Goal: Information Seeking & Learning: Find specific page/section

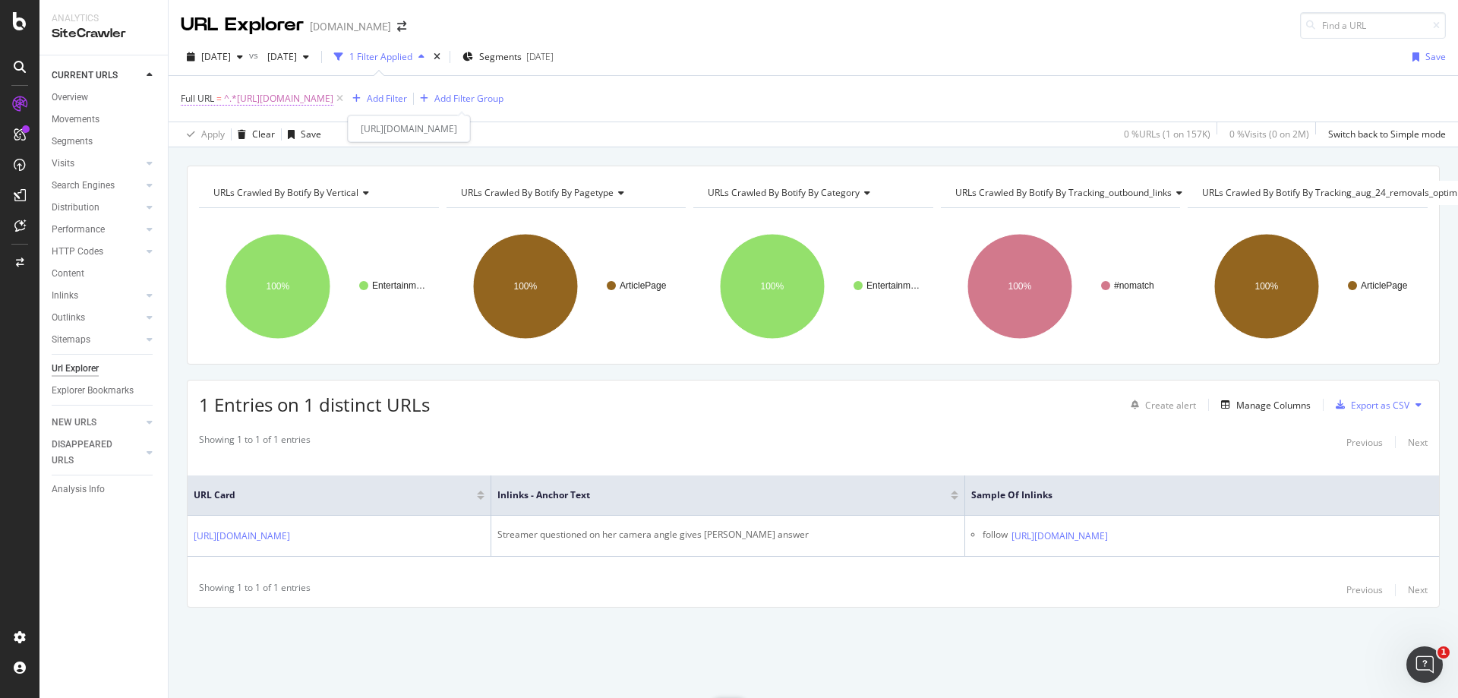
click at [333, 103] on span "^.*[URL][DOMAIN_NAME]" at bounding box center [278, 98] width 109 height 21
click at [310, 164] on input "[URL][DOMAIN_NAME]" at bounding box center [266, 162] width 144 height 24
paste input "overwatch/overwatch-league-commentator-montecristo-and-former-player-xqc-discus…"
type input "[URL][DOMAIN_NAME]"
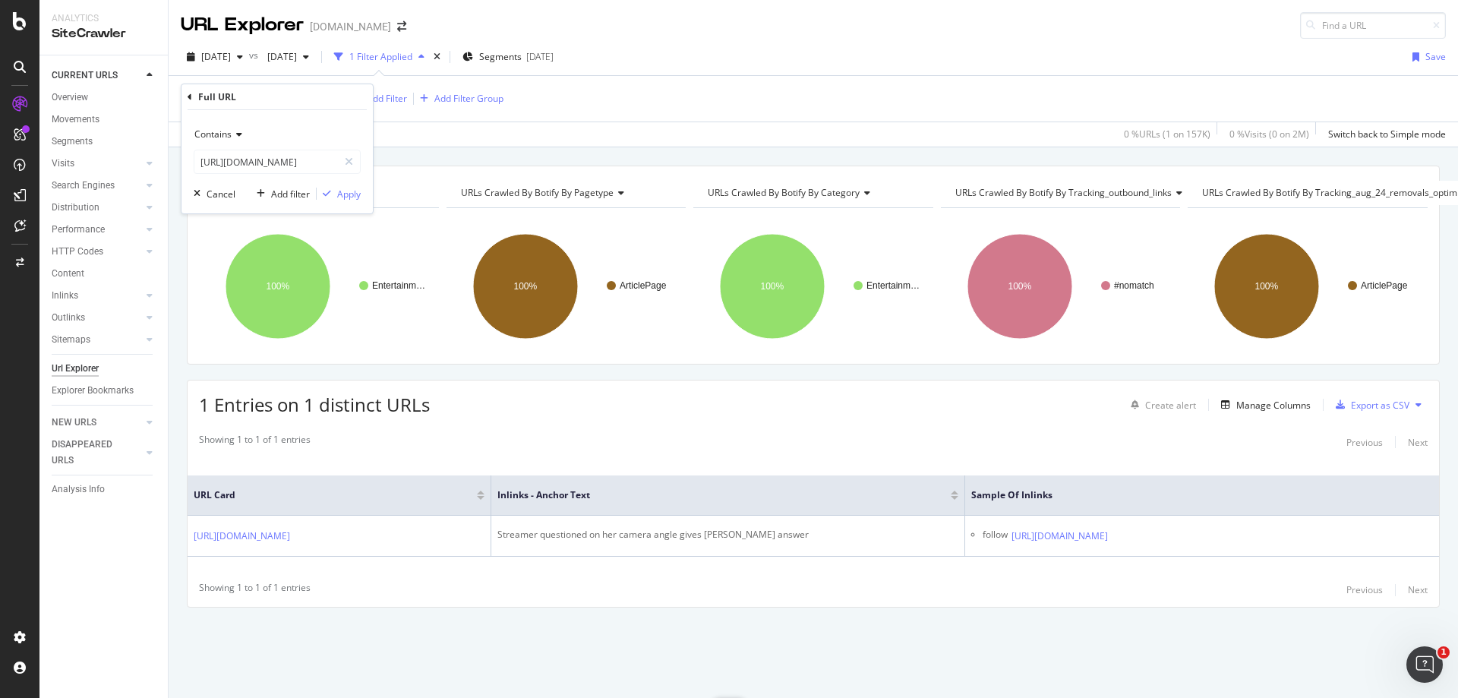
scroll to position [0, 0]
click at [344, 203] on div "Contains [URL][DOMAIN_NAME] Cancel Add filter Apply" at bounding box center [277, 161] width 191 height 103
click at [349, 188] on div "Apply" at bounding box center [349, 194] width 24 height 13
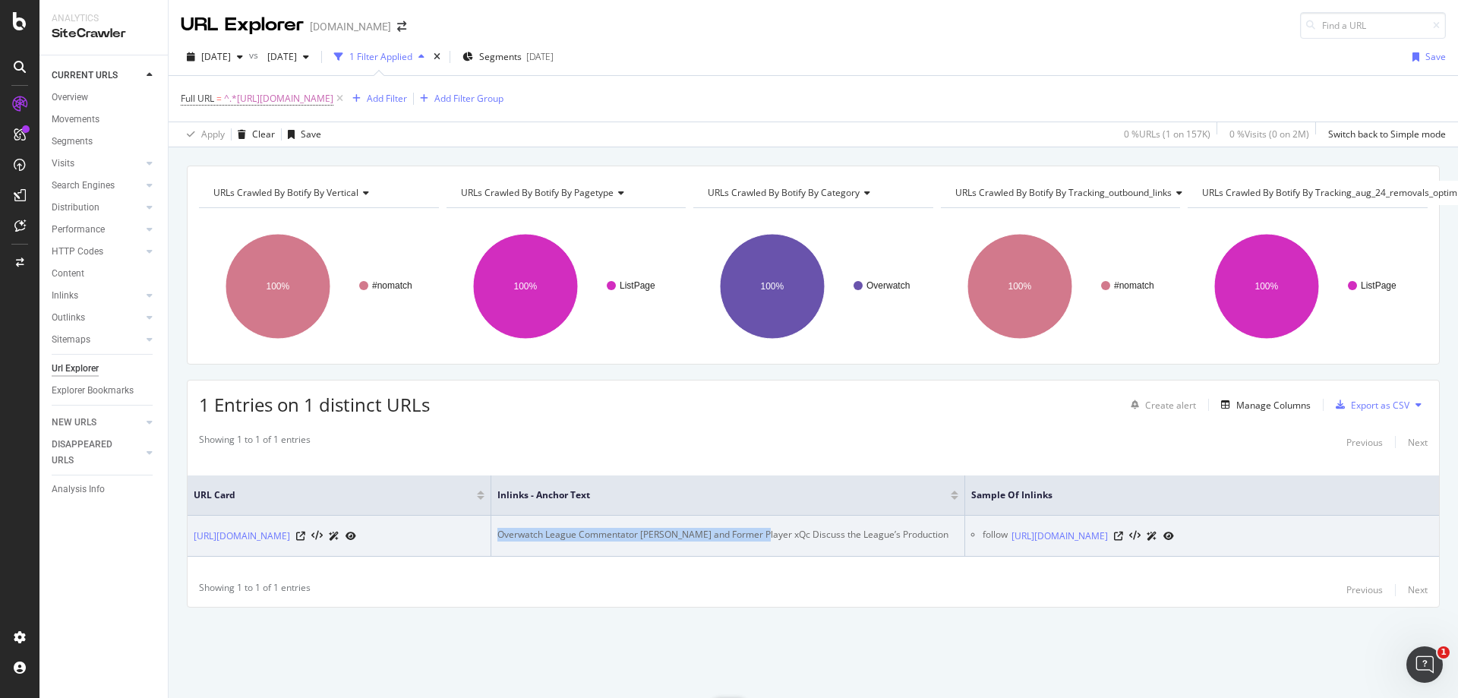
drag, startPoint x: 760, startPoint y: 515, endPoint x: 463, endPoint y: 513, distance: 297.7
click at [463, 516] on tr "[URL][DOMAIN_NAME] Overwatch League Commentator [PERSON_NAME] and Former Player…" at bounding box center [814, 536] width 1252 height 41
copy div "Overwatch League Commentator [PERSON_NAME] and Former Pla"
click at [1123, 532] on icon at bounding box center [1118, 536] width 9 height 9
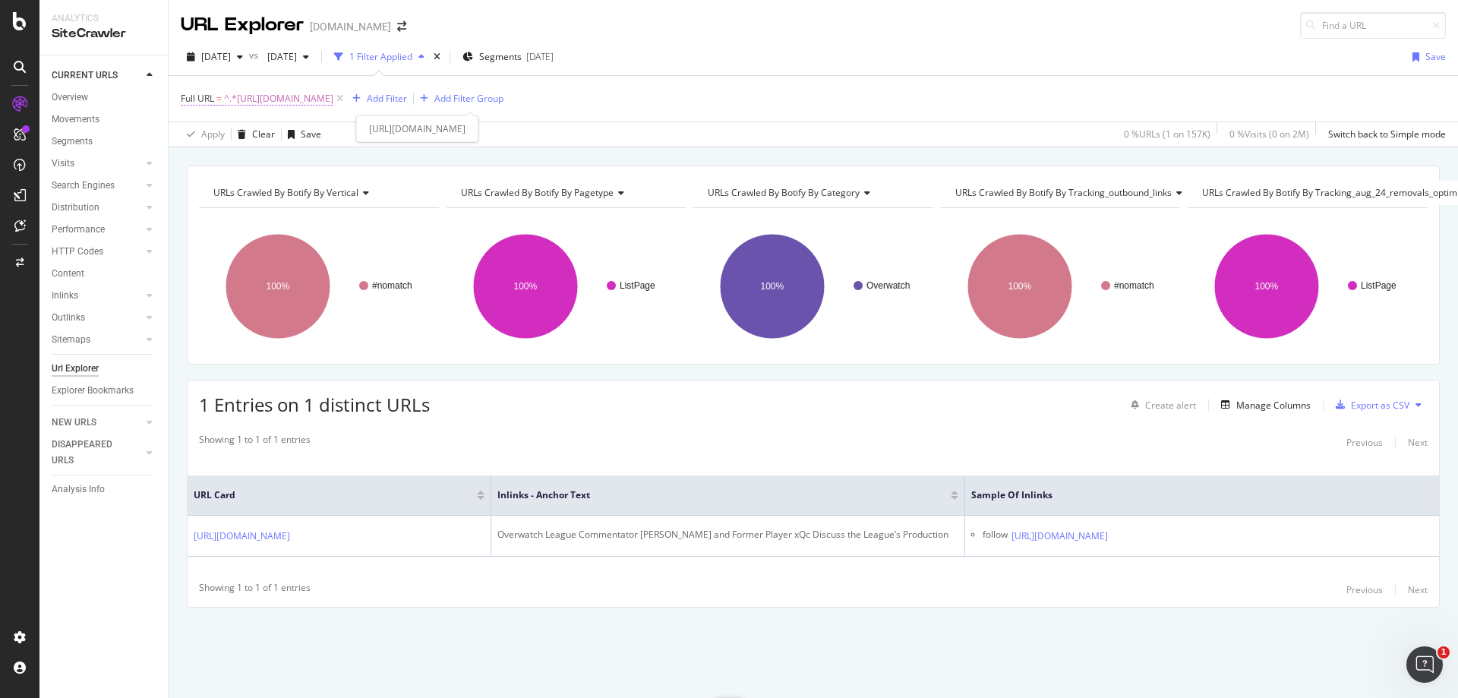
click at [333, 93] on span "^.*[URL][DOMAIN_NAME]" at bounding box center [278, 98] width 109 height 21
click at [279, 164] on input "[URL][DOMAIN_NAME]" at bounding box center [266, 162] width 144 height 24
paste input "realm-royale/streamers-overpoweredow-and-sonii-irl-win-keemstars-100k-realm-roy…"
type input "[URL][DOMAIN_NAME]"
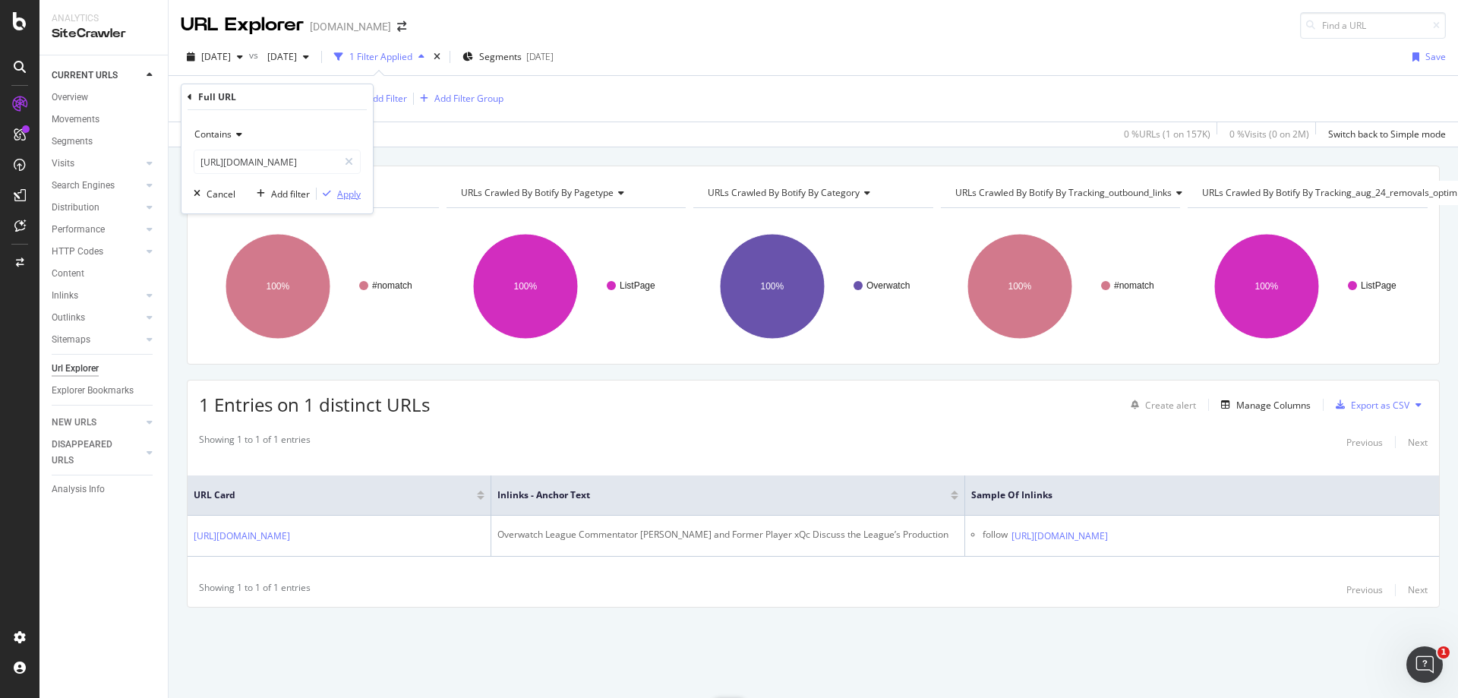
scroll to position [0, 0]
click at [343, 200] on div "Apply" at bounding box center [349, 194] width 24 height 13
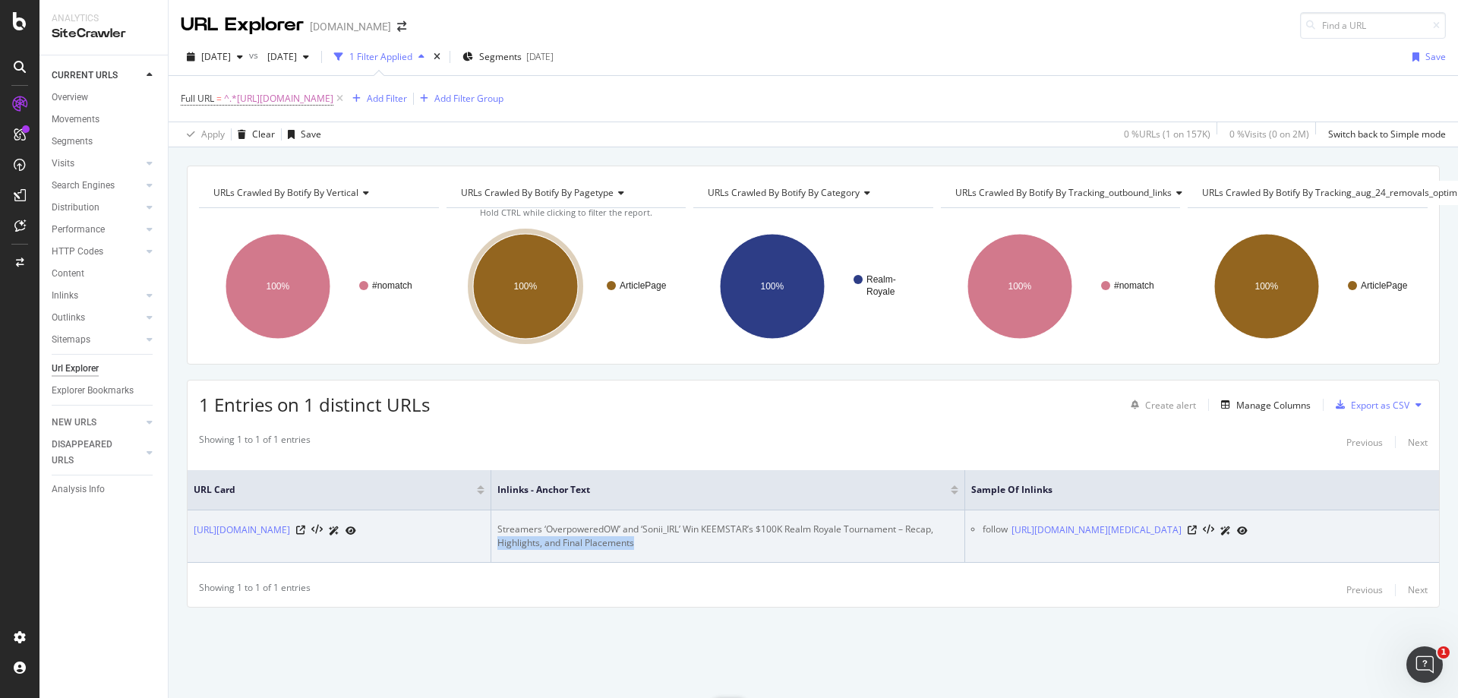
drag, startPoint x: 500, startPoint y: 532, endPoint x: 655, endPoint y: 534, distance: 155.7
click at [655, 534] on div "Streamers ‘OverpoweredOW’ and ‘Sonii_IRL’ Win KEEMSTAR’s $100K Realm Royale Tou…" at bounding box center [727, 536] width 461 height 27
click at [1197, 526] on icon at bounding box center [1192, 530] width 9 height 9
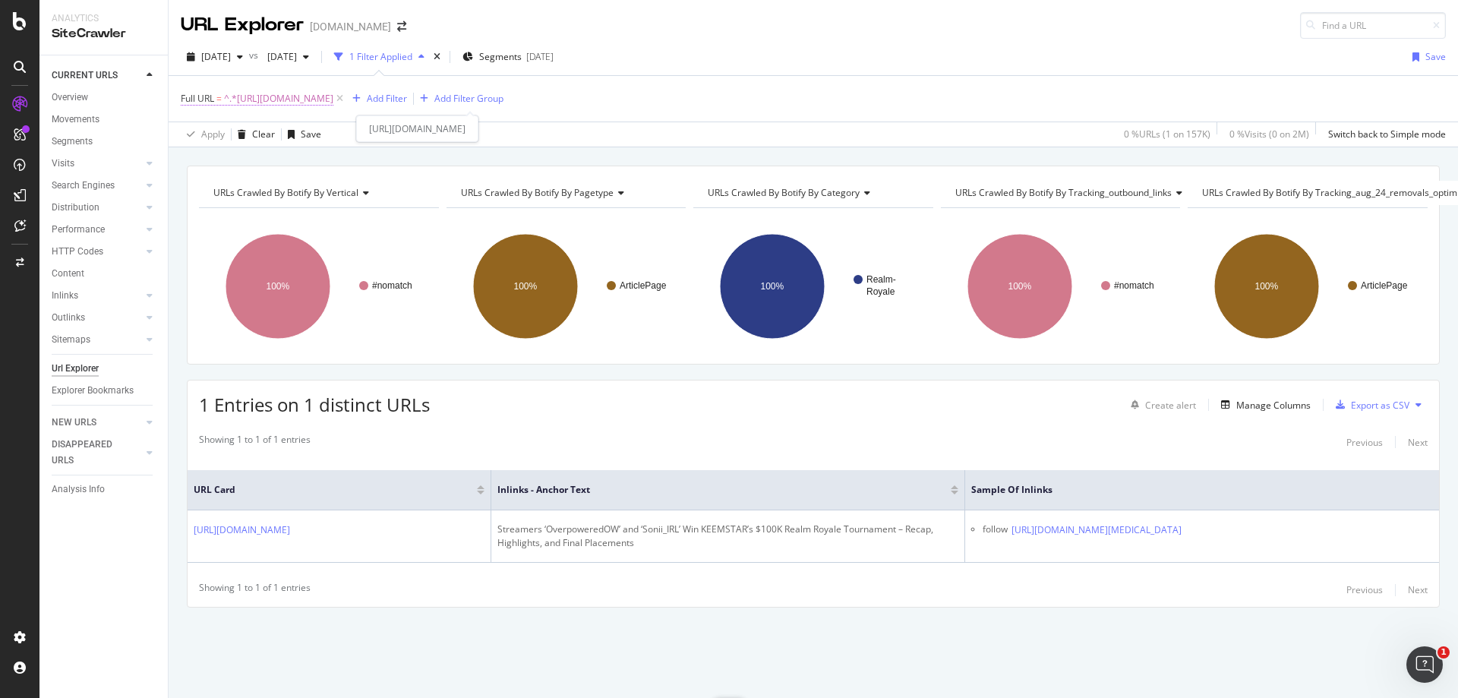
click at [333, 106] on span "^.*[URL][DOMAIN_NAME]" at bounding box center [278, 98] width 109 height 21
click at [289, 163] on input "[URL][DOMAIN_NAME]" at bounding box center [266, 162] width 144 height 24
paste input "apex-legends/apex-legends-kill-records-1380510"
type input "[URL][DOMAIN_NAME]"
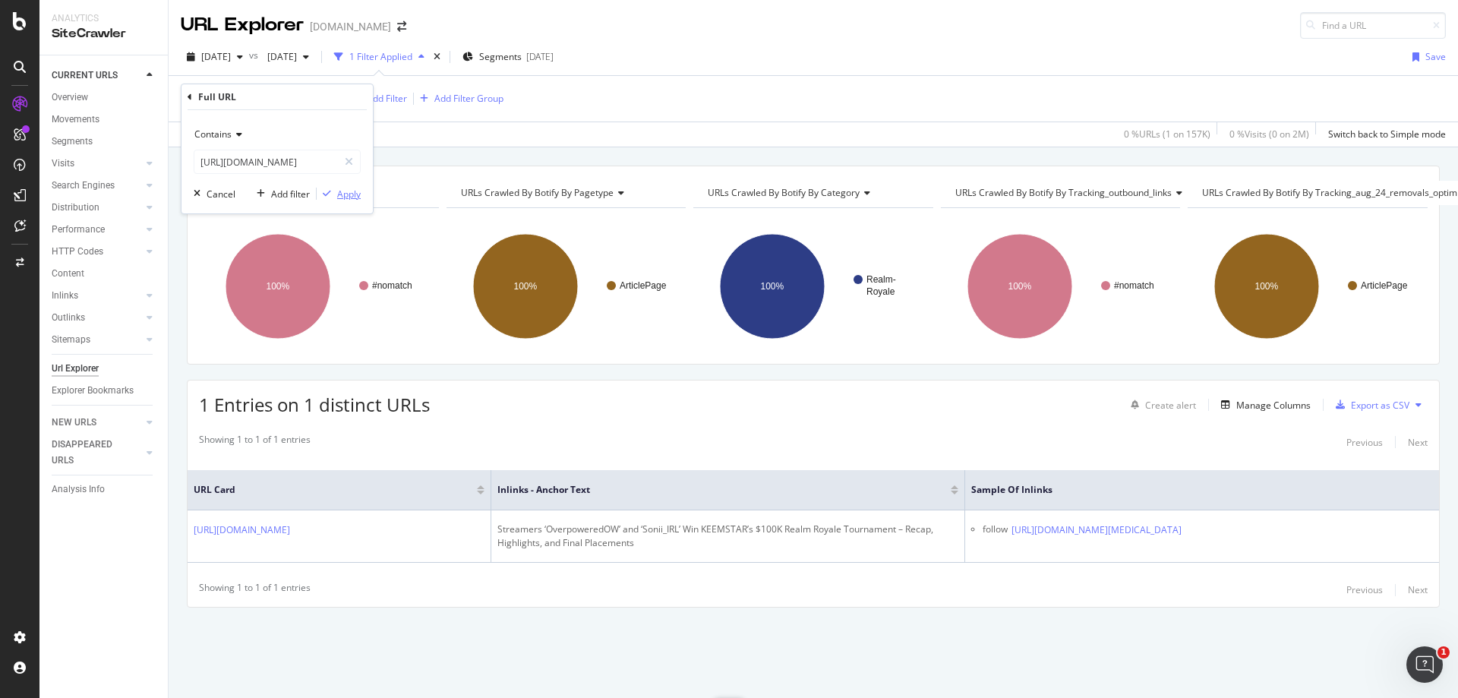
scroll to position [0, 0]
click at [349, 191] on div "Apply" at bounding box center [349, 194] width 24 height 13
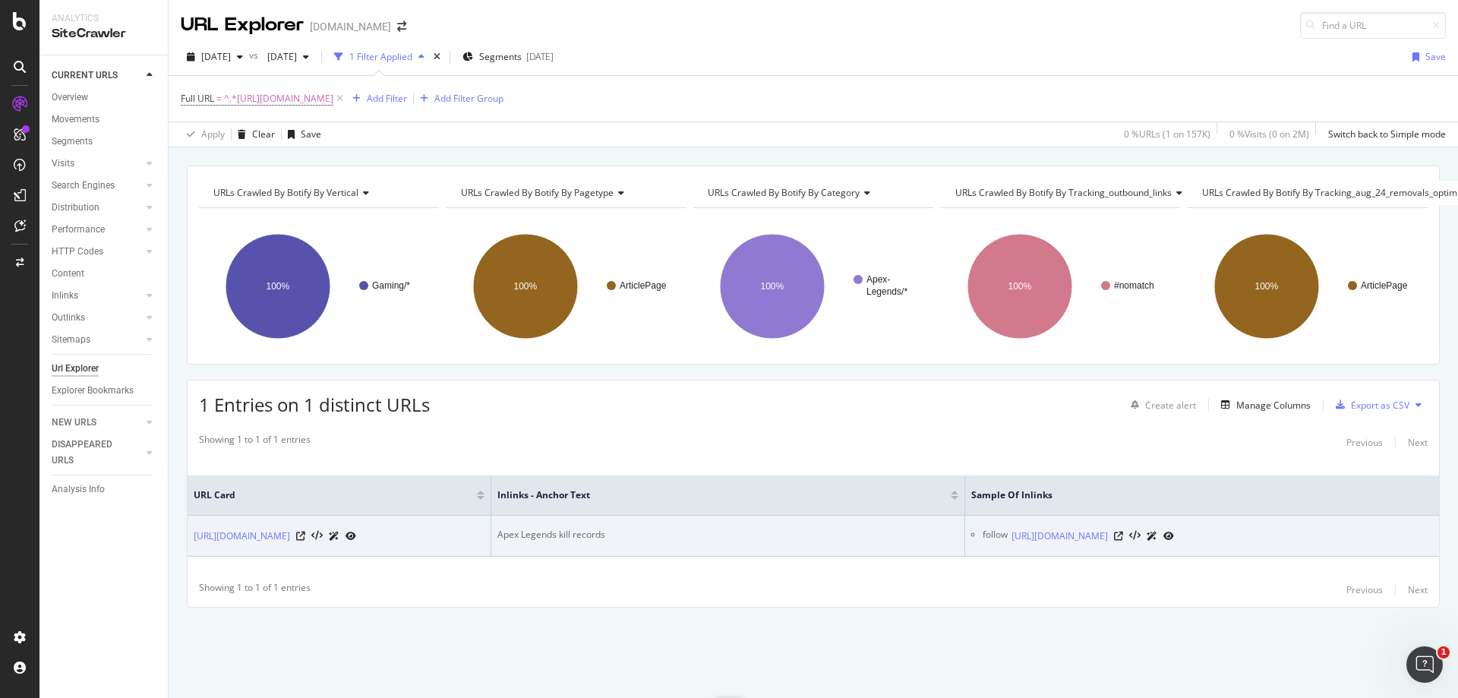
click at [521, 528] on div "Apex Legends kill records" at bounding box center [727, 535] width 461 height 14
copy div "Apex Legends kill records"
click at [1123, 540] on icon at bounding box center [1118, 536] width 9 height 9
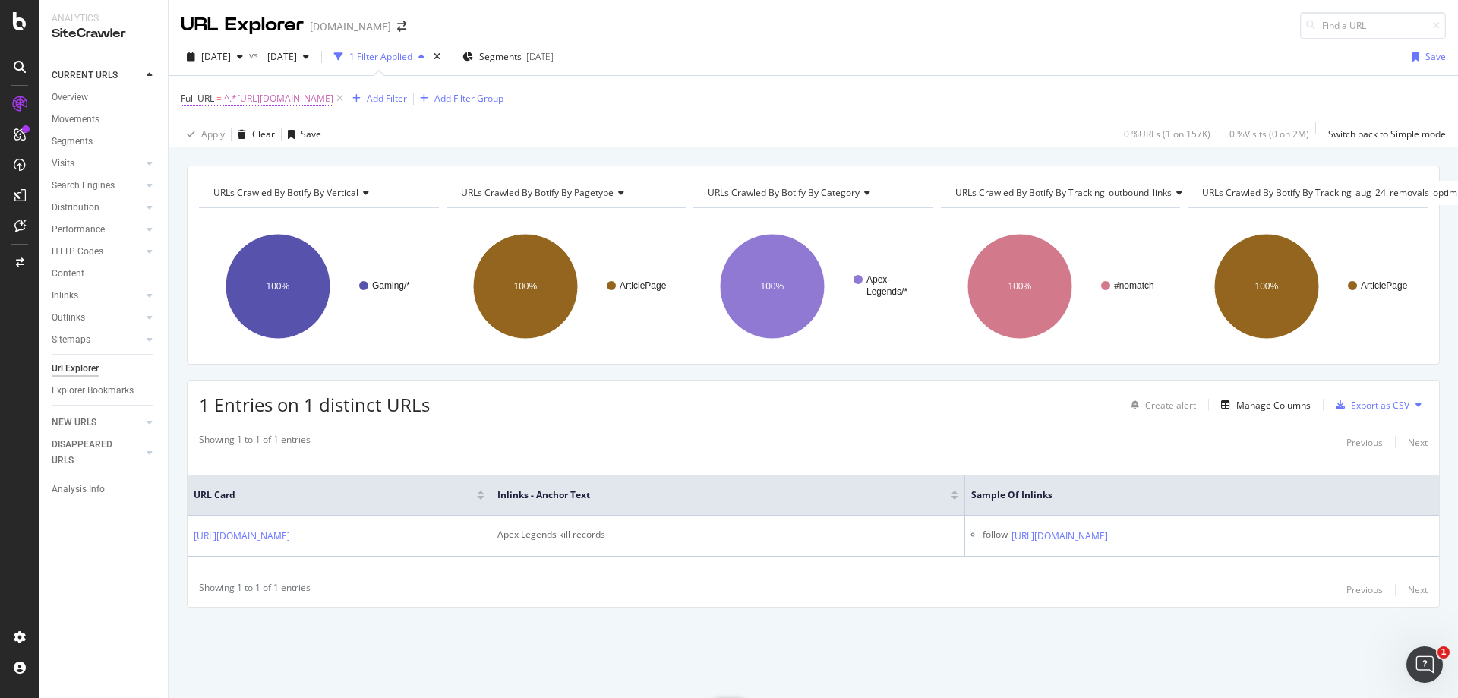
click at [333, 108] on span "^.*[URL][DOMAIN_NAME]" at bounding box center [278, 98] width 109 height 21
click at [286, 155] on input "[URL][DOMAIN_NAME]" at bounding box center [266, 162] width 144 height 24
paste input "entertainment/hackers-blackmail-[PERSON_NAME]-to-release-allegedly-underage-sex…"
type input "[URL][DOMAIN_NAME][PERSON_NAME]"
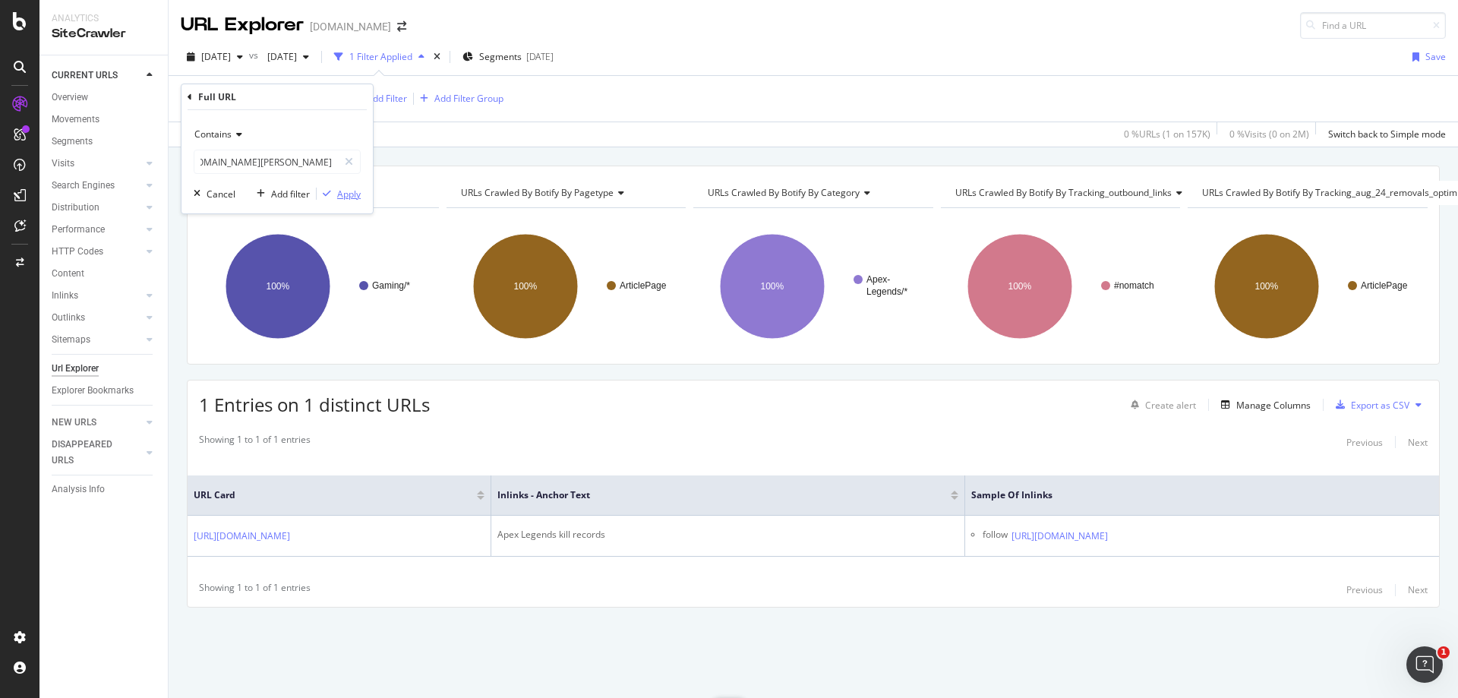
scroll to position [0, 0]
click at [344, 188] on div "Apply" at bounding box center [349, 194] width 24 height 13
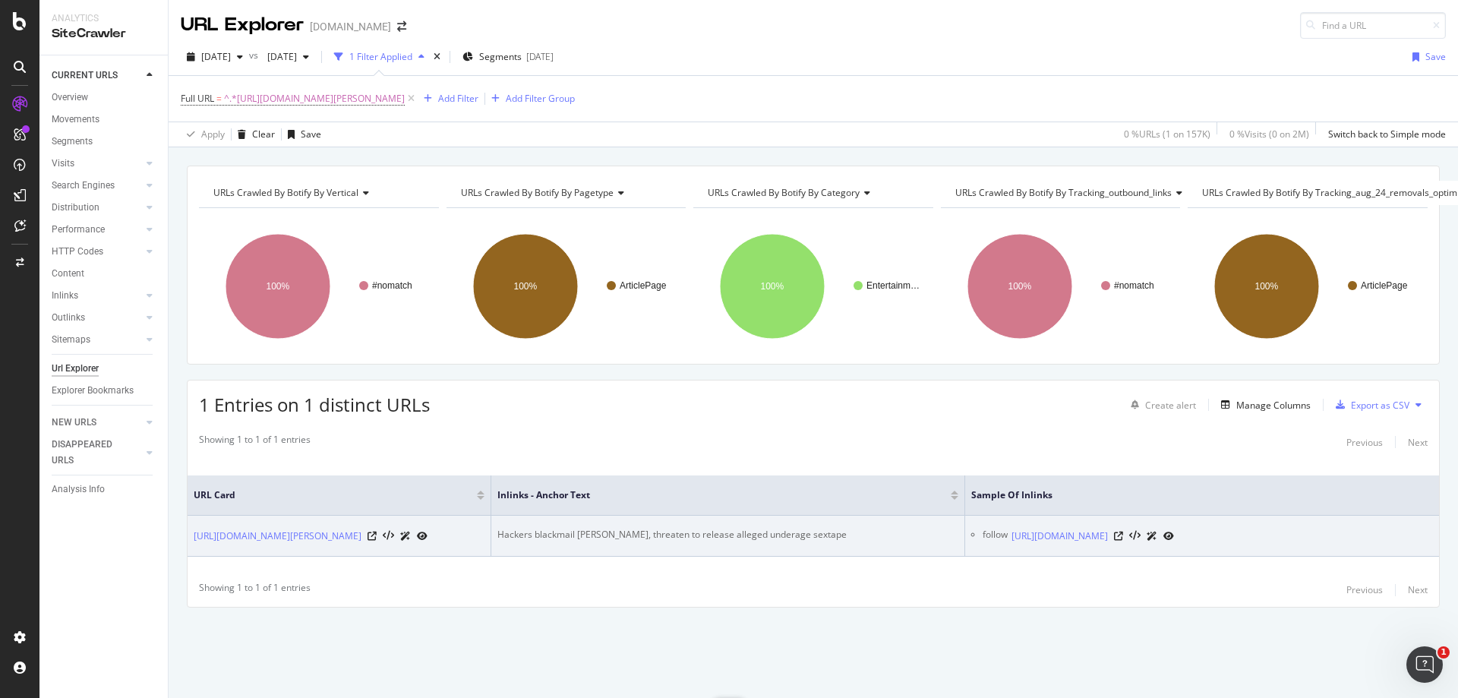
click at [751, 528] on div "Hackers blackmail [PERSON_NAME], threaten to release alleged underage sextape" at bounding box center [727, 535] width 461 height 14
copy div "Hackers blackmail [PERSON_NAME], threaten to release alleged underage sextape"
click at [1123, 532] on icon at bounding box center [1118, 536] width 9 height 9
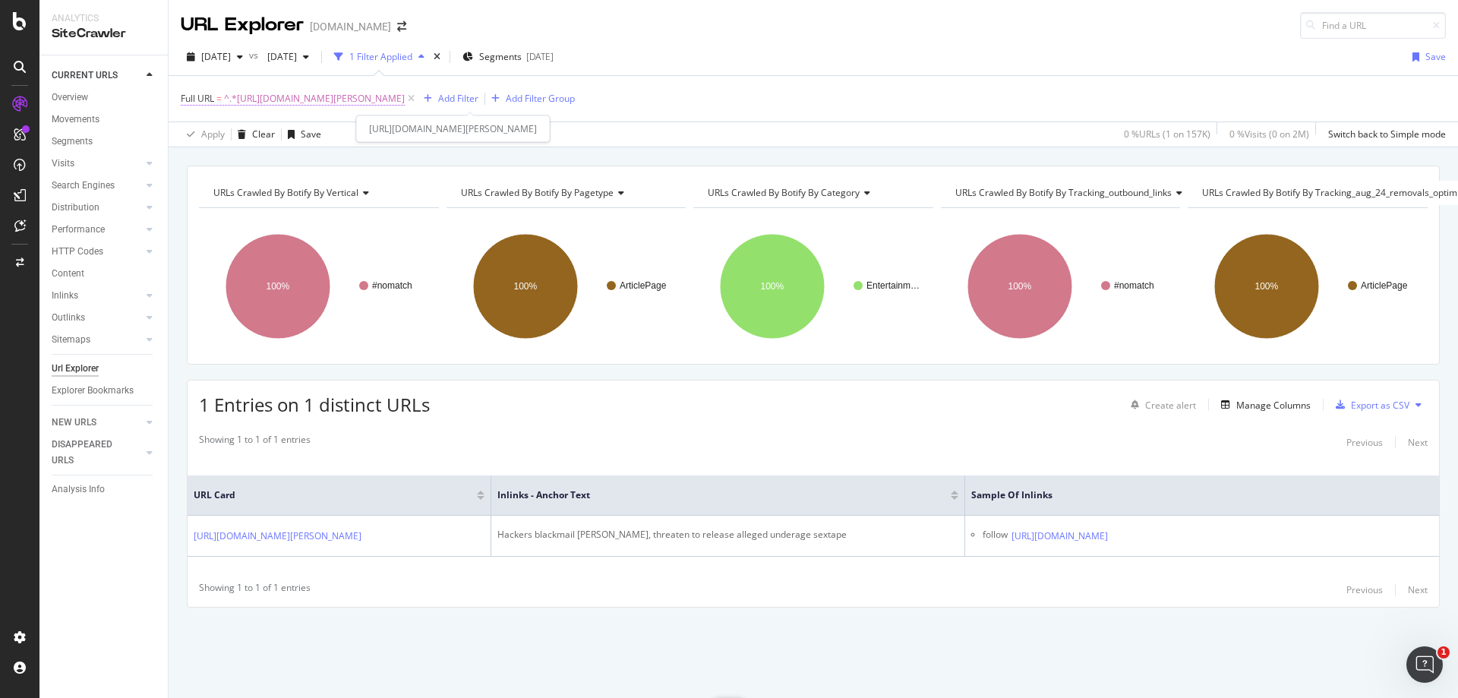
click at [405, 104] on span "^.*[URL][DOMAIN_NAME][PERSON_NAME]" at bounding box center [314, 98] width 181 height 21
click at [283, 166] on input "[URL][DOMAIN_NAME][PERSON_NAME]" at bounding box center [266, 162] width 144 height 24
paste input "nba-2k/streamer-zack-thetravelinggamer-has-hilarious-reaction-to-nba-2k19-face-…"
type input "[URL][DOMAIN_NAME]"
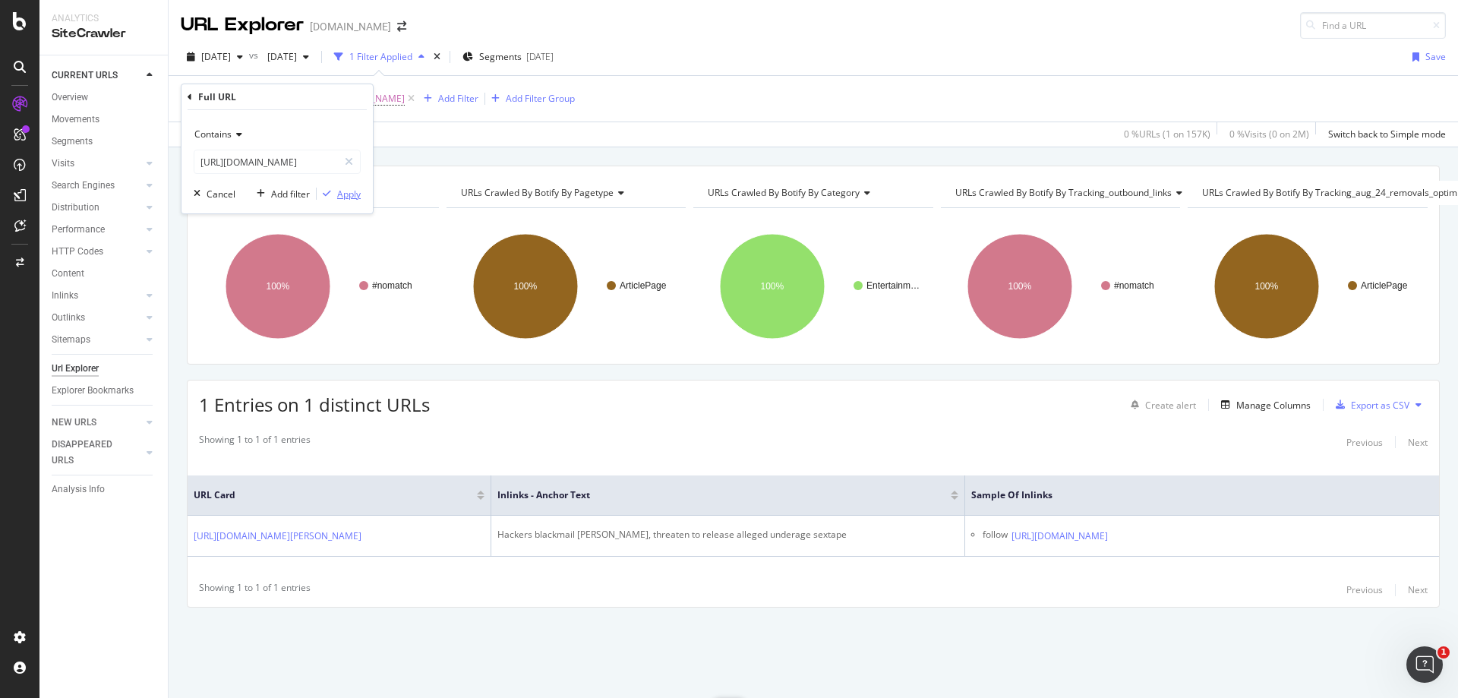
click at [347, 194] on div "Apply" at bounding box center [349, 194] width 24 height 13
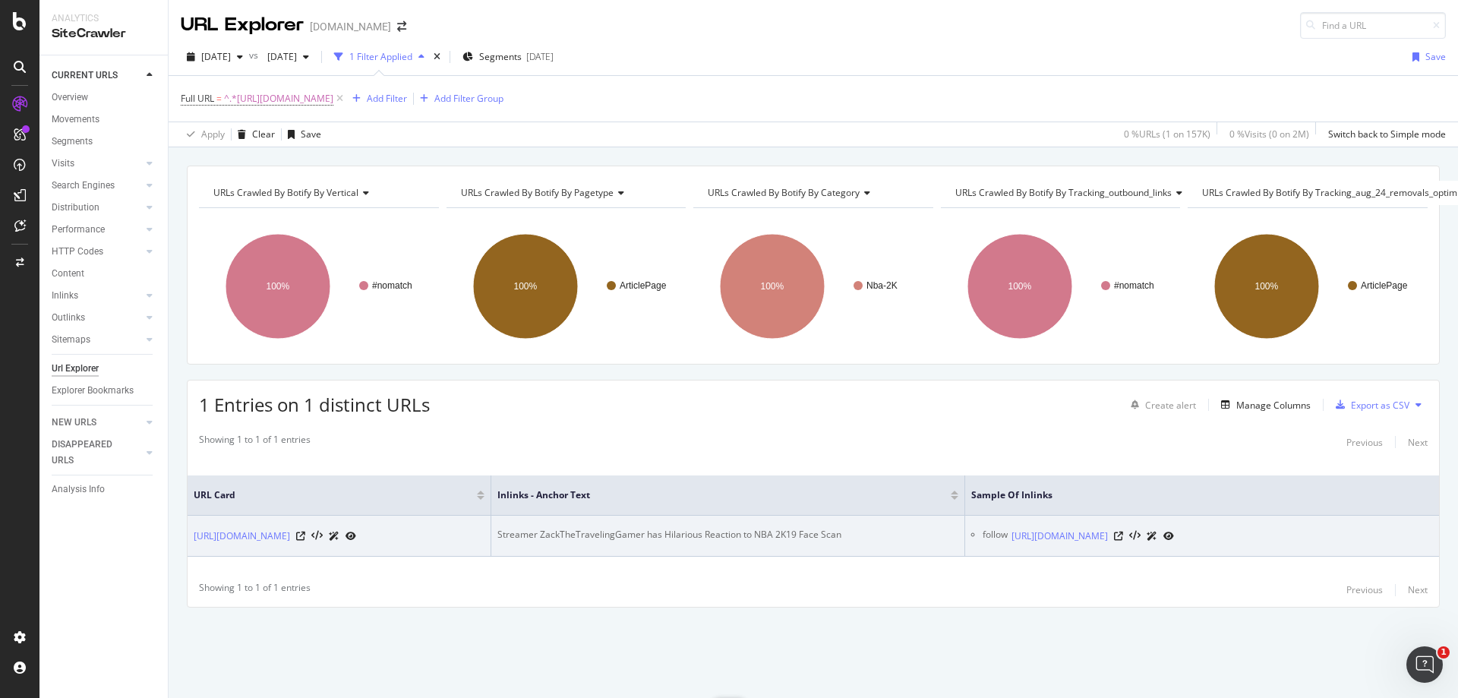
click at [680, 528] on div "Streamer ZackTheTravelingGamer has Hilarious Reaction to NBA 2K19 Face Scan" at bounding box center [727, 535] width 461 height 14
copy div "Streamer ZackTheTravelingGamer has Hilarious Reaction to NBA 2K19 Face Scan"
click at [1123, 532] on icon at bounding box center [1118, 536] width 9 height 9
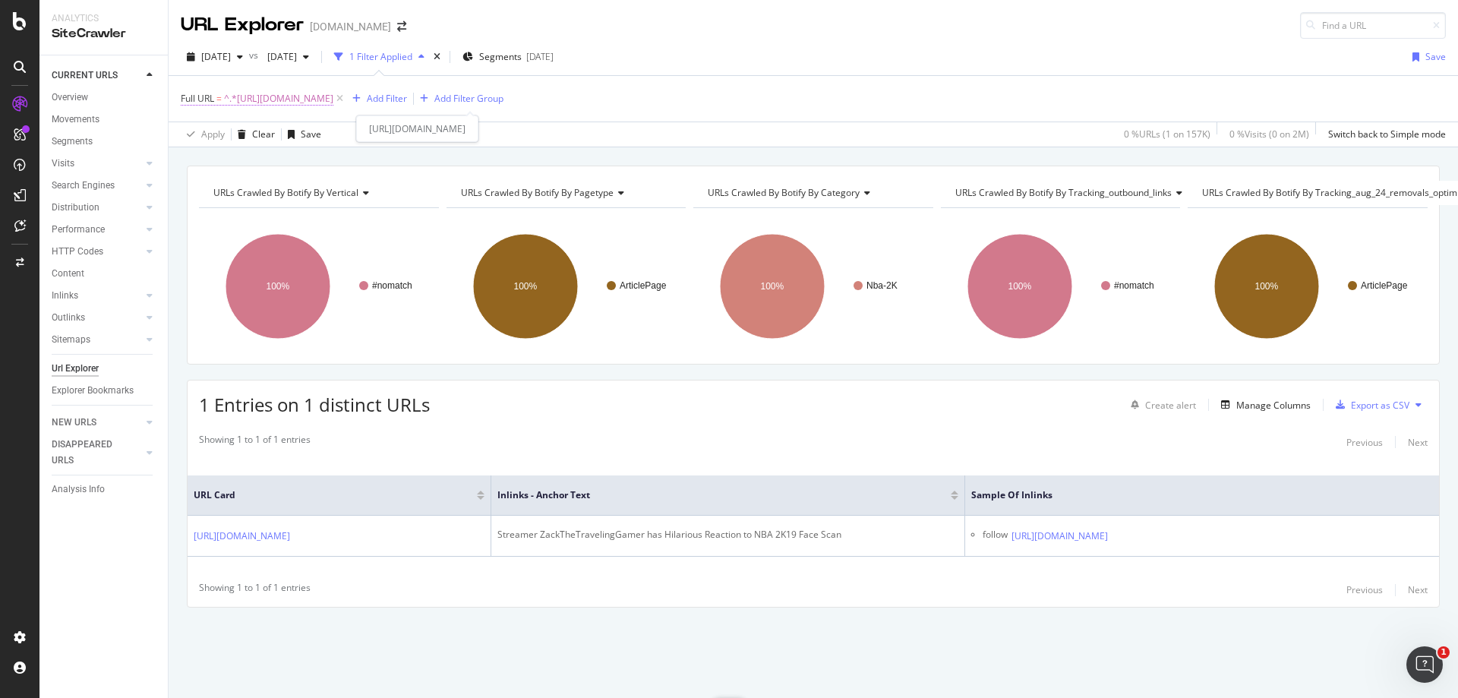
click at [333, 103] on span "^.*[URL][DOMAIN_NAME]" at bounding box center [278, 98] width 109 height 21
click at [304, 166] on input "[URL][DOMAIN_NAME]" at bounding box center [266, 162] width 144 height 24
paste input "entertainment/internet-support-twitch-streamer-viciously-bullied-birth-defect-5…"
type input "[URL][DOMAIN_NAME]"
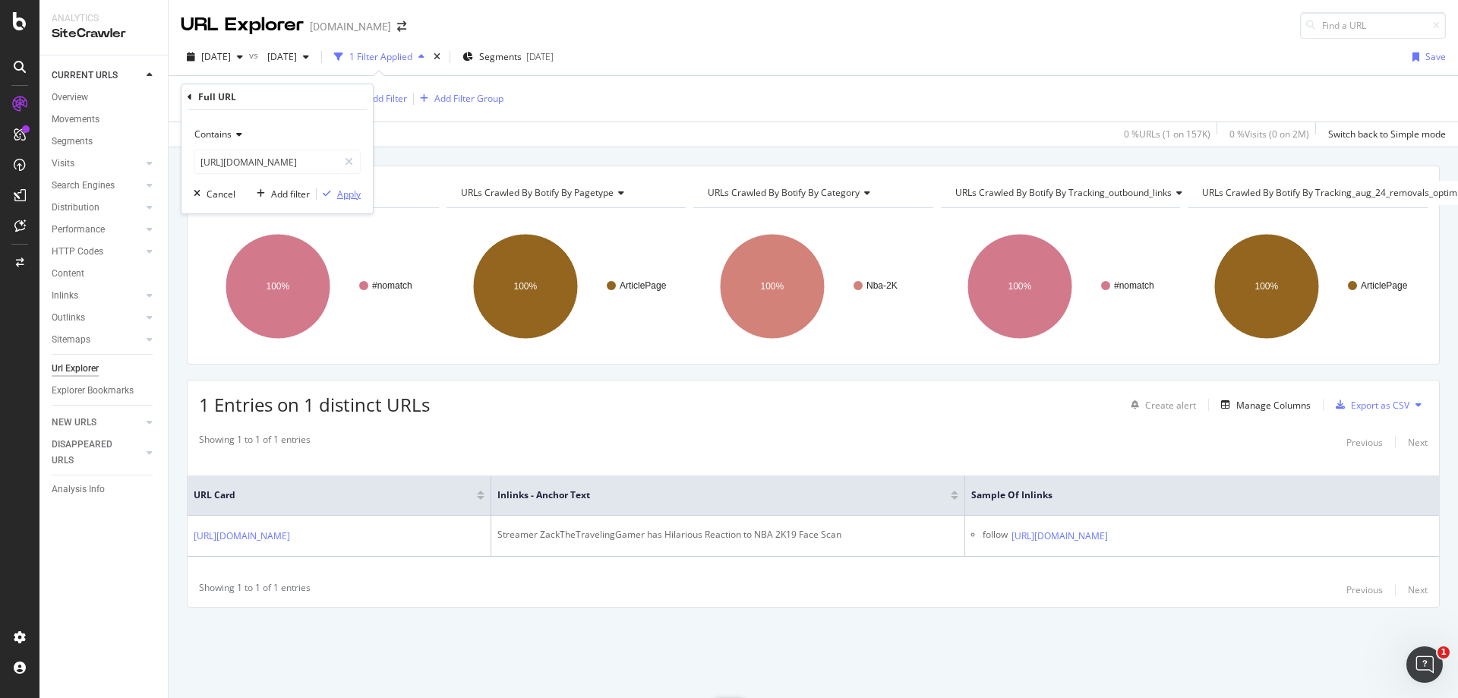
click at [339, 190] on div "Apply" at bounding box center [349, 194] width 24 height 13
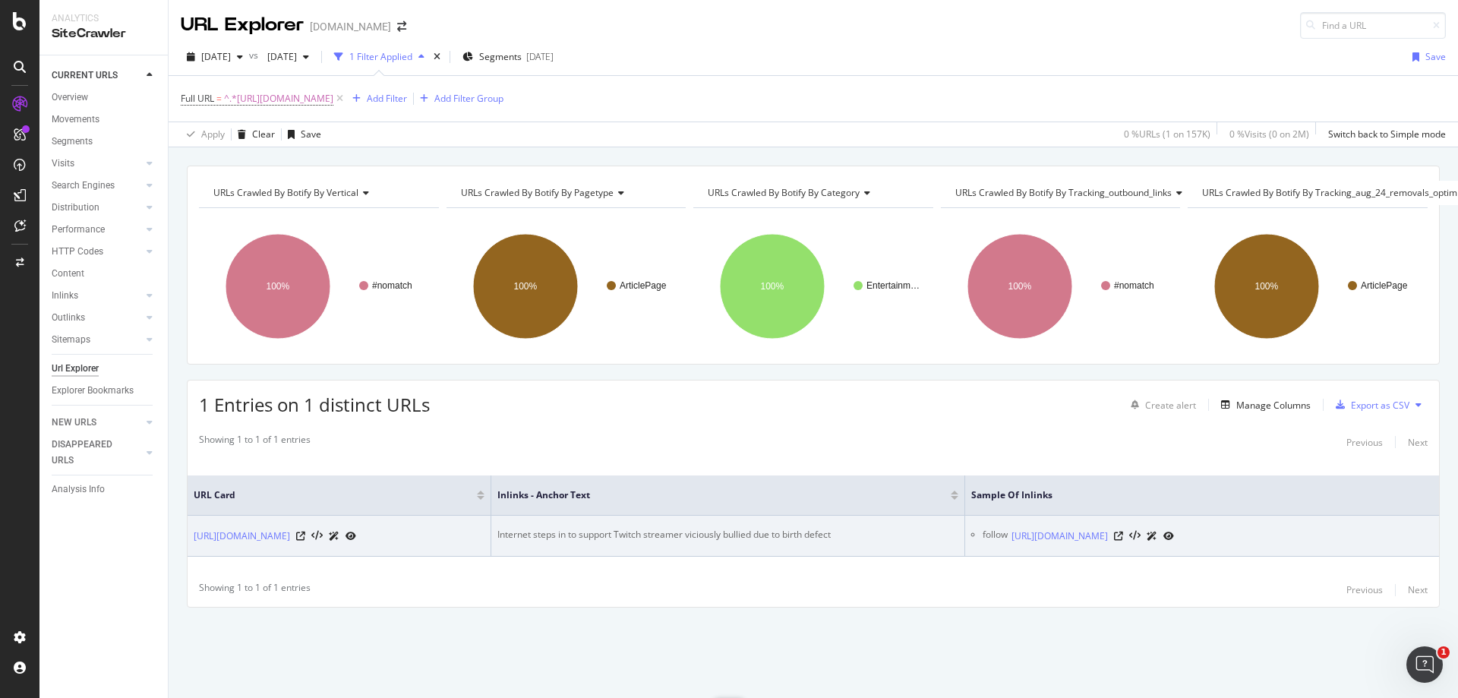
click at [779, 528] on div "Internet steps in to support Twitch streamer viciously bullied due to birth def…" at bounding box center [727, 535] width 461 height 14
copy div "Internet steps in to support Twitch streamer viciously bullied due to birth def…"
click at [1123, 532] on icon at bounding box center [1118, 536] width 9 height 9
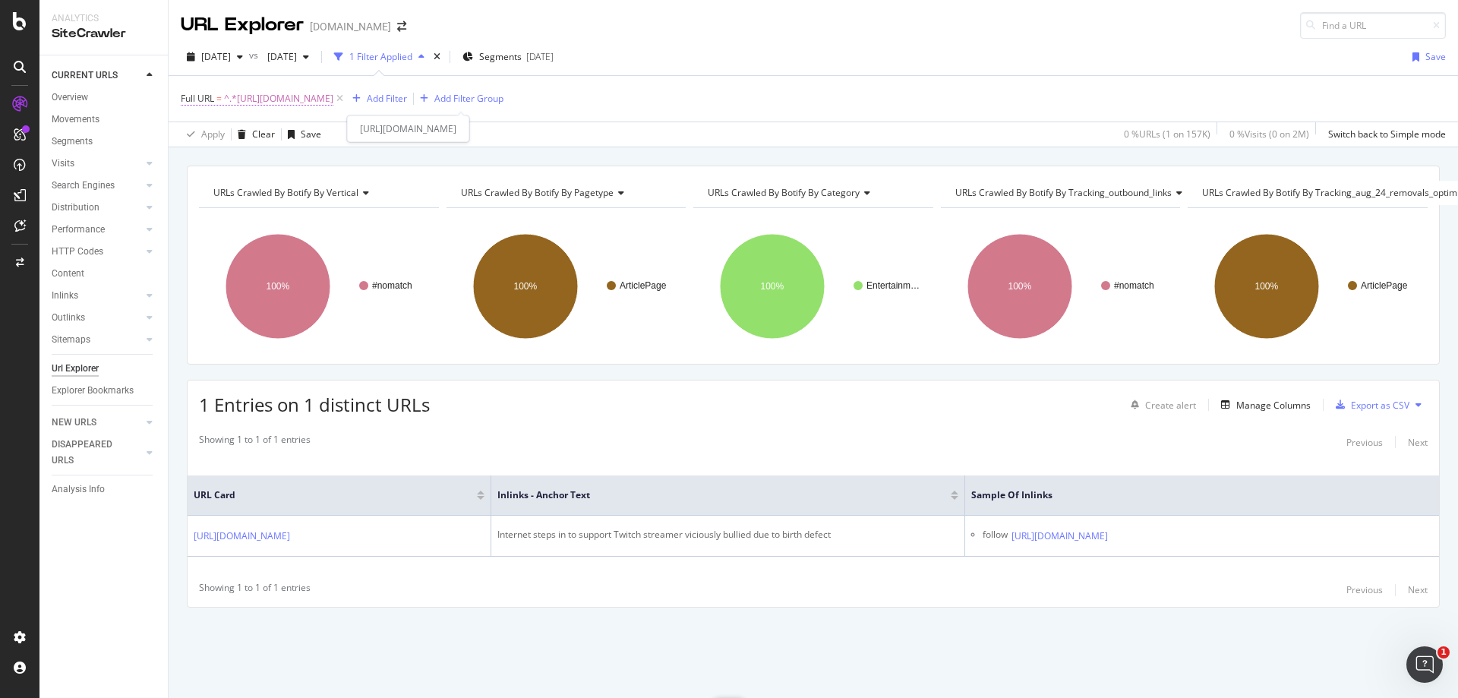
click at [333, 92] on span "^.*[URL][DOMAIN_NAME]" at bounding box center [278, 98] width 109 height 21
click at [267, 166] on input "[URL][DOMAIN_NAME]" at bounding box center [266, 162] width 144 height 24
paste input "pubg/pubg-is-adding-custom-matches-to-test-servers-four-high-level-modes-full-s…"
type input "[URL][DOMAIN_NAME] 2 [URL][DOMAIN_NAME] 2 [URL][DOMAIN_NAME] 2"
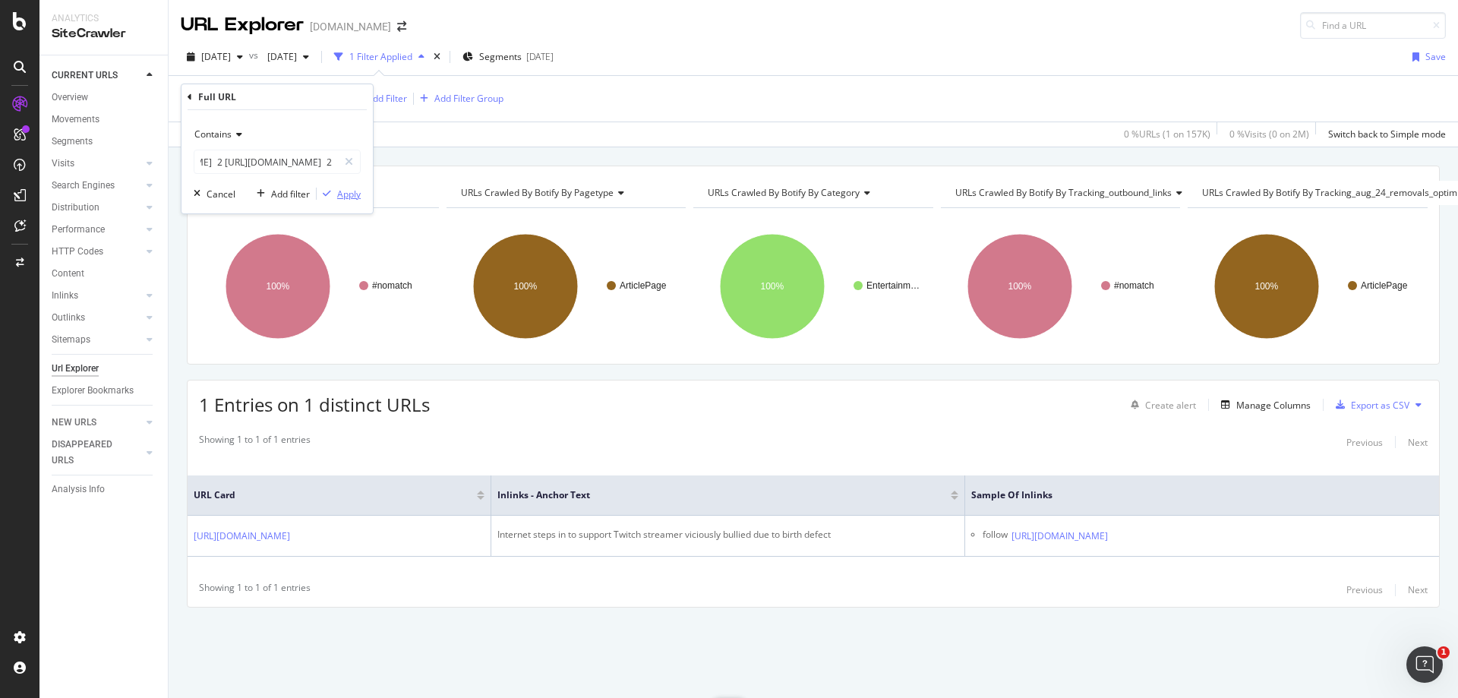
scroll to position [0, 0]
click at [355, 196] on div "Apply" at bounding box center [349, 194] width 24 height 13
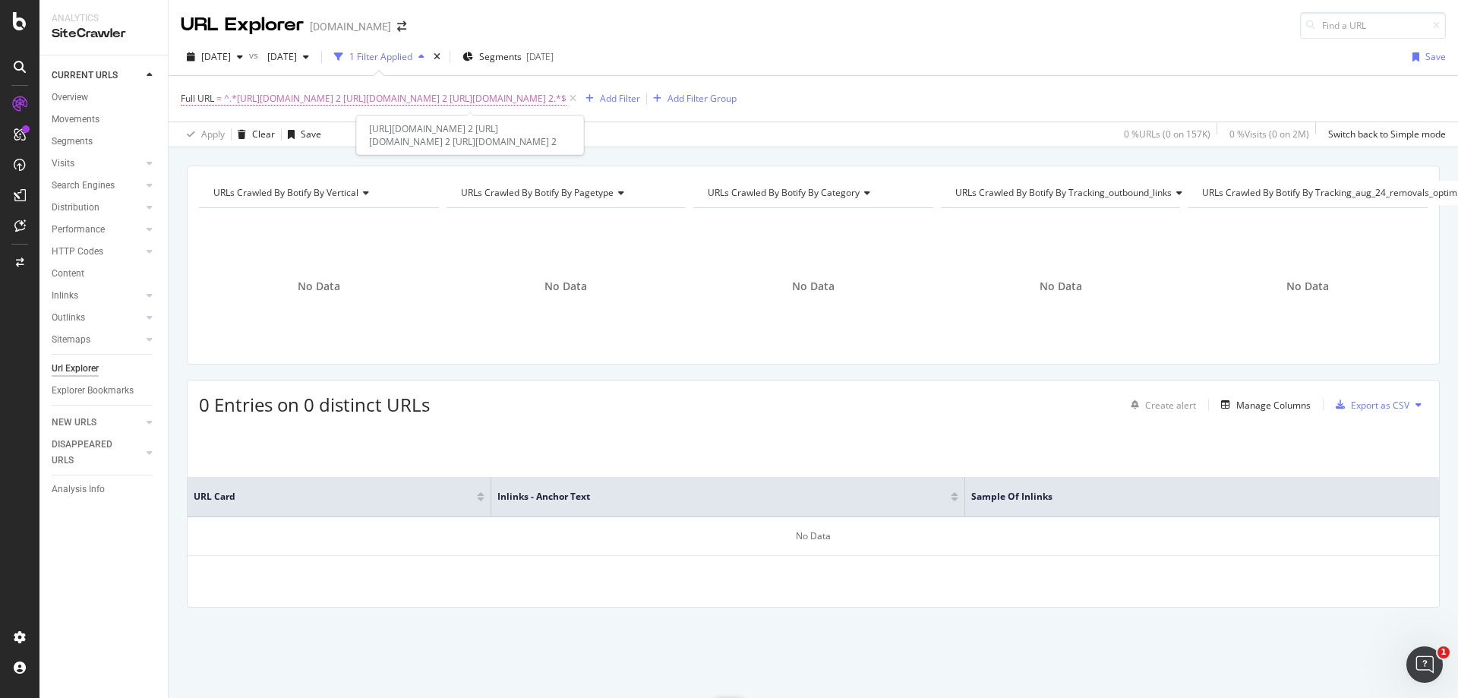
click at [482, 99] on span "^.*[URL][DOMAIN_NAME] 2 [URL][DOMAIN_NAME] 2 [URL][DOMAIN_NAME] 2.*$" at bounding box center [395, 98] width 343 height 21
click at [260, 165] on input "[URL][DOMAIN_NAME] 2 [URL][DOMAIN_NAME] 2 [URL][DOMAIN_NAME] 2" at bounding box center [266, 162] width 144 height 24
paste input "text"
type input "[URL][DOMAIN_NAME]"
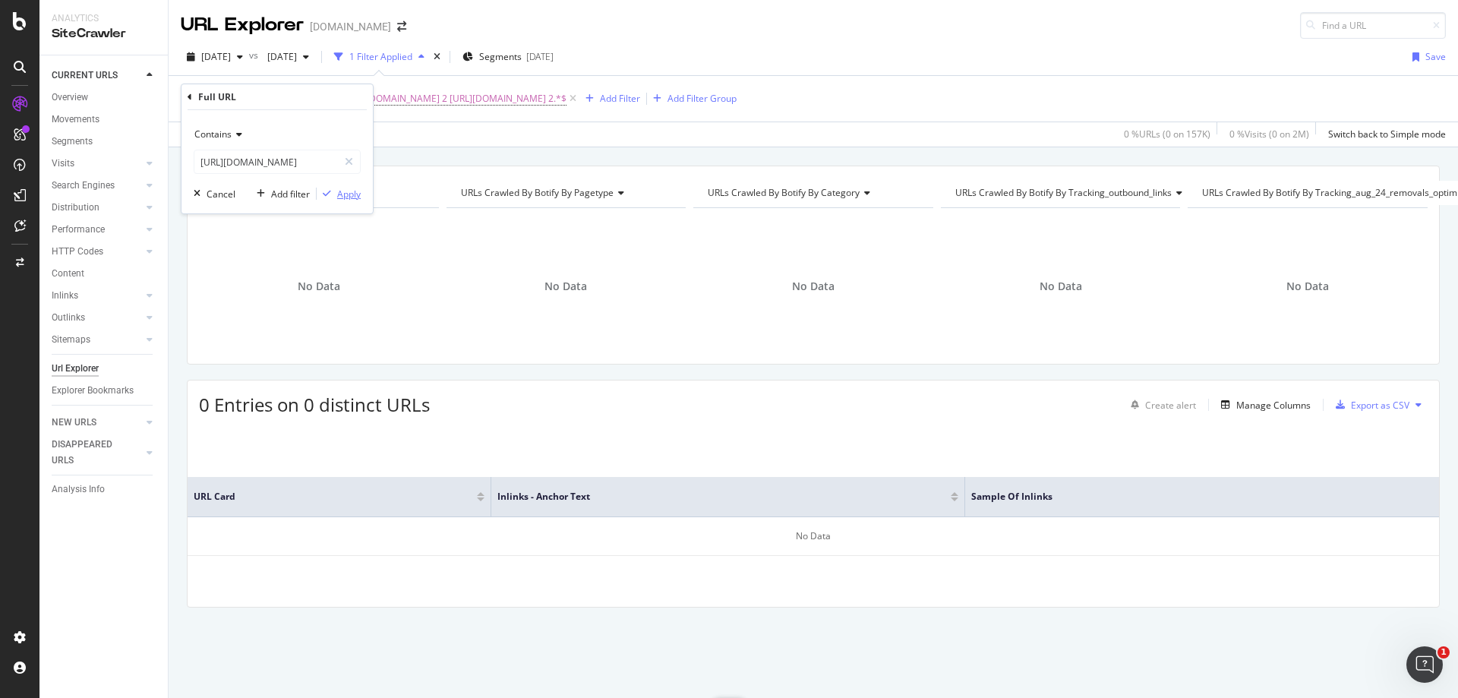
scroll to position [0, 0]
click at [348, 194] on div "Apply" at bounding box center [349, 194] width 24 height 13
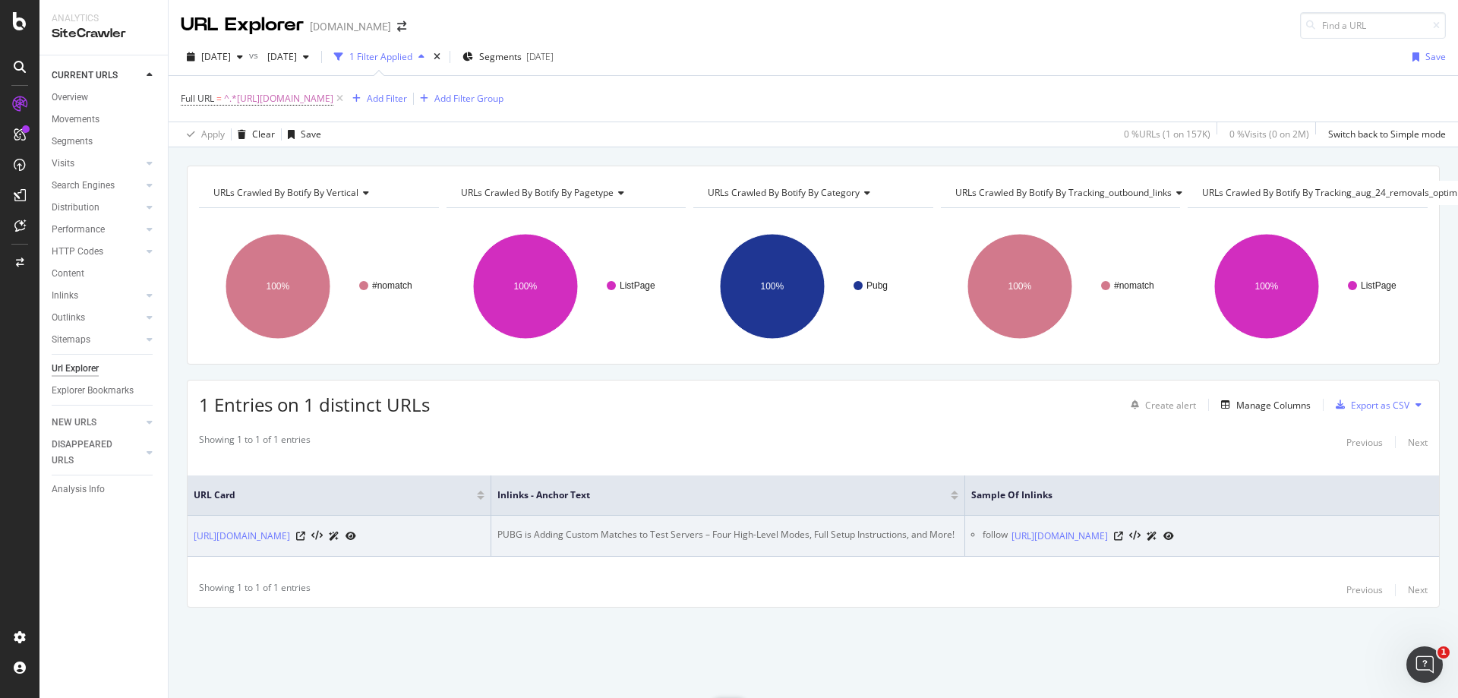
click at [759, 528] on div "PUBG is Adding Custom Matches to Test Servers – Four High-Level Modes, Full Set…" at bounding box center [727, 535] width 461 height 14
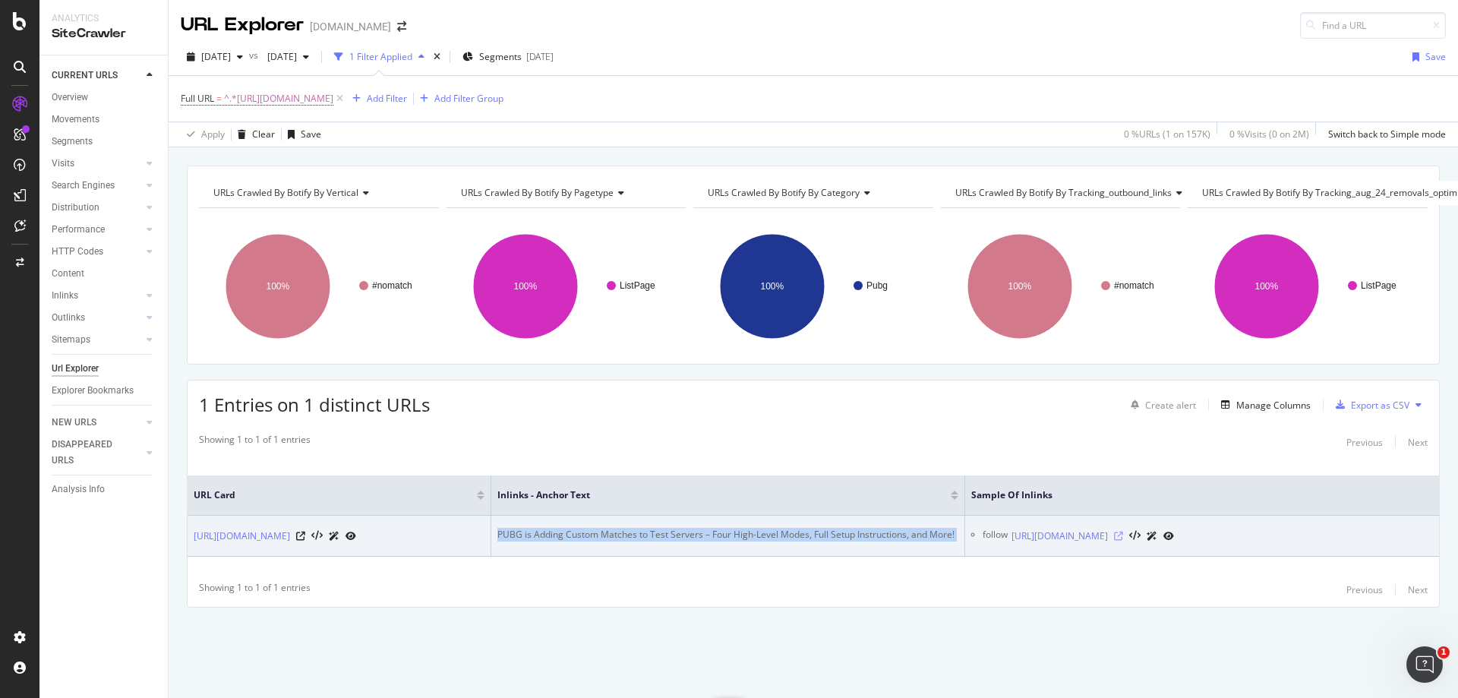
click at [1123, 532] on icon at bounding box center [1118, 536] width 9 height 9
click at [642, 529] on td "PUBG is Adding Custom Matches to Test Servers – Four High-Level Modes, Full Set…" at bounding box center [728, 536] width 474 height 41
drag, startPoint x: 525, startPoint y: 514, endPoint x: 685, endPoint y: 525, distance: 160.6
click at [685, 528] on div "PUBG is Adding Custom Matches to Test Servers – Four High-Level Modes, Full Set…" at bounding box center [727, 535] width 461 height 14
copy div "is Adding Custom Matches to Test Ser"
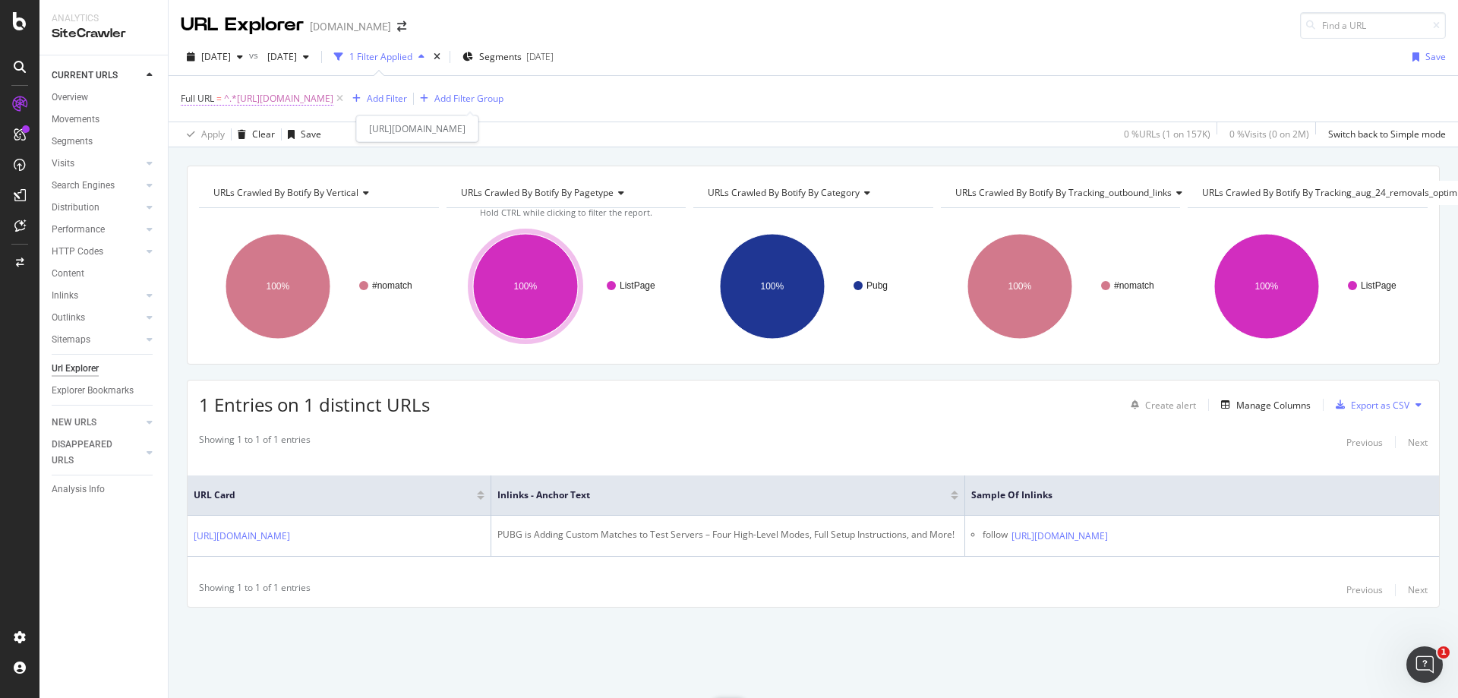
click at [333, 97] on span "^.*[URL][DOMAIN_NAME]" at bounding box center [278, 98] width 109 height 21
click at [290, 154] on input "[URL][DOMAIN_NAME]" at bounding box center [266, 162] width 144 height 24
paste input "overwatch/youtube-video-makes-ashes-trailer-a-little-bit-more-accurate-213245"
type input "[URL][DOMAIN_NAME]"
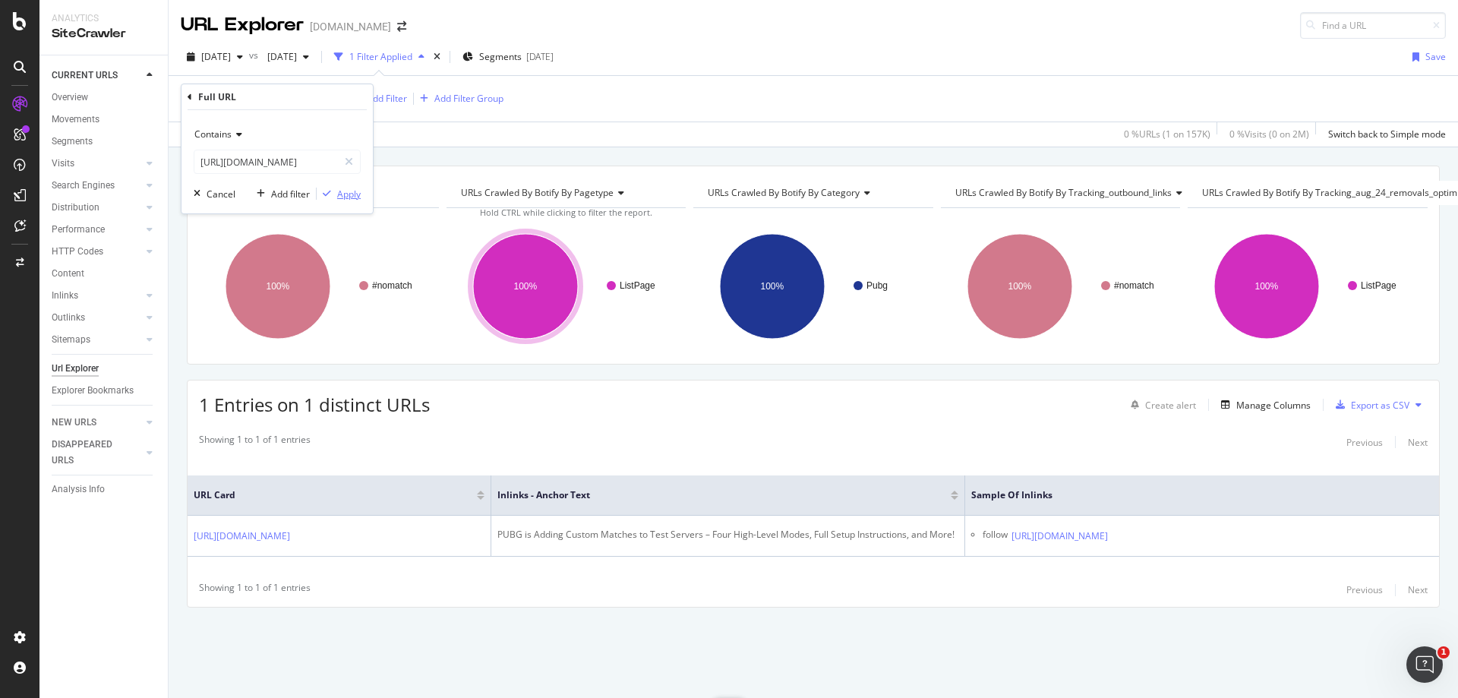
click at [347, 186] on button "Apply" at bounding box center [339, 193] width 44 height 15
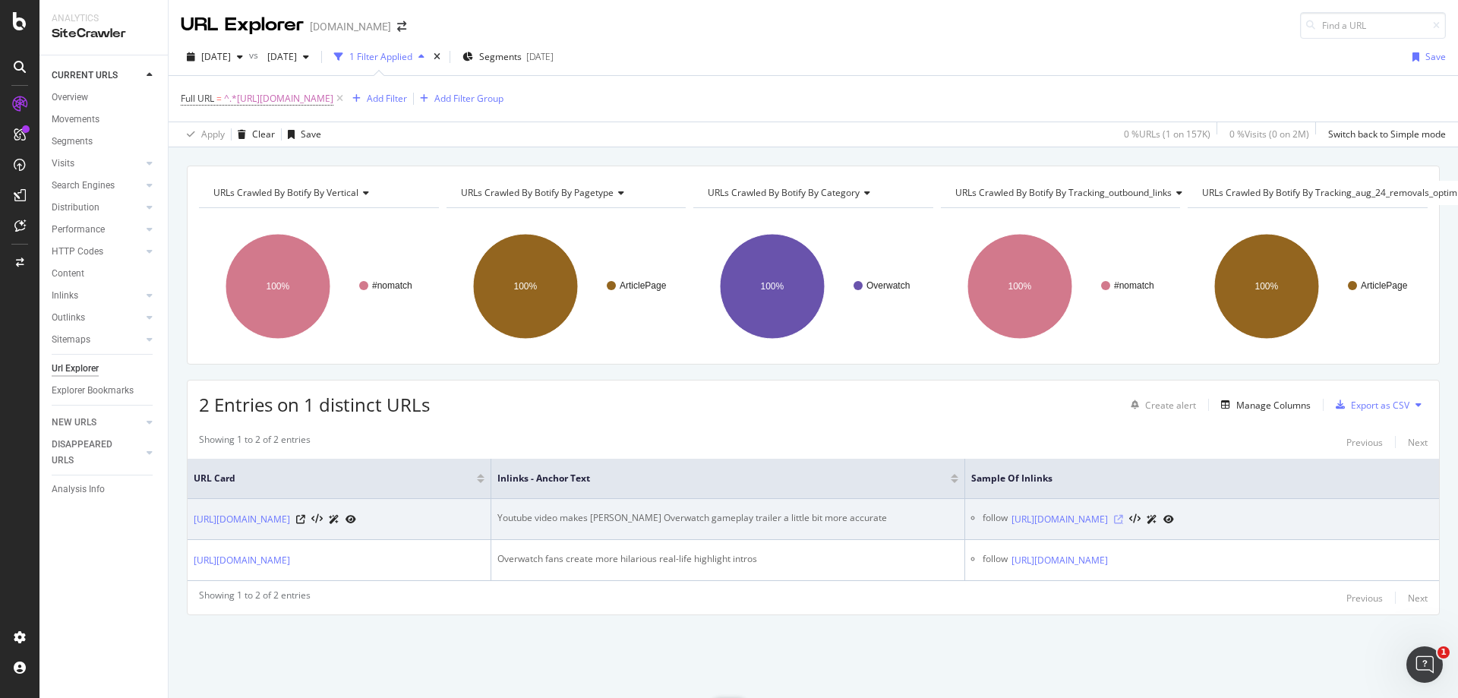
click at [1123, 524] on icon at bounding box center [1118, 519] width 9 height 9
drag, startPoint x: 627, startPoint y: 516, endPoint x: 841, endPoint y: 523, distance: 214.3
click at [841, 523] on div "Youtube video makes [PERSON_NAME] Overwatch gameplay trailer a little bit more …" at bounding box center [727, 518] width 461 height 14
copy div "verwatch gameplay trailer a little bit more accurate"
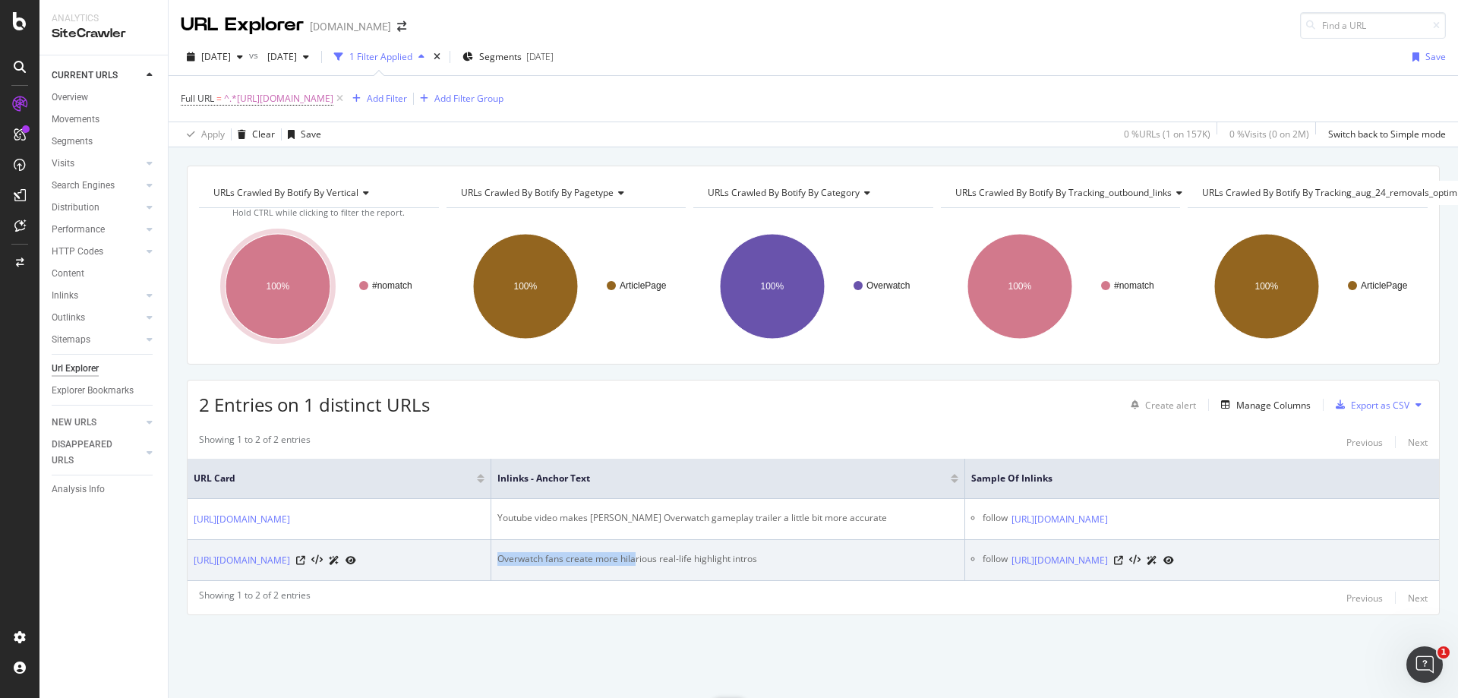
drag, startPoint x: 636, startPoint y: 586, endPoint x: 493, endPoint y: 591, distance: 142.9
click at [493, 581] on td "Overwatch fans create more hilarious real-life highlight intros" at bounding box center [728, 560] width 474 height 41
copy div "Overwatch fans create more hila"
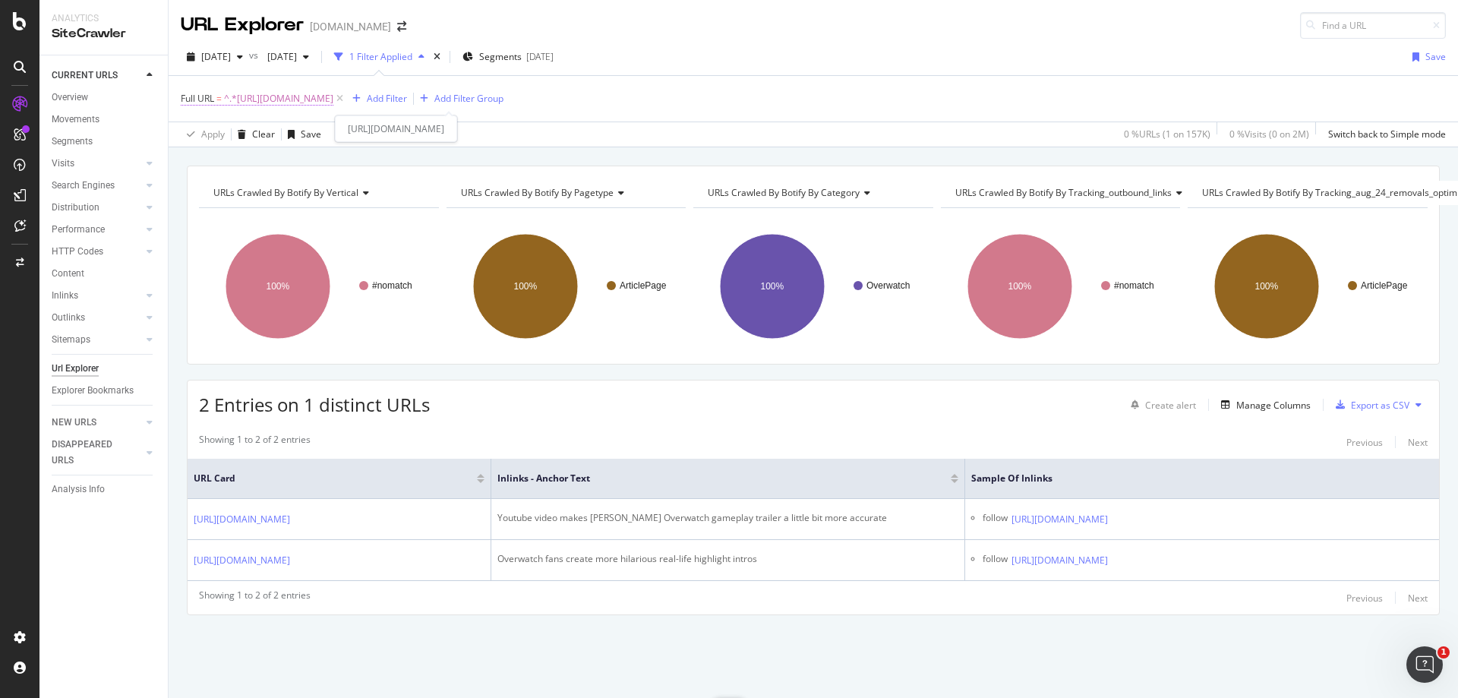
click at [333, 96] on span "^.*[URL][DOMAIN_NAME]" at bounding box center [278, 98] width 109 height 21
click at [276, 170] on input "[URL][DOMAIN_NAME]" at bounding box center [266, 162] width 144 height 24
paste input "realm-royale/five-plays-that-show-off-the-epic-outplay-potential-in-realm-royale"
type input "[URL][DOMAIN_NAME]"
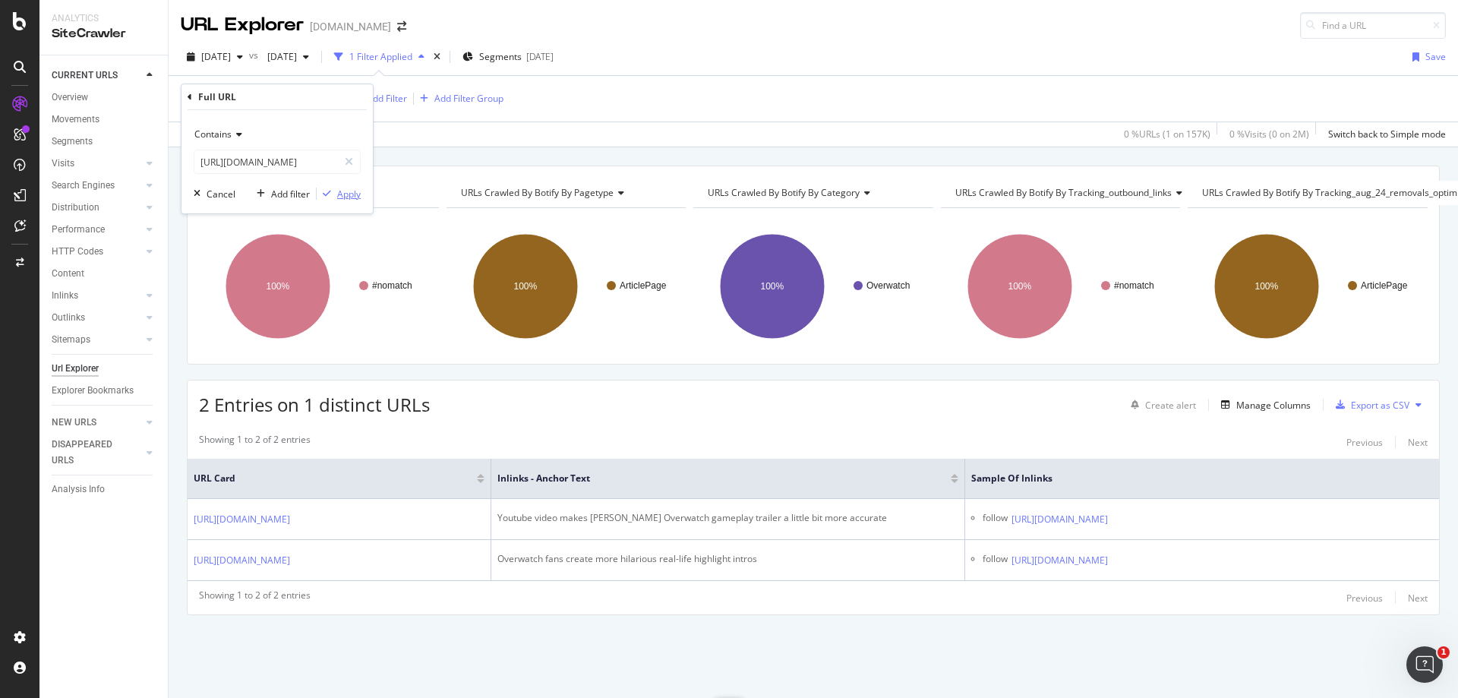
click at [349, 193] on div "Apply" at bounding box center [349, 194] width 24 height 13
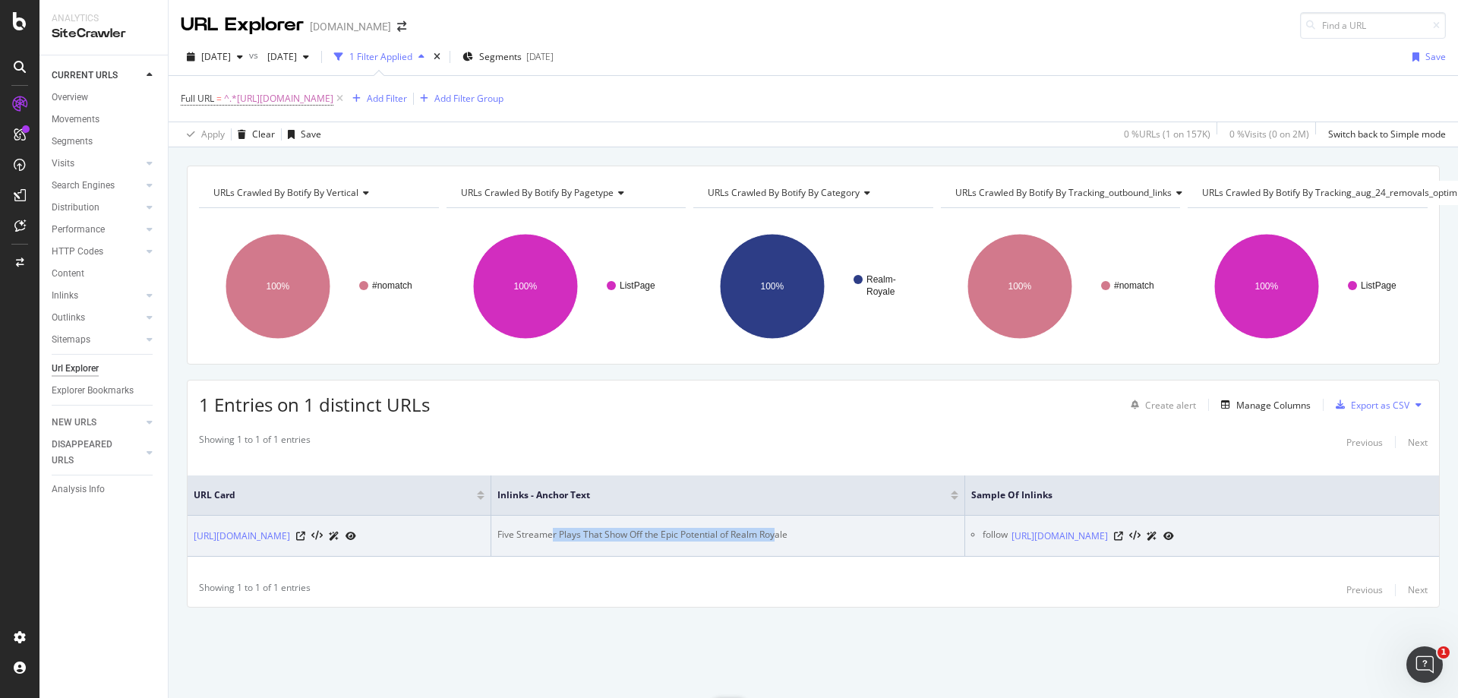
drag, startPoint x: 551, startPoint y: 519, endPoint x: 778, endPoint y: 533, distance: 228.3
click at [778, 533] on td "Five Streamer Plays That Show Off the Epic Potential of Realm Royale" at bounding box center [728, 536] width 474 height 41
click at [1123, 532] on icon at bounding box center [1118, 536] width 9 height 9
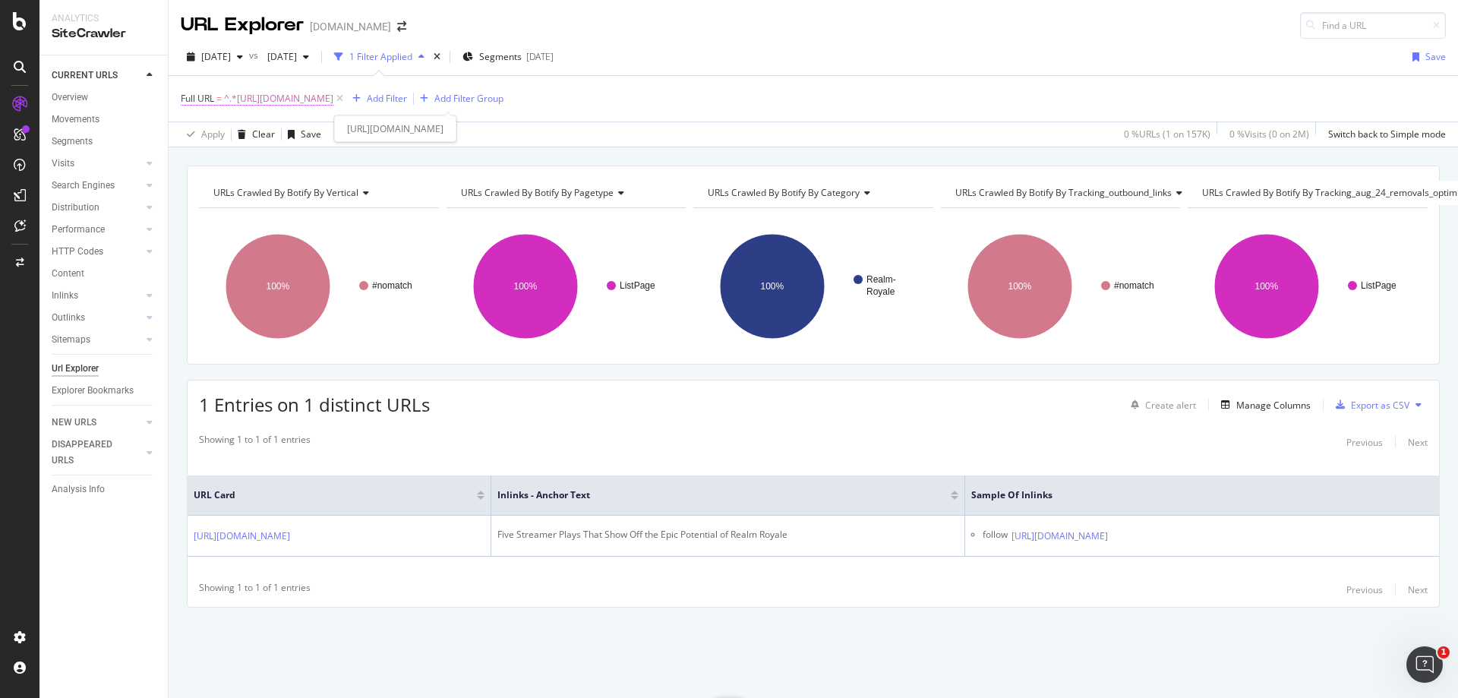
click at [333, 96] on span "^.*[URL][DOMAIN_NAME]" at bounding box center [278, 98] width 109 height 21
click at [298, 152] on input "[URL][DOMAIN_NAME]" at bounding box center [266, 162] width 144 height 24
paste input "overwatch/these-voice-lines-could-hint-at-an-upcoming-new-overwatch-mode-199005"
type input "[URL][DOMAIN_NAME]"
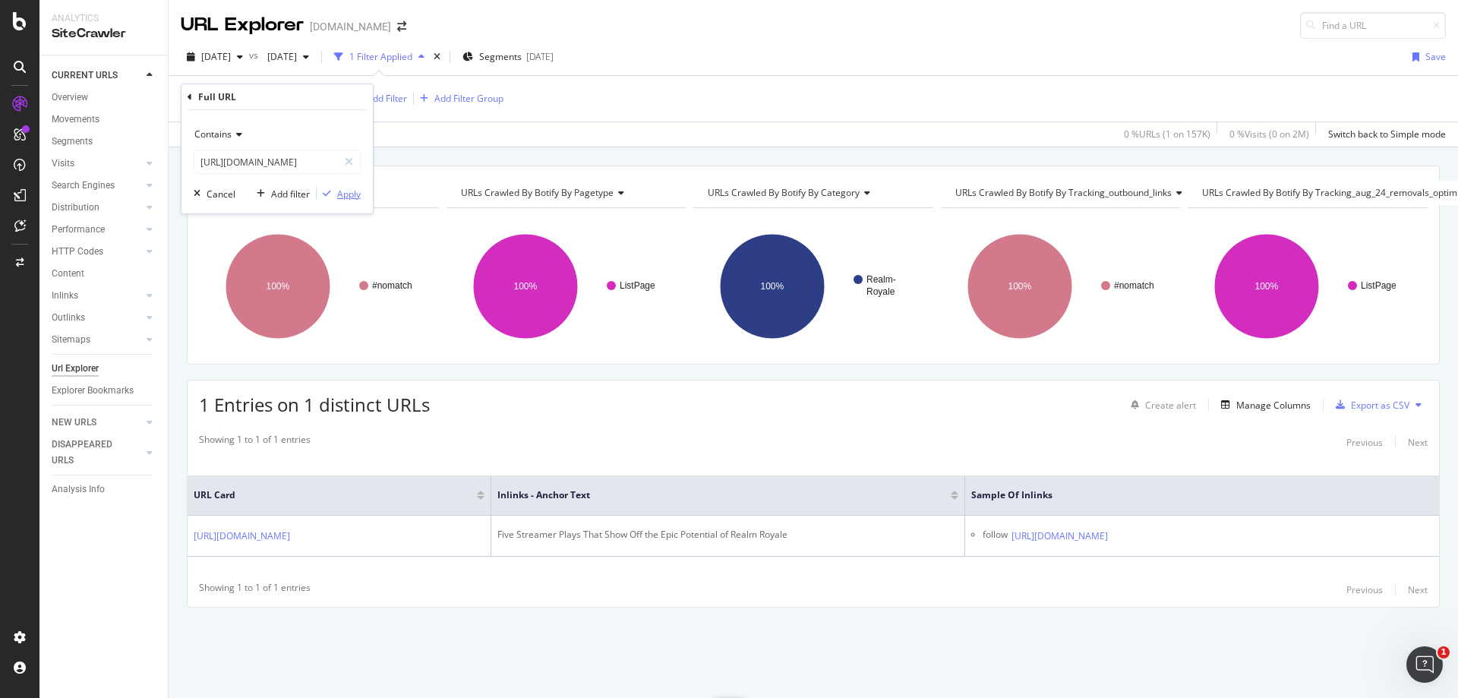
click at [344, 191] on div "Apply" at bounding box center [349, 194] width 24 height 13
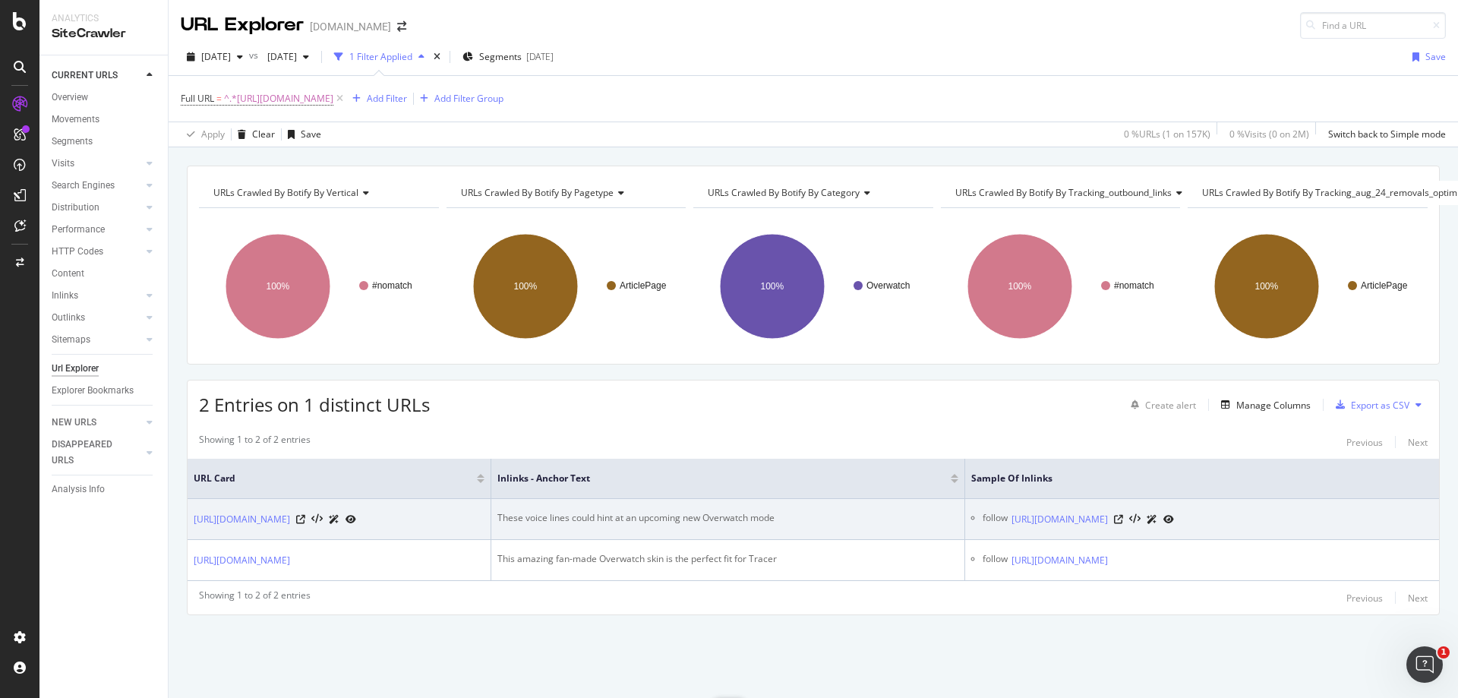
click at [731, 518] on div "These voice lines could hint at an upcoming new Overwatch mode" at bounding box center [727, 518] width 461 height 14
copy div "These voice lines could hint at an upcoming new Overwatch mode"
click at [1123, 524] on icon at bounding box center [1118, 519] width 9 height 9
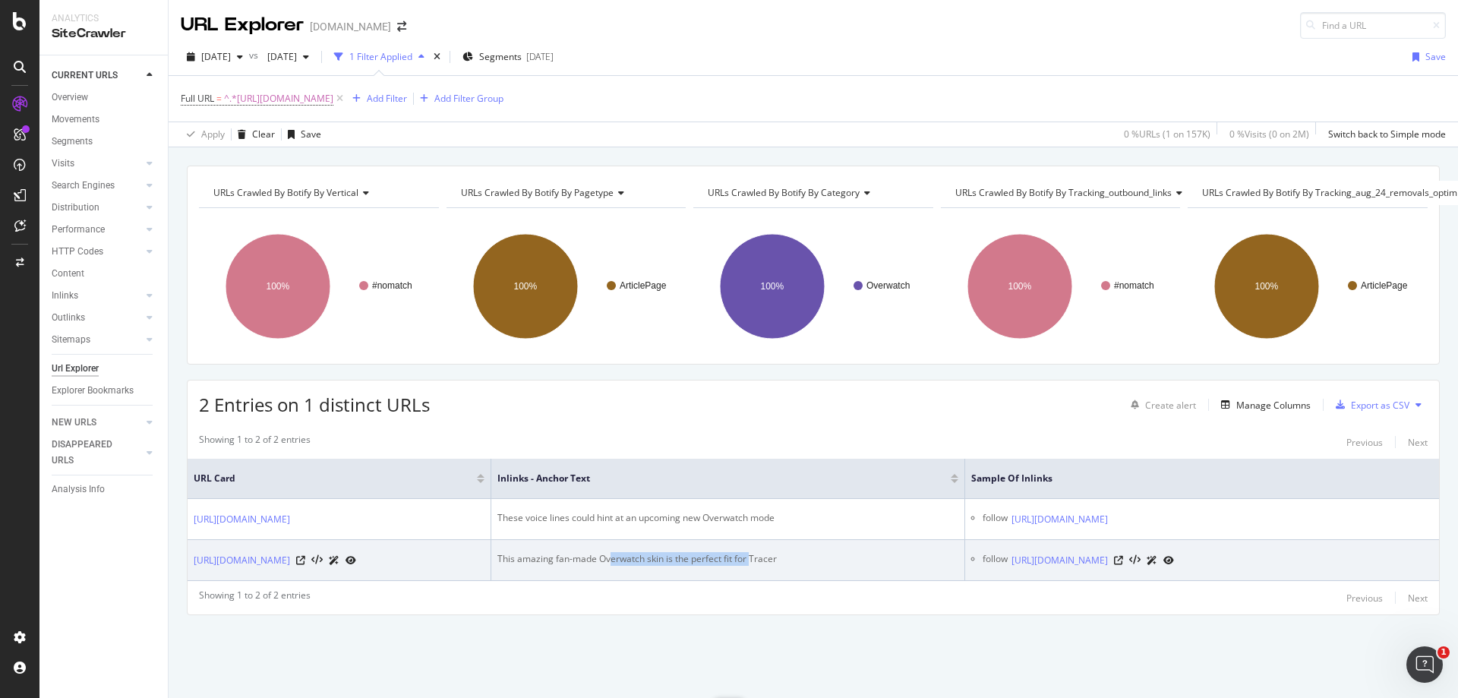
drag, startPoint x: 609, startPoint y: 586, endPoint x: 750, endPoint y: 586, distance: 140.5
click at [750, 566] on div "This amazing fan-made Overwatch skin is the perfect fit for Tracer" at bounding box center [727, 559] width 461 height 14
copy div "erwatch skin is the perfect fit for"
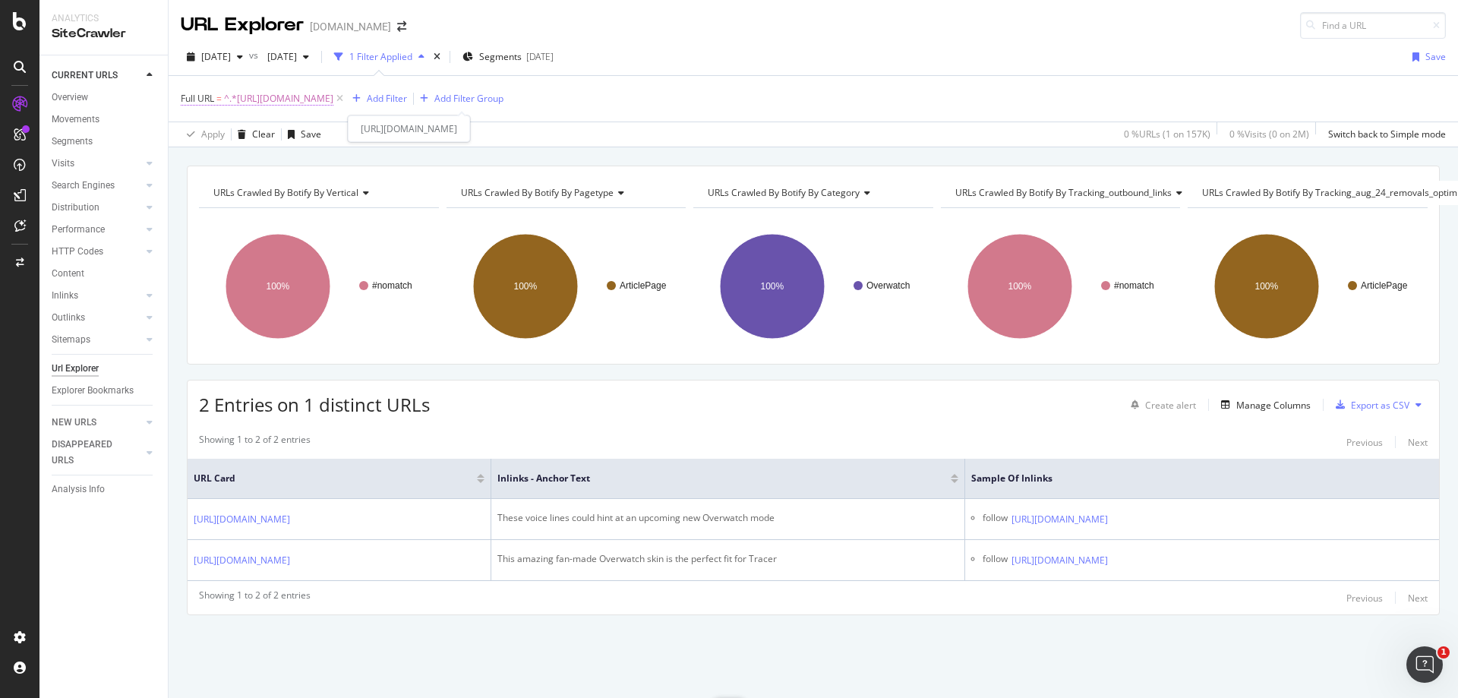
click at [333, 93] on span "^.*[URL][DOMAIN_NAME]" at bounding box center [278, 98] width 109 height 21
click at [280, 164] on input "[URL][DOMAIN_NAME]" at bounding box center [266, 162] width 144 height 24
paste input "overwatch-meets-marvel-unique-fan-made-intro-544466"
type input "[URL][DOMAIN_NAME]"
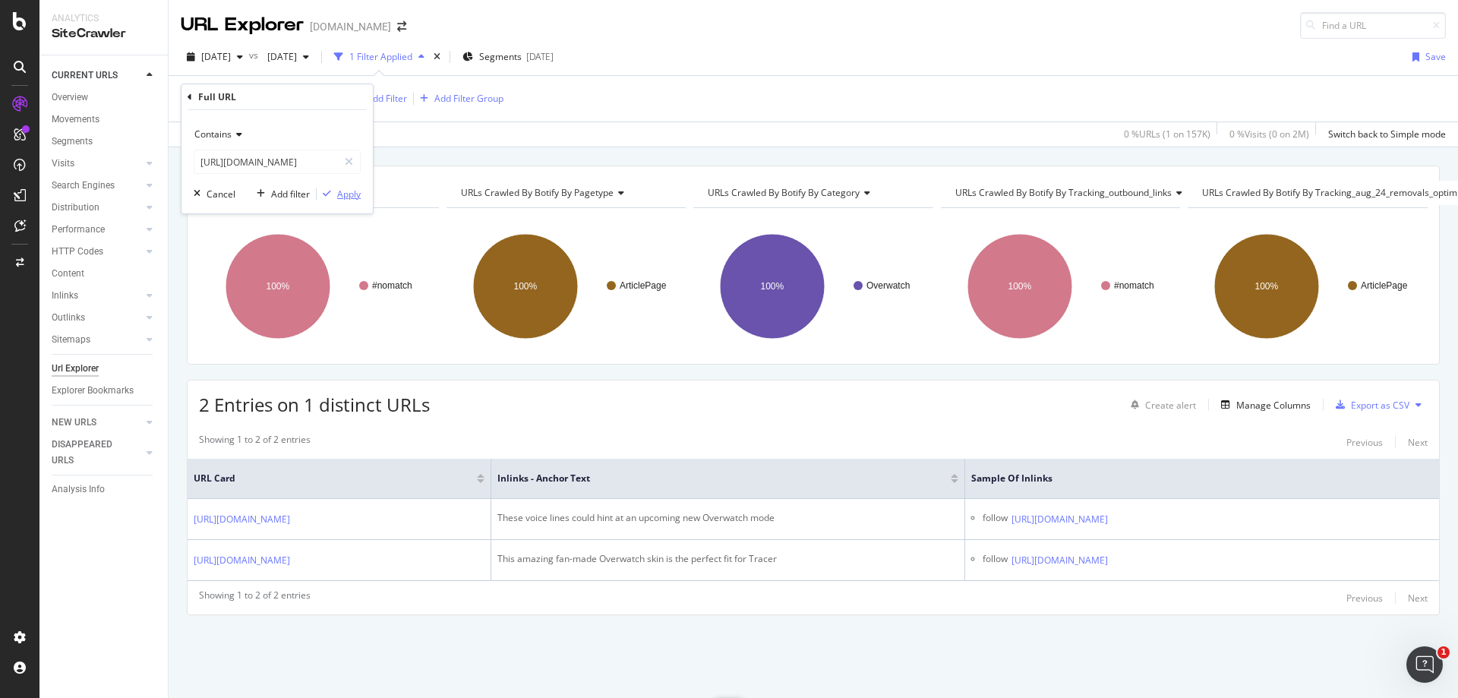
scroll to position [0, 0]
click at [338, 194] on div "Apply" at bounding box center [349, 194] width 24 height 13
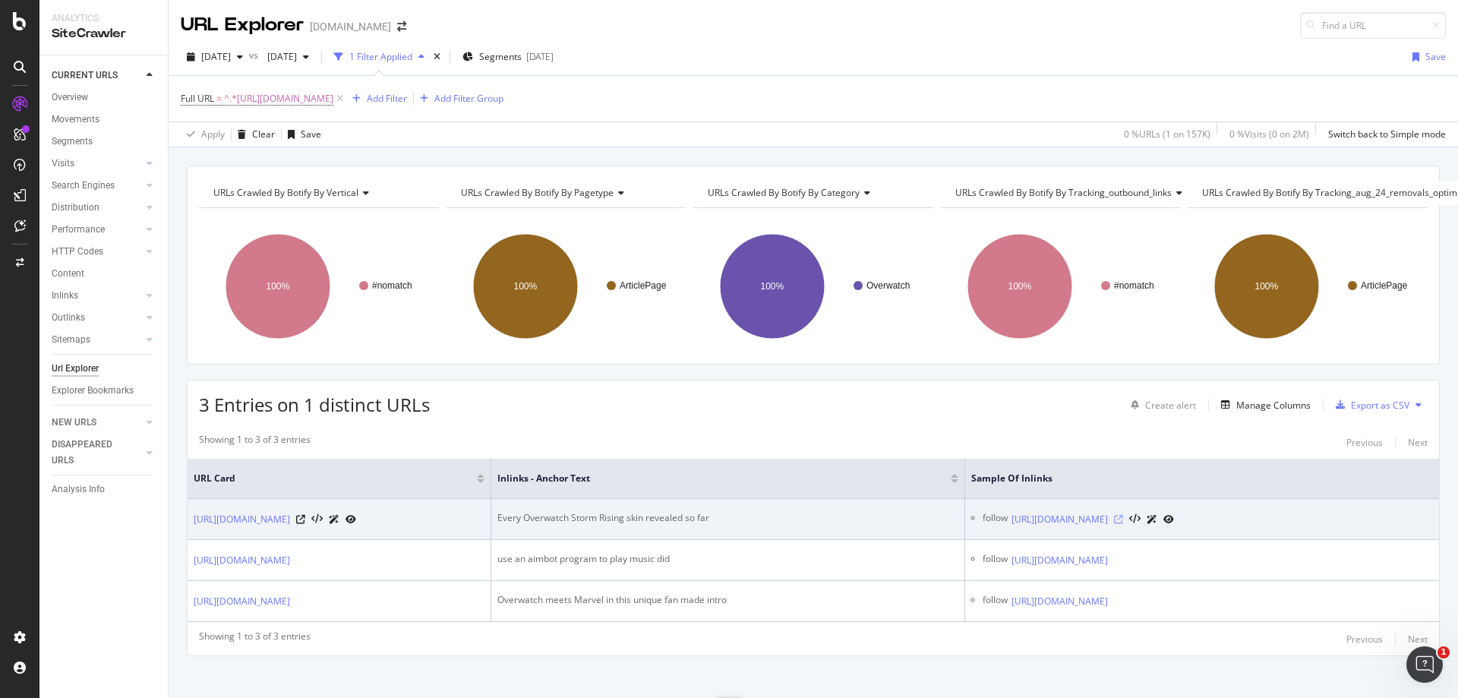
click at [1123, 524] on icon at bounding box center [1118, 519] width 9 height 9
drag, startPoint x: 572, startPoint y: 519, endPoint x: 744, endPoint y: 535, distance: 172.4
click at [744, 535] on td "Every Overwatch Storm Rising skin revealed so far" at bounding box center [728, 519] width 474 height 41
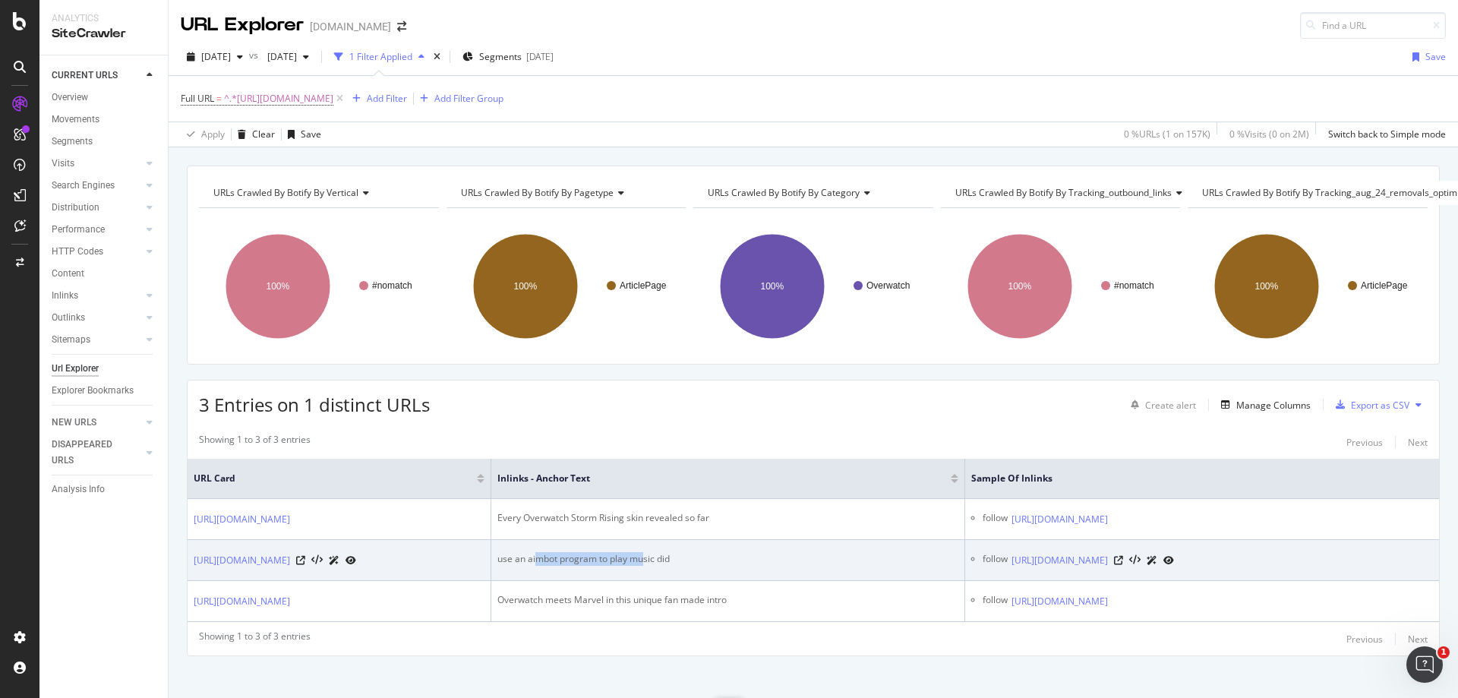
drag, startPoint x: 535, startPoint y: 570, endPoint x: 643, endPoint y: 567, distance: 107.9
click at [643, 566] on div "use an aimbot program to play music did" at bounding box center [727, 559] width 461 height 14
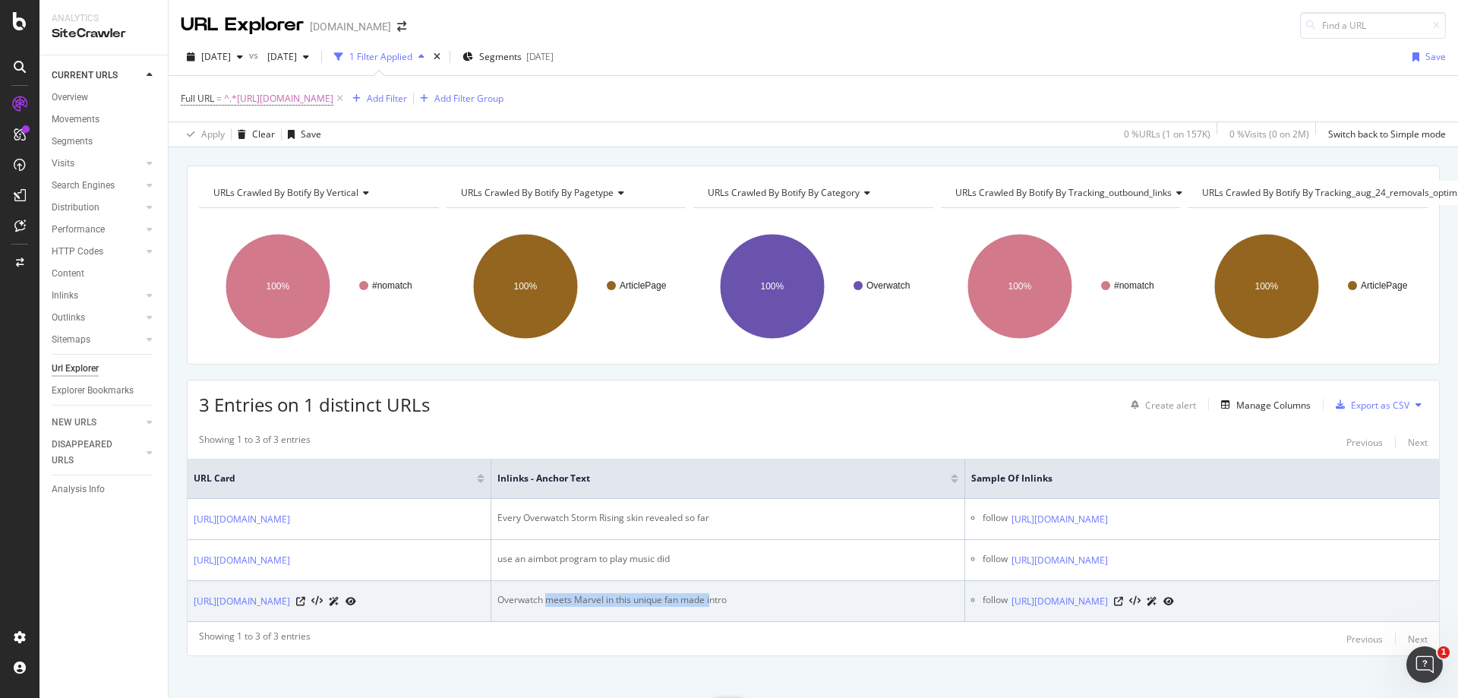
drag, startPoint x: 554, startPoint y: 625, endPoint x: 713, endPoint y: 619, distance: 158.8
click at [713, 619] on td "Overwatch meets Marvel in this unique fan made intro" at bounding box center [728, 601] width 474 height 41
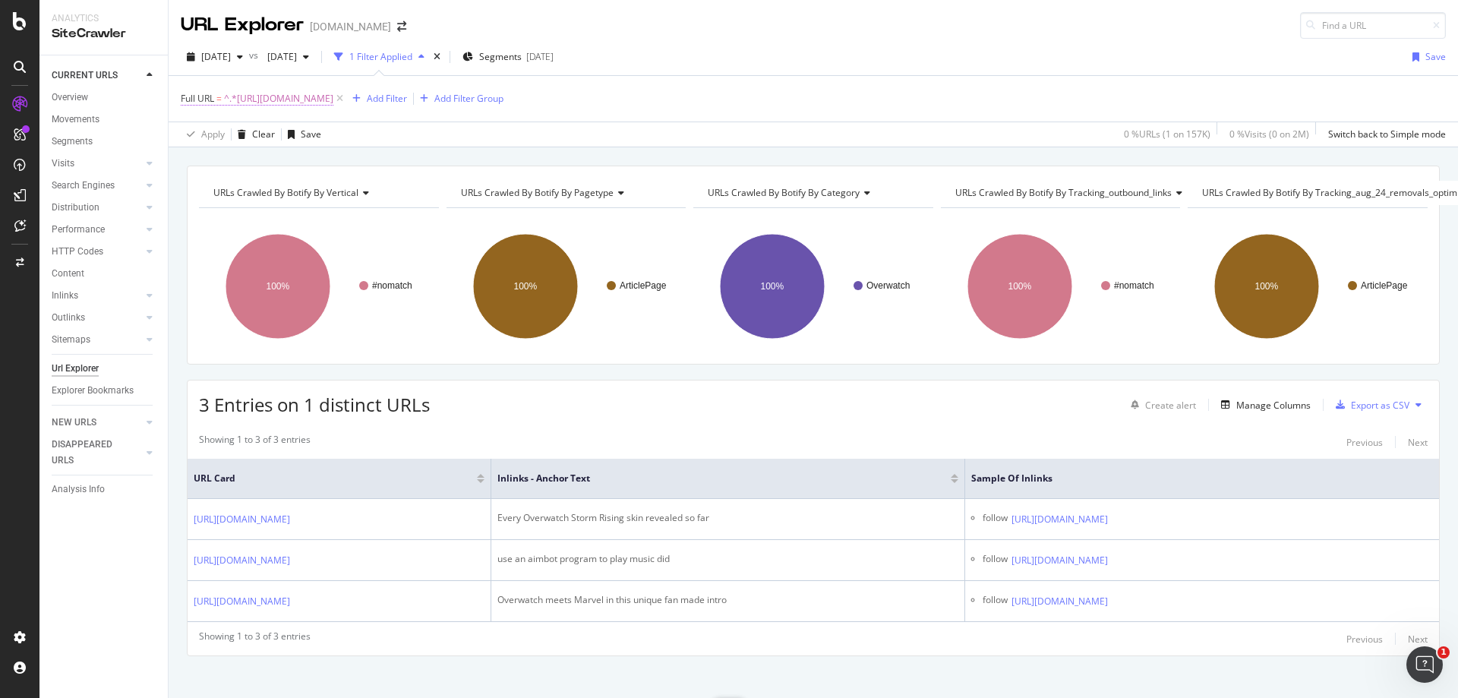
click at [333, 103] on span "^.*[URL][DOMAIN_NAME]" at bounding box center [278, 98] width 109 height 21
click at [250, 166] on input "[URL][DOMAIN_NAME]" at bounding box center [266, 162] width 144 height 24
paste input "call-of-duty/optic-owner-h3cz-reveals-his-favorite-memories-of-former-player-fo…"
type input "[URL][DOMAIN_NAME]"
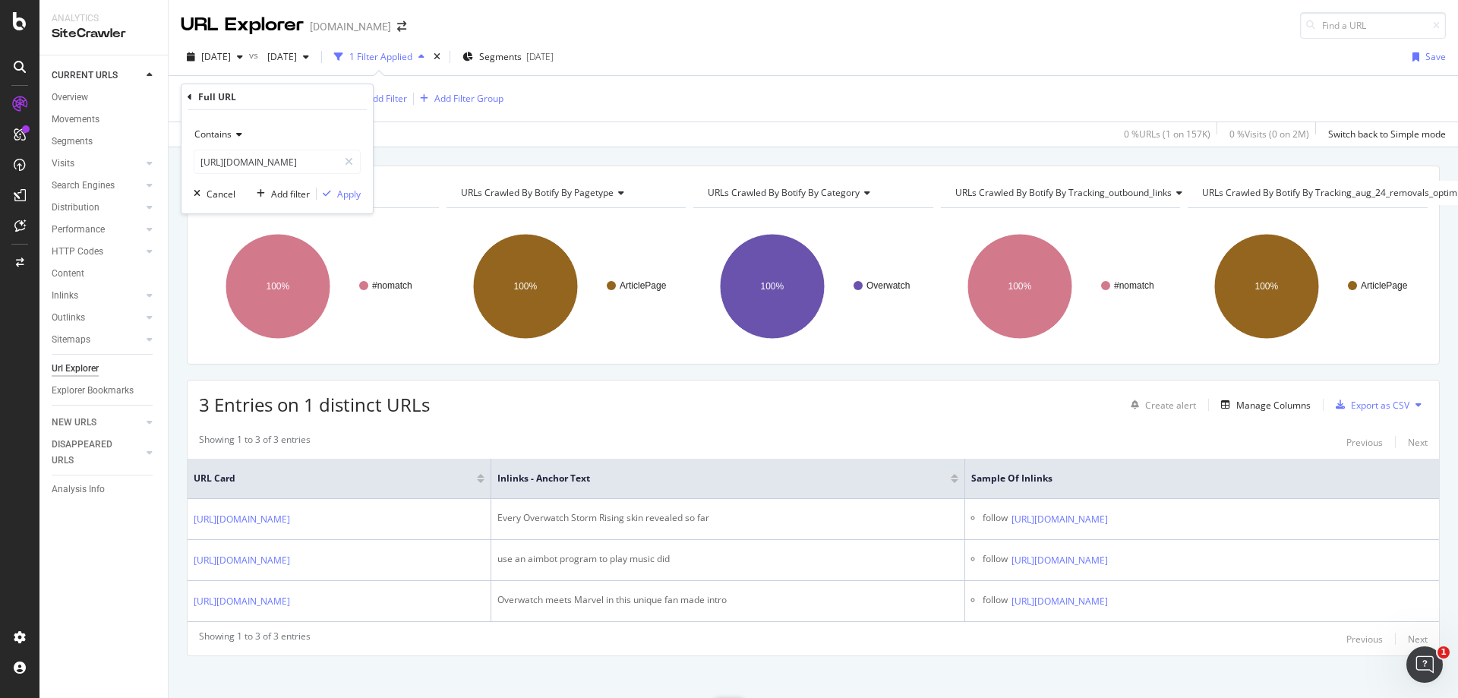
click at [362, 194] on div "Contains [URL][DOMAIN_NAME] Cancel Add filter Apply" at bounding box center [277, 161] width 191 height 103
click at [361, 193] on div "Contains [URL][DOMAIN_NAME] Cancel Add filter Apply" at bounding box center [277, 161] width 191 height 103
click at [349, 193] on div "Apply" at bounding box center [349, 194] width 24 height 13
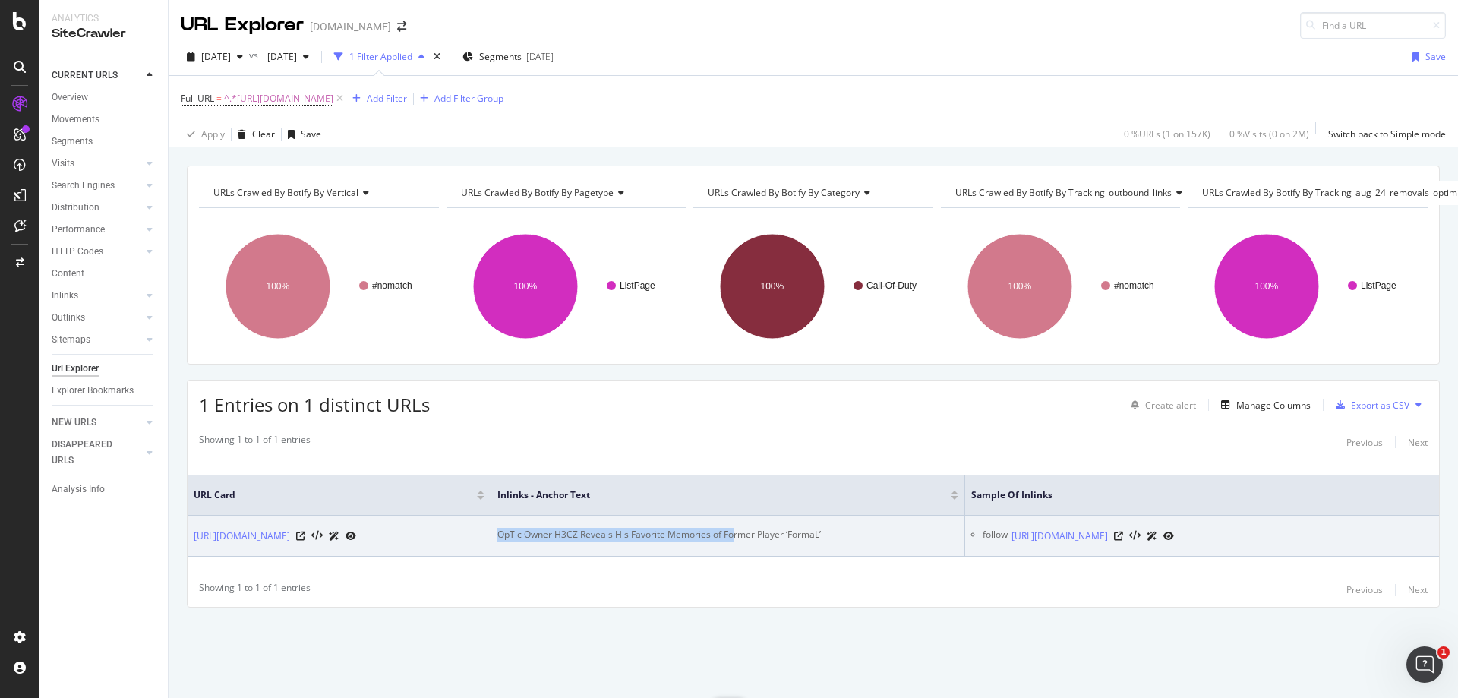
drag, startPoint x: 735, startPoint y: 521, endPoint x: 478, endPoint y: 517, distance: 256.7
click at [478, 517] on tr "[URL][DOMAIN_NAME] OpTic Owner H3CZ Reveals His Favorite Memories of Former Pla…" at bounding box center [814, 536] width 1252 height 41
click at [1123, 532] on icon at bounding box center [1118, 536] width 9 height 9
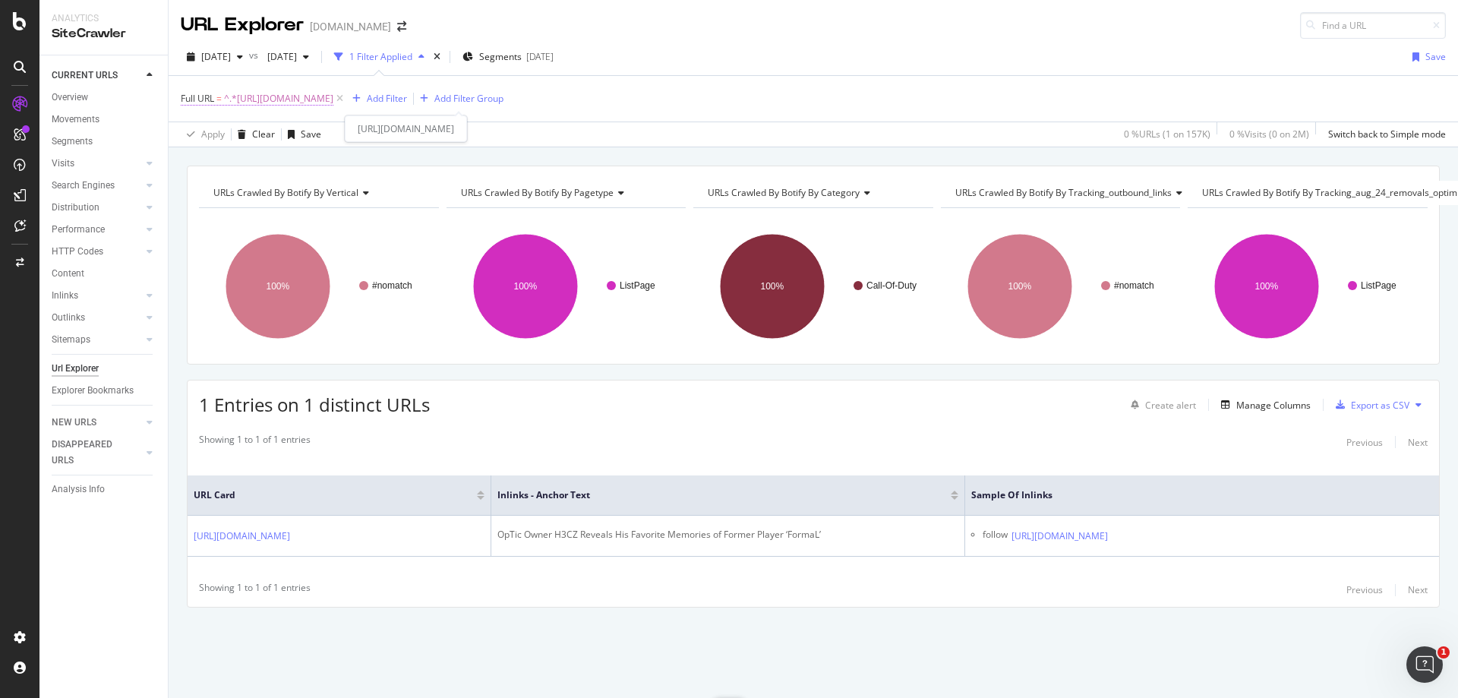
click at [333, 96] on span "^.*[URL][DOMAIN_NAME]" at bounding box center [278, 98] width 109 height 21
click at [284, 156] on input "[URL][DOMAIN_NAME]" at bounding box center [266, 162] width 144 height 24
paste input "entertainment/dr-disrespect-hilariously-sums-up-twitch-content-in-60-seconds-61…"
type input "[URL][DOMAIN_NAME]"
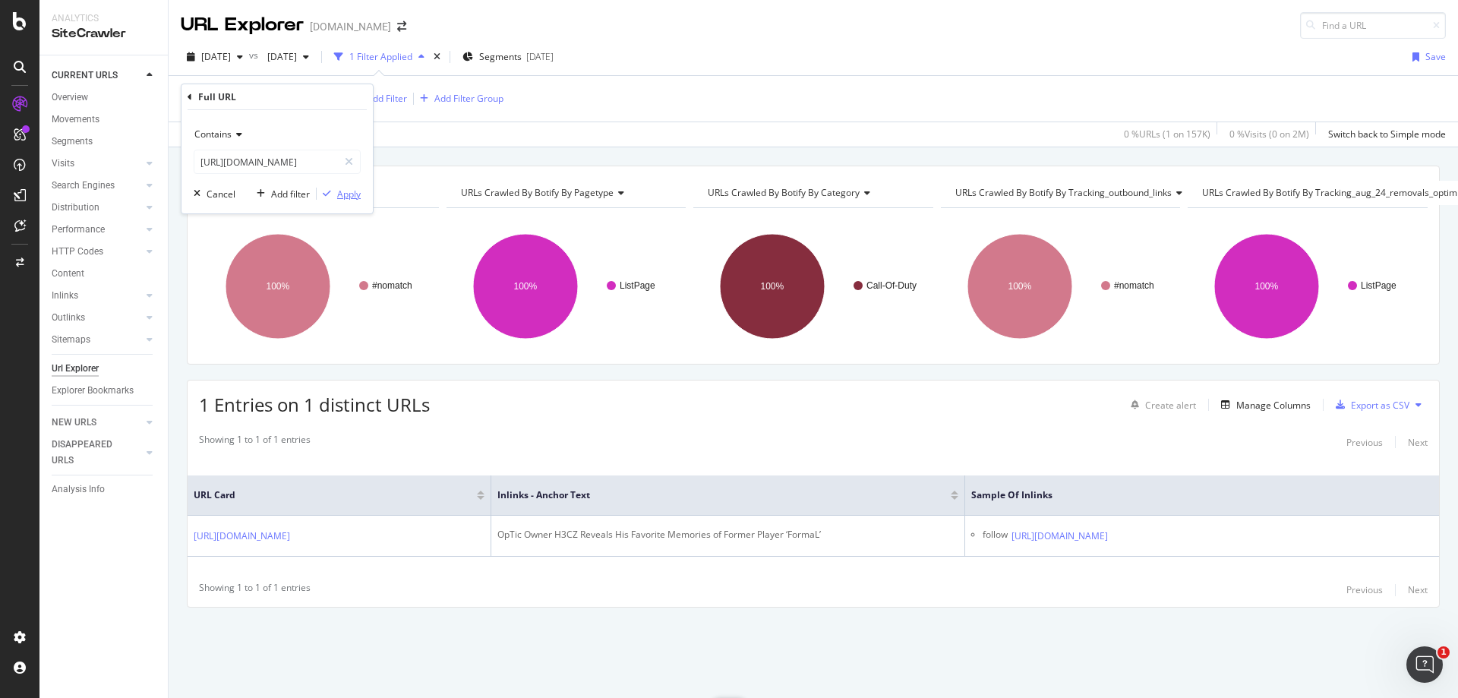
click at [344, 188] on div "Apply" at bounding box center [349, 194] width 24 height 13
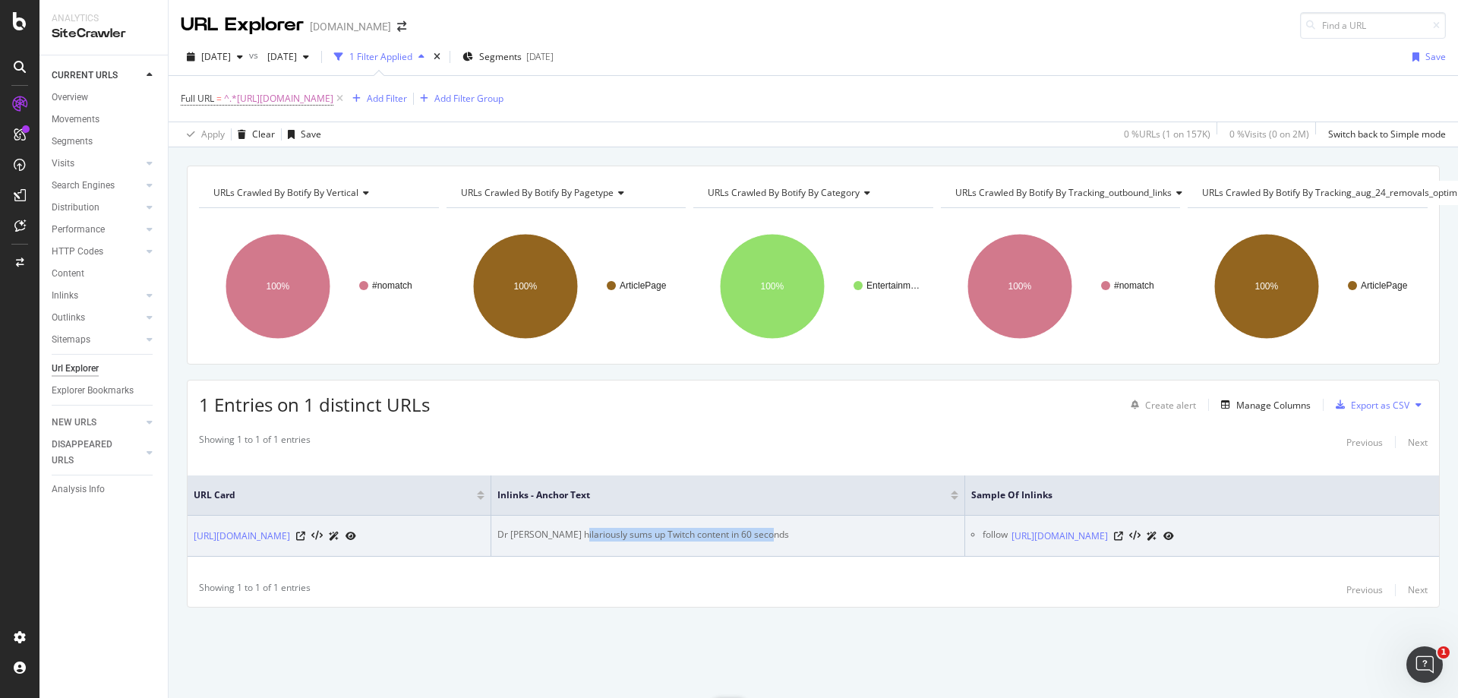
drag, startPoint x: 572, startPoint y: 525, endPoint x: 779, endPoint y: 525, distance: 207.3
click at [779, 528] on div "Dr [PERSON_NAME] hilariously sums up Twitch content in 60 seconds" at bounding box center [727, 535] width 461 height 14
click at [1123, 532] on icon at bounding box center [1118, 536] width 9 height 9
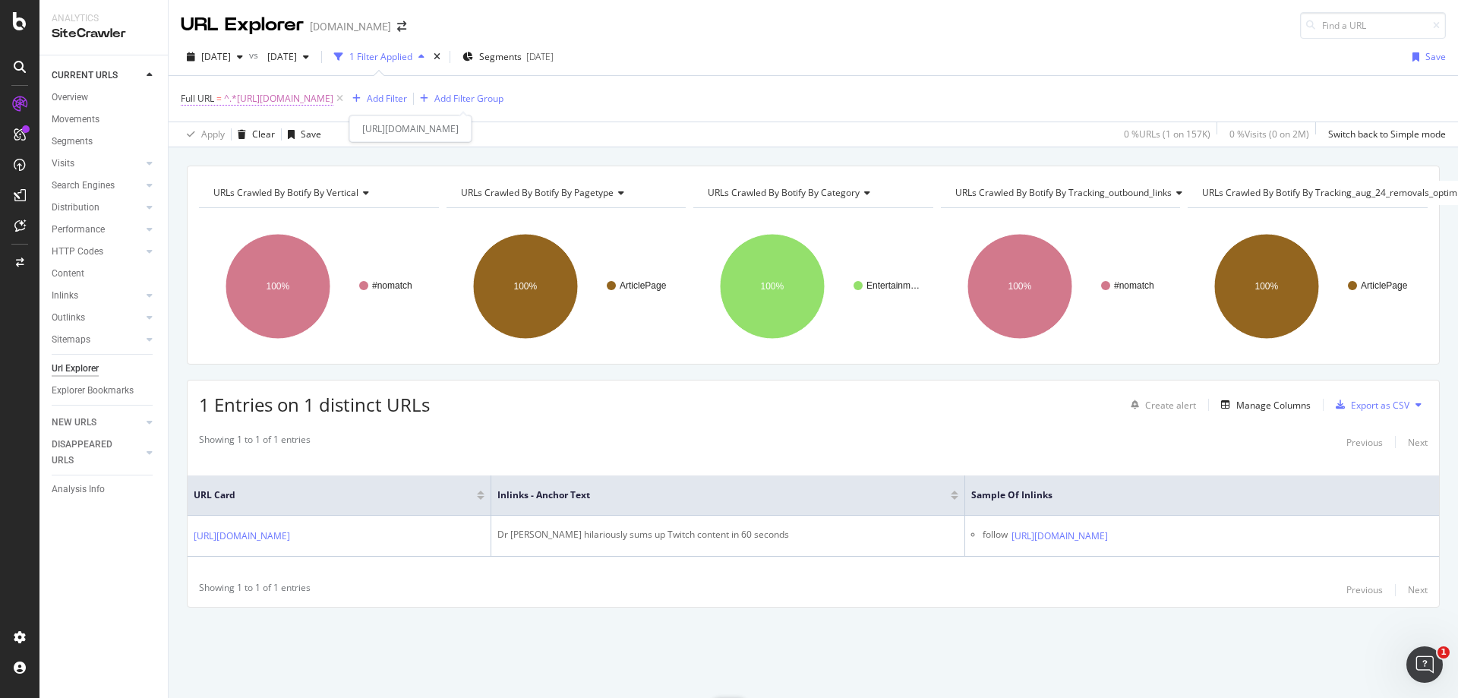
click at [333, 100] on span "^.*[URL][DOMAIN_NAME]" at bounding box center [278, 98] width 109 height 21
click at [286, 157] on input "[URL][DOMAIN_NAME]" at bounding box center [266, 162] width 144 height 24
paste input "overwatch/overwatch-league-pro-accidentally-sends-[PERSON_NAME]-off-of-a-cliff-…"
type input "[URL][DOMAIN_NAME][PERSON_NAME]"
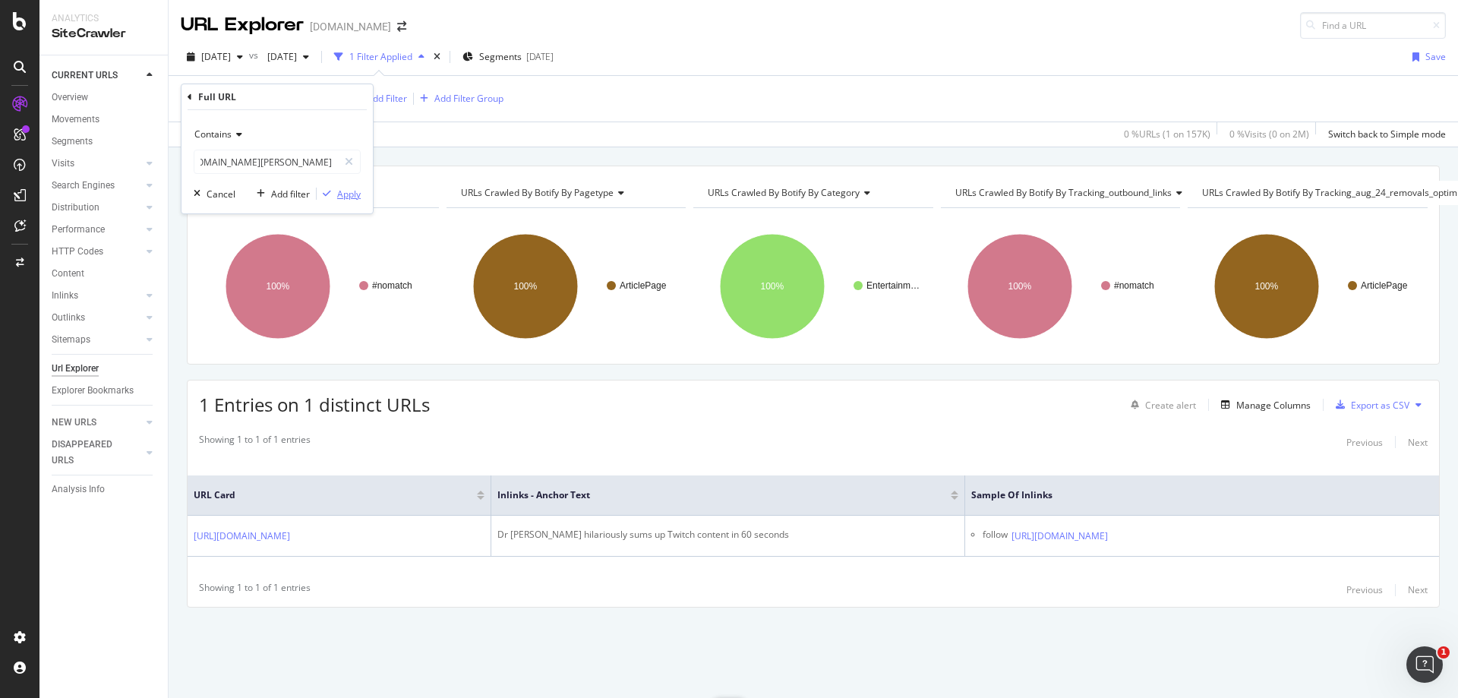
click at [359, 194] on div "Apply" at bounding box center [349, 194] width 24 height 13
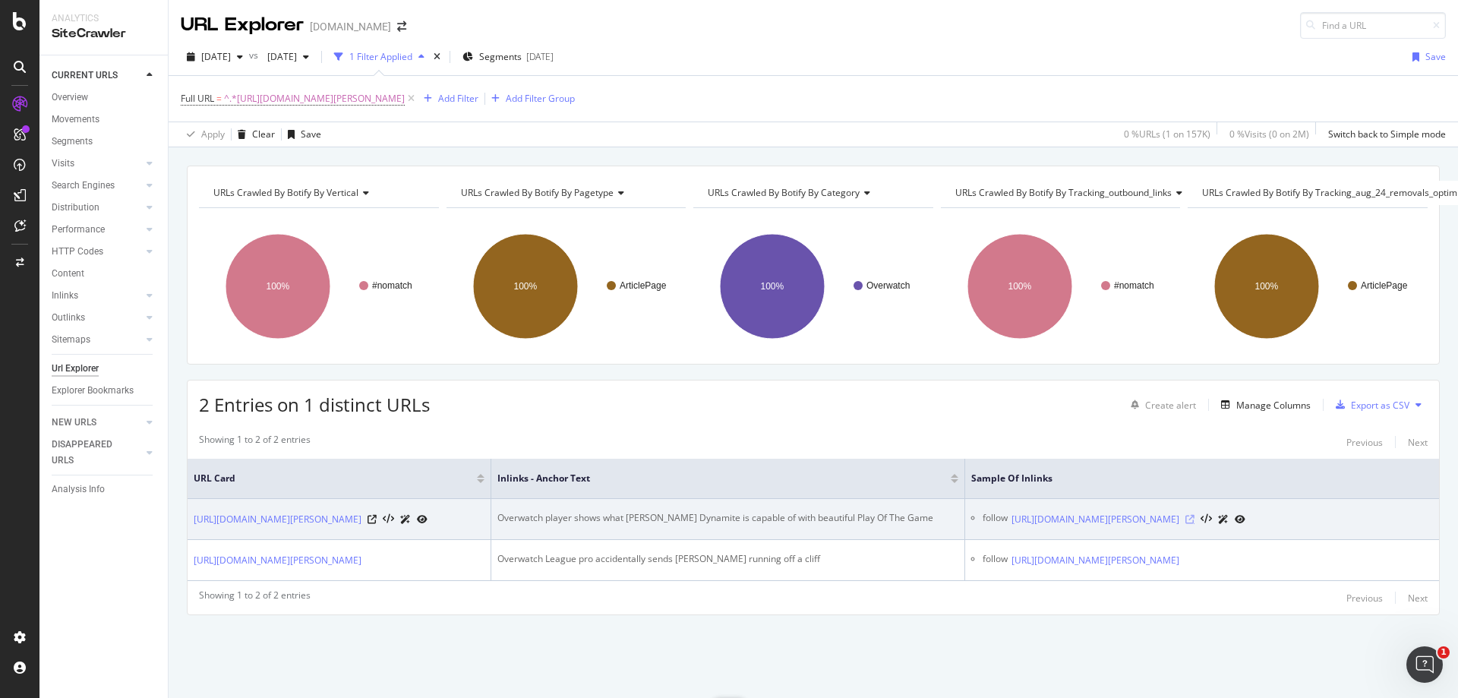
click at [1195, 524] on icon at bounding box center [1190, 519] width 9 height 9
drag, startPoint x: 665, startPoint y: 517, endPoint x: 886, endPoint y: 529, distance: 222.1
click at [886, 529] on td "Overwatch player shows what [PERSON_NAME] Dynamite is capable of with beautiful…" at bounding box center [728, 519] width 474 height 41
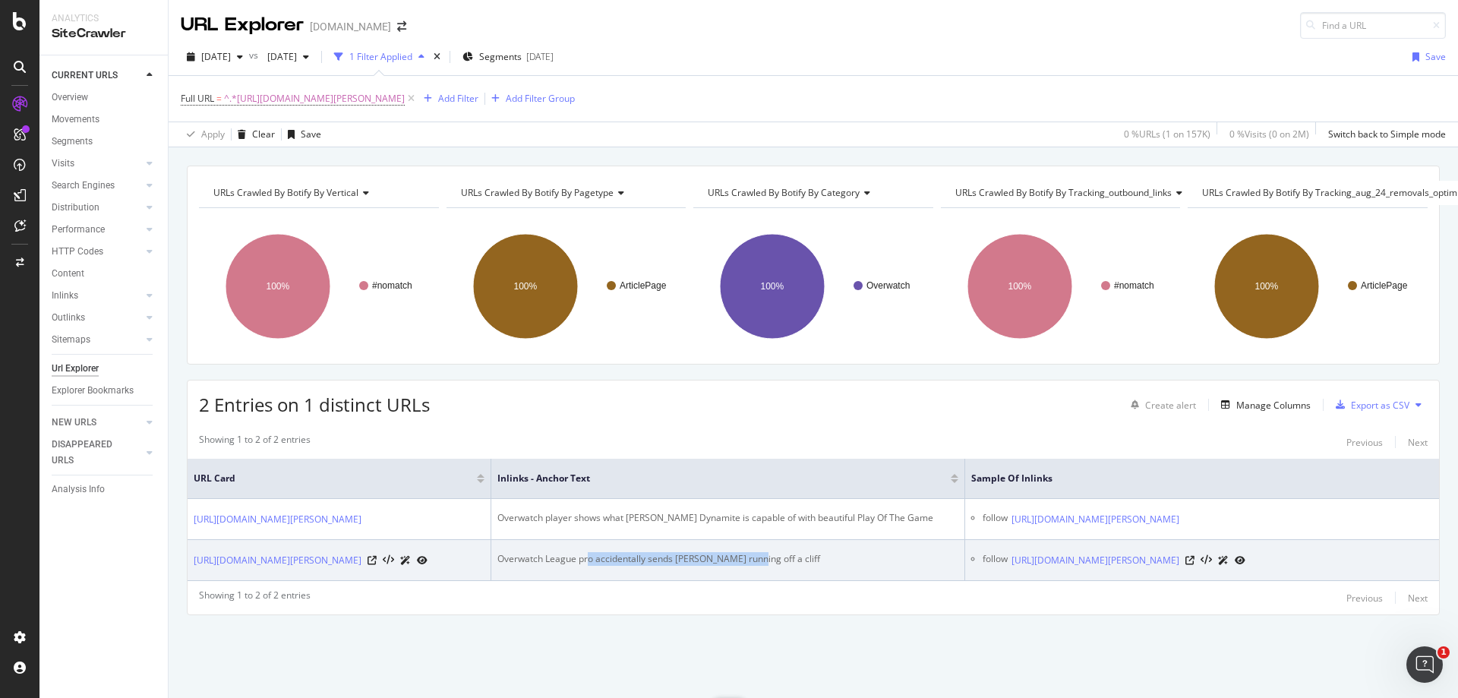
drag, startPoint x: 589, startPoint y: 566, endPoint x: 751, endPoint y: 576, distance: 162.9
click at [751, 576] on td "Overwatch League pro accidentally sends [PERSON_NAME] running off a cliff" at bounding box center [728, 560] width 474 height 41
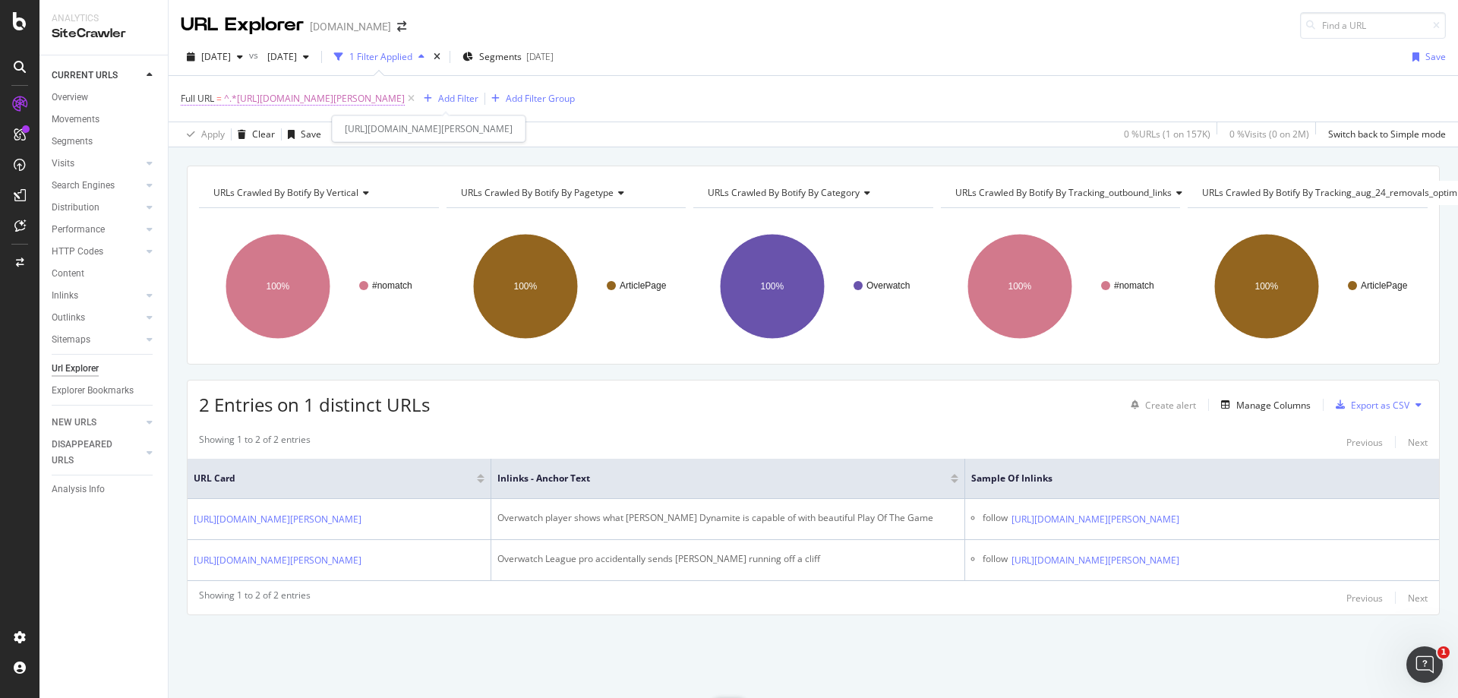
click at [405, 103] on span "^.*[URL][DOMAIN_NAME][PERSON_NAME]" at bounding box center [314, 98] width 181 height 21
click at [302, 161] on input "[URL][DOMAIN_NAME][PERSON_NAME]" at bounding box center [266, 162] width 144 height 24
paste input "entertainment/twitch-streamer-jaycgee-reveals-incredible-gesture-xqc-made-her-1…"
type input "[URL][DOMAIN_NAME]"
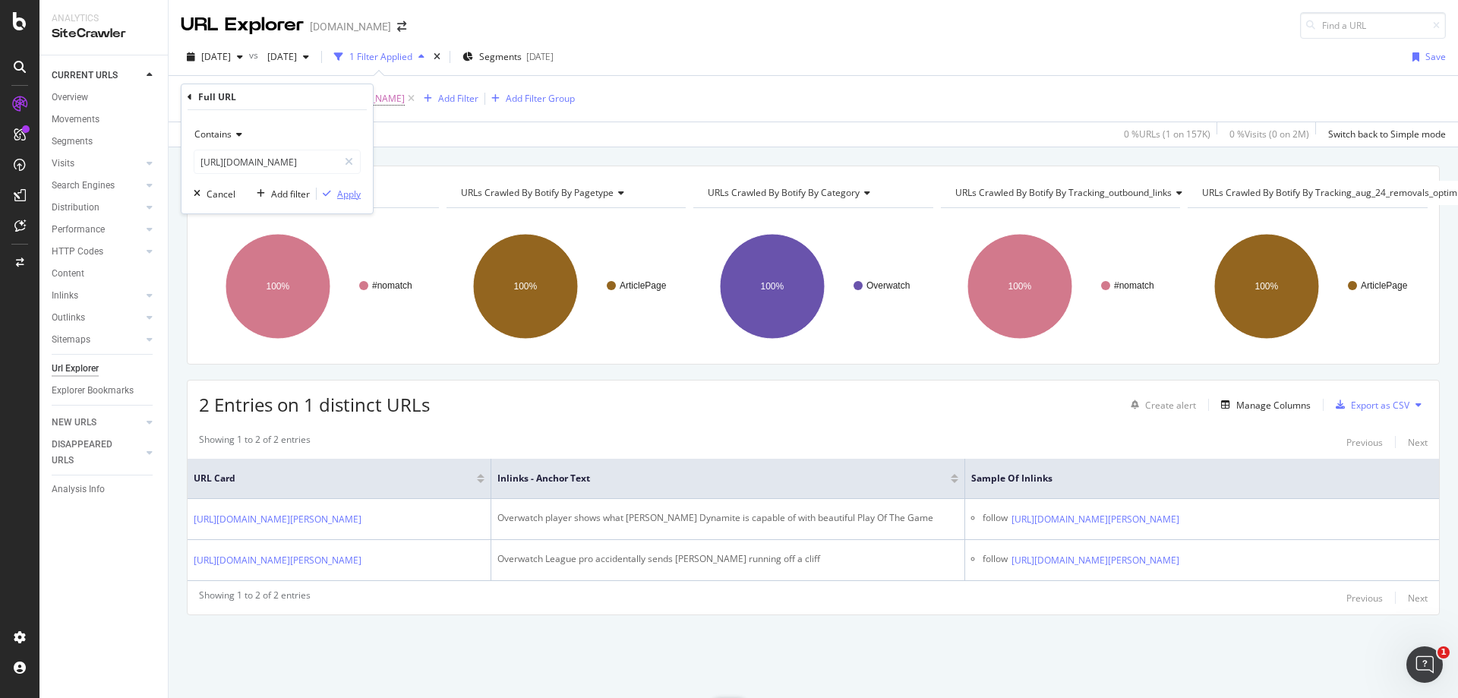
click at [346, 193] on div "Apply" at bounding box center [349, 194] width 24 height 13
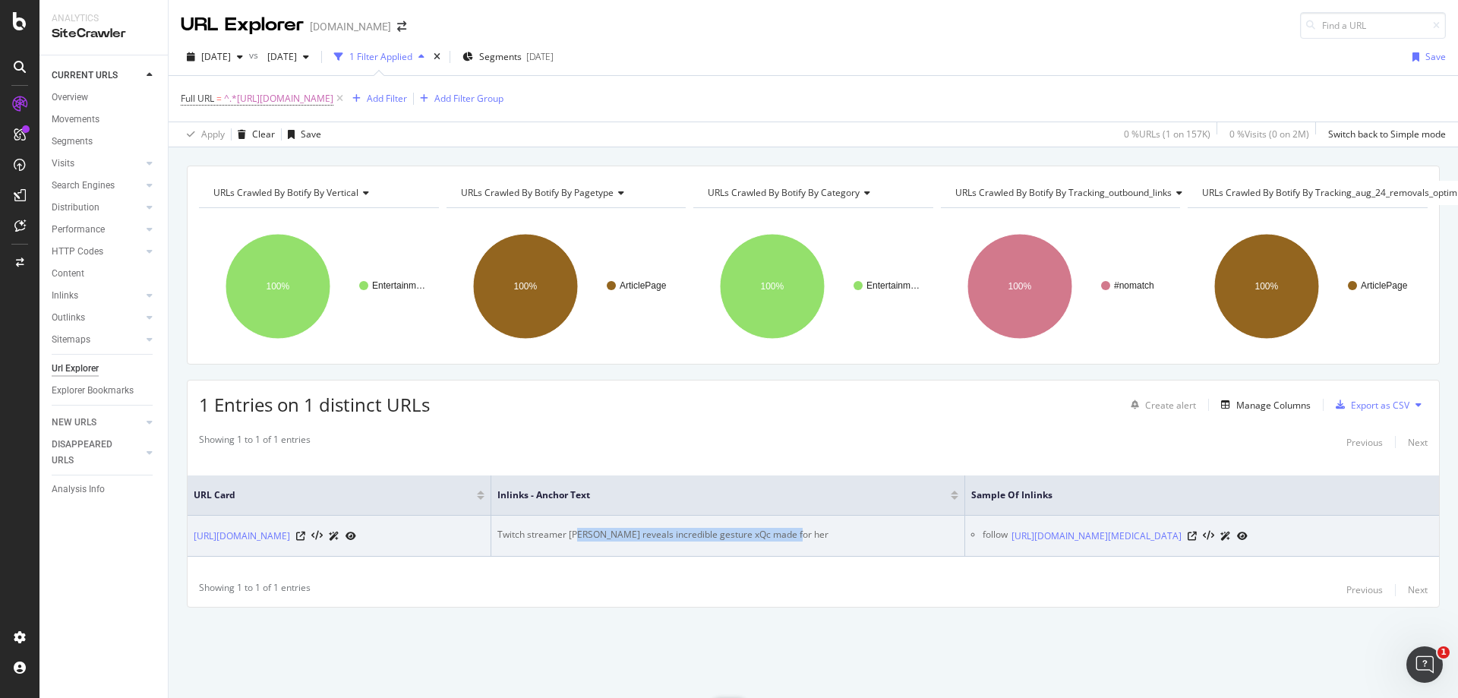
drag, startPoint x: 576, startPoint y: 522, endPoint x: 807, endPoint y: 520, distance: 231.6
click at [807, 528] on div "Twitch streamer [PERSON_NAME] reveals incredible gesture xQc made for her" at bounding box center [727, 535] width 461 height 14
click at [1197, 532] on icon at bounding box center [1192, 536] width 9 height 9
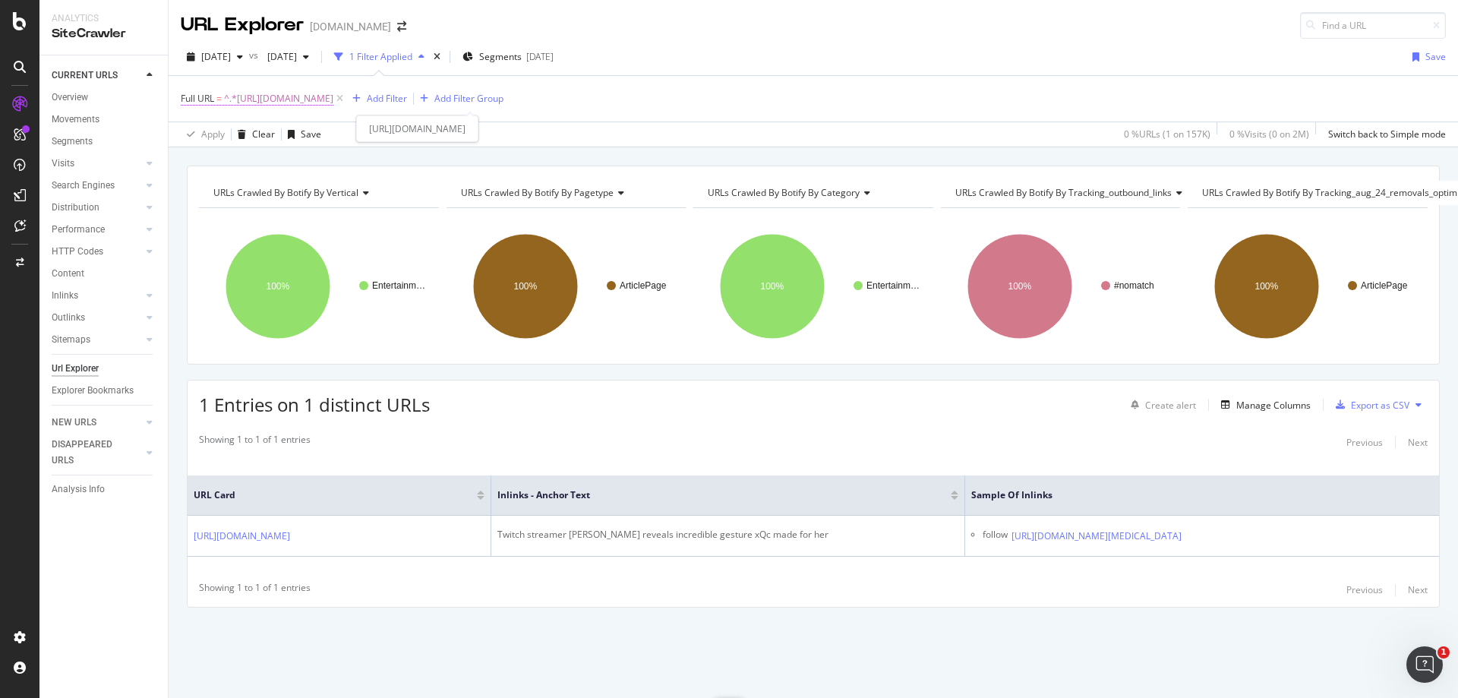
click at [333, 93] on span "^.*[URL][DOMAIN_NAME]" at bounding box center [278, 98] width 109 height 21
click at [319, 169] on input "[URL][DOMAIN_NAME]" at bounding box center [266, 162] width 144 height 24
paste input "myth-breaks-down-twitch-viewership-1133661"
type input "[URL][DOMAIN_NAME]"
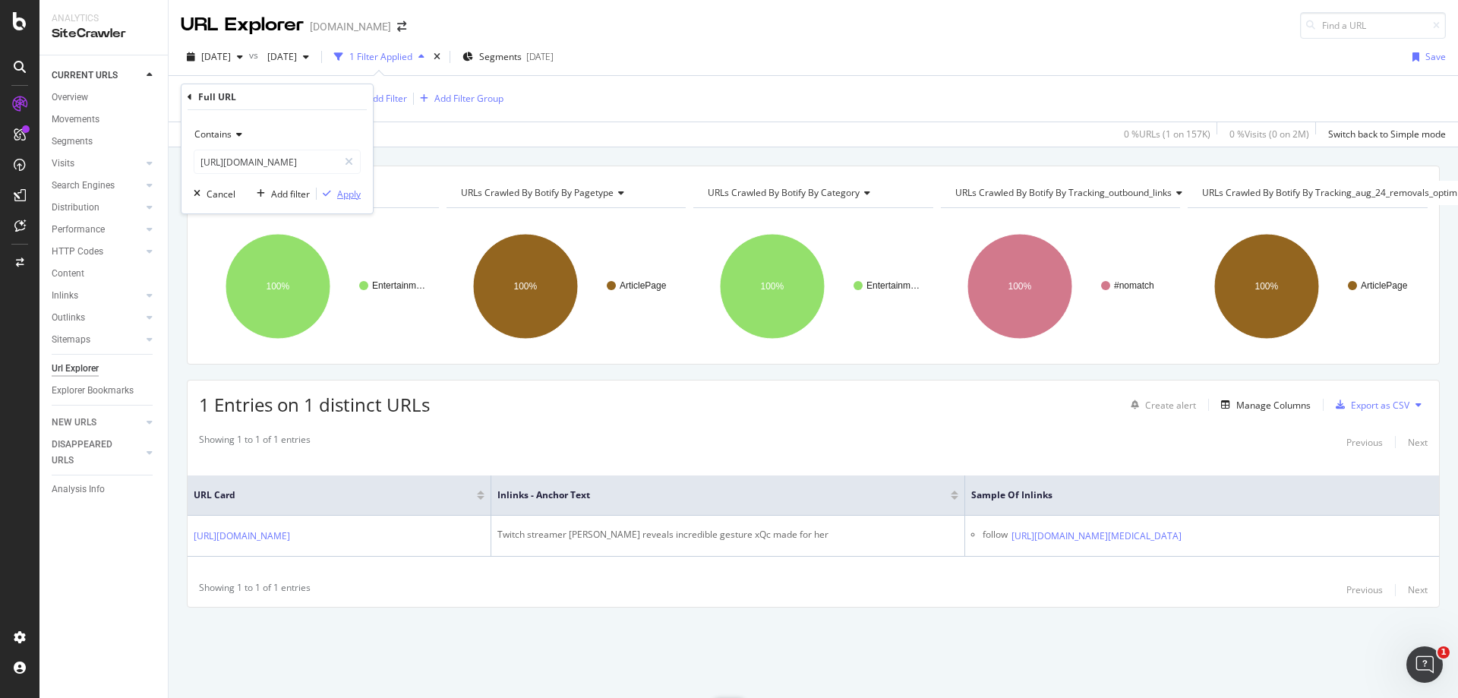
click at [348, 198] on div "Apply" at bounding box center [349, 194] width 24 height 13
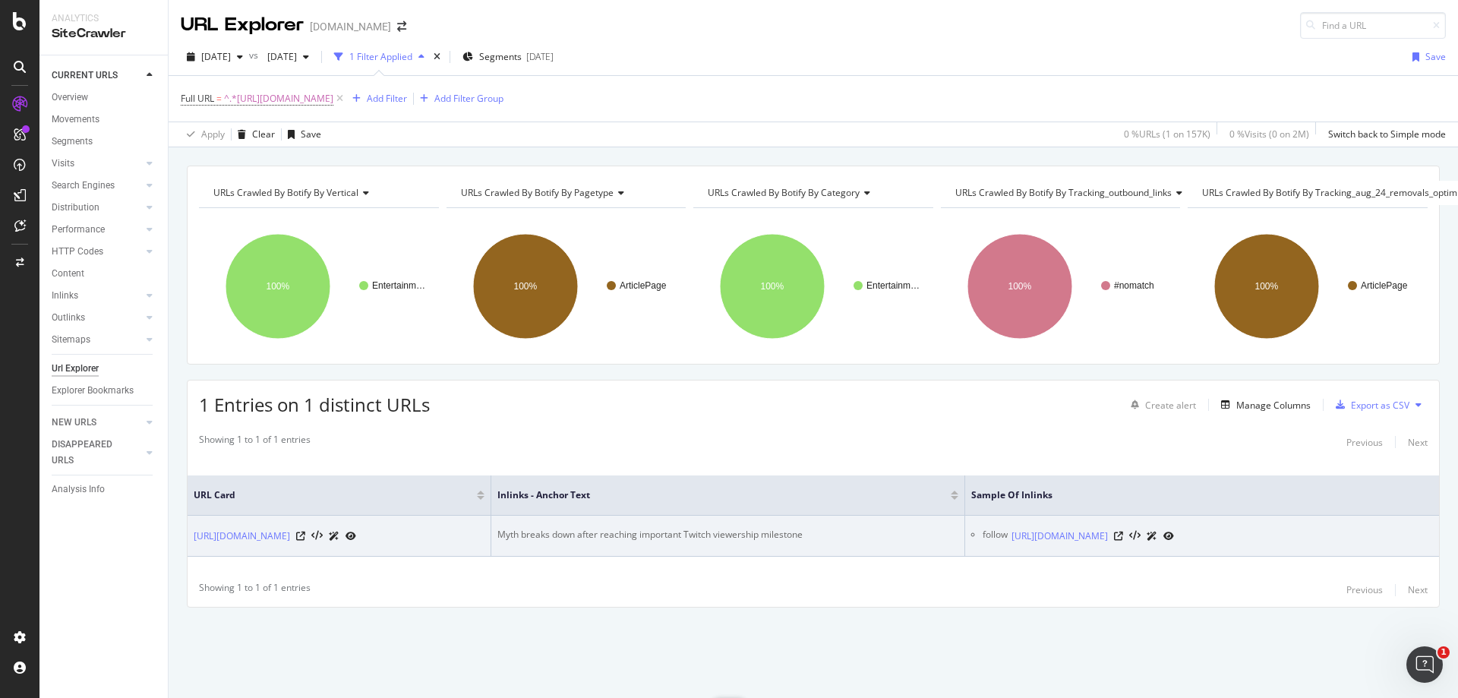
click at [634, 528] on div "Myth breaks down after reaching important Twitch viewership milestone" at bounding box center [727, 535] width 461 height 14
click at [1123, 535] on icon at bounding box center [1118, 536] width 9 height 9
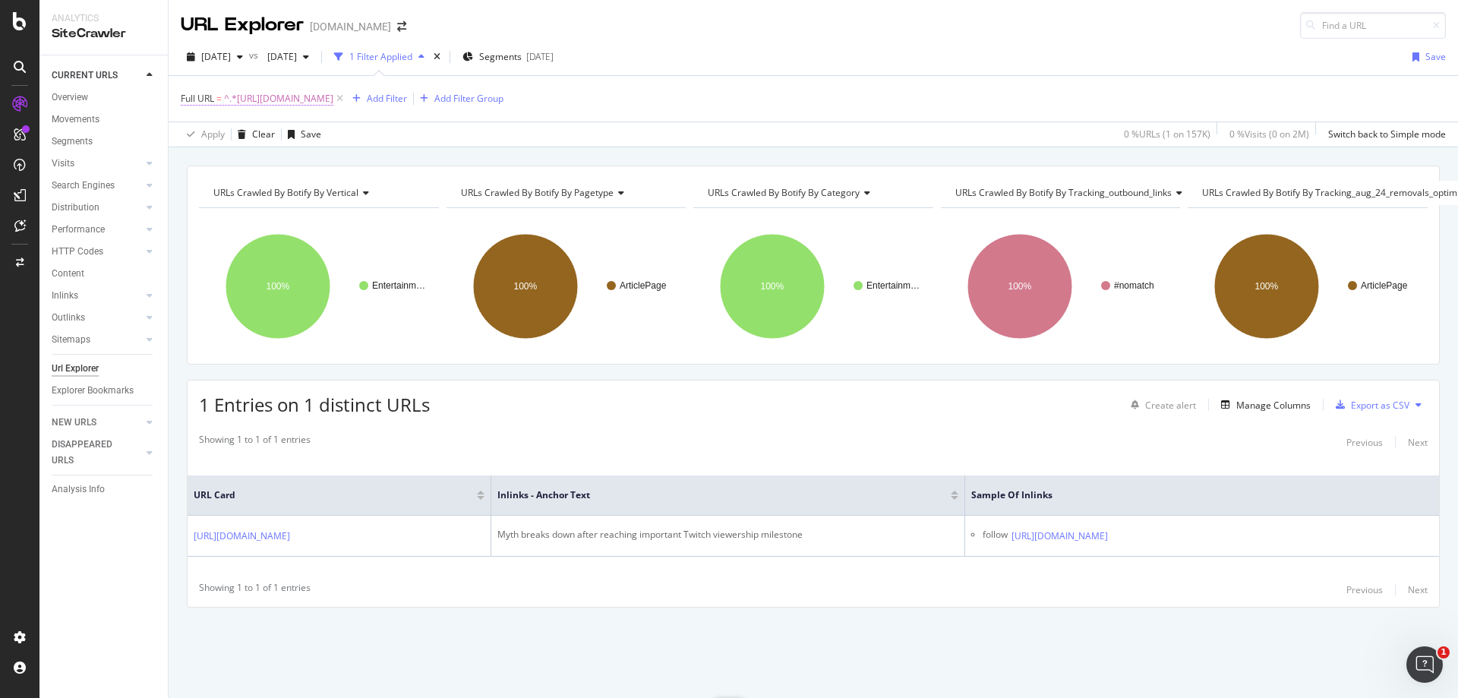
click at [333, 105] on span "^.*[URL][DOMAIN_NAME]" at bounding box center [278, 98] width 109 height 21
click at [312, 160] on input "[URL][DOMAIN_NAME]" at bounding box center [266, 162] width 144 height 24
paste input "fortnite/optics-courage-proposes-idea-on-how-to-fix-shotgun-damage-in-fortnite-…"
type input "[URL][DOMAIN_NAME]"
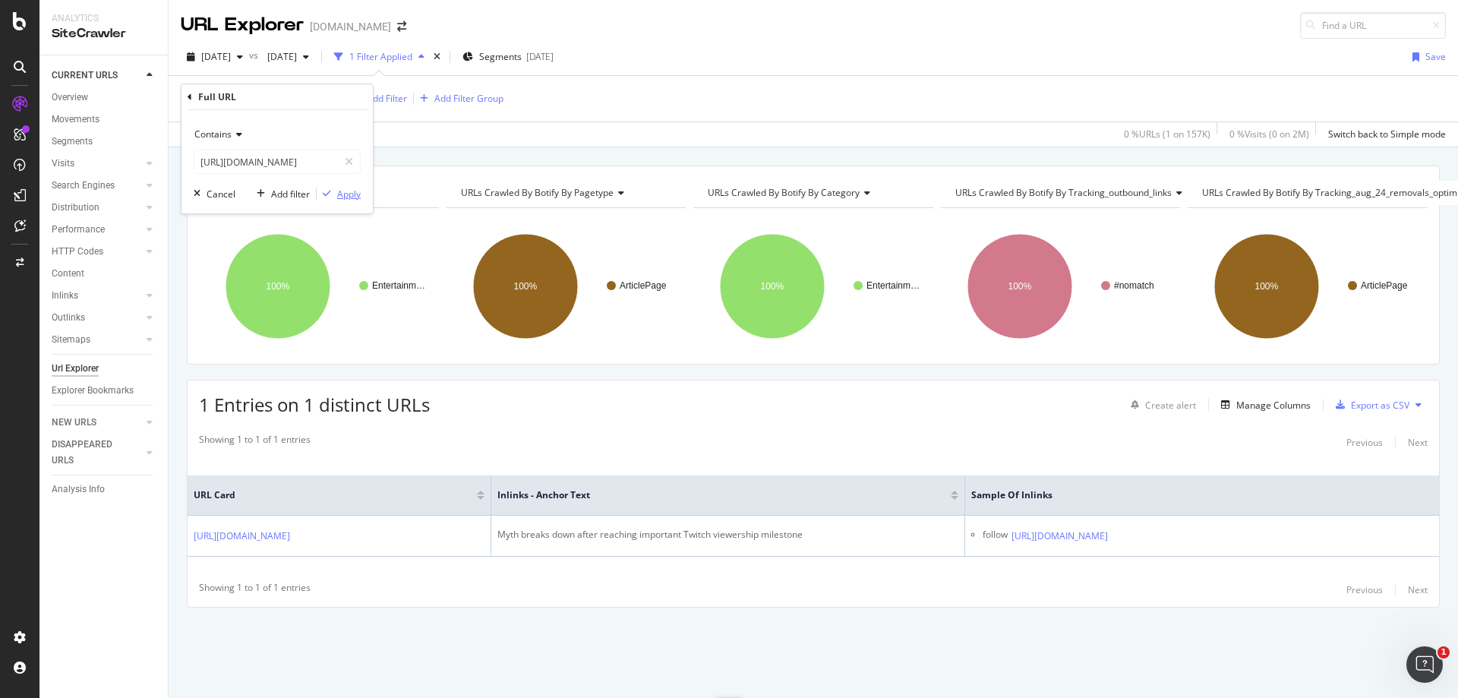
click at [345, 197] on div "Apply" at bounding box center [349, 194] width 24 height 13
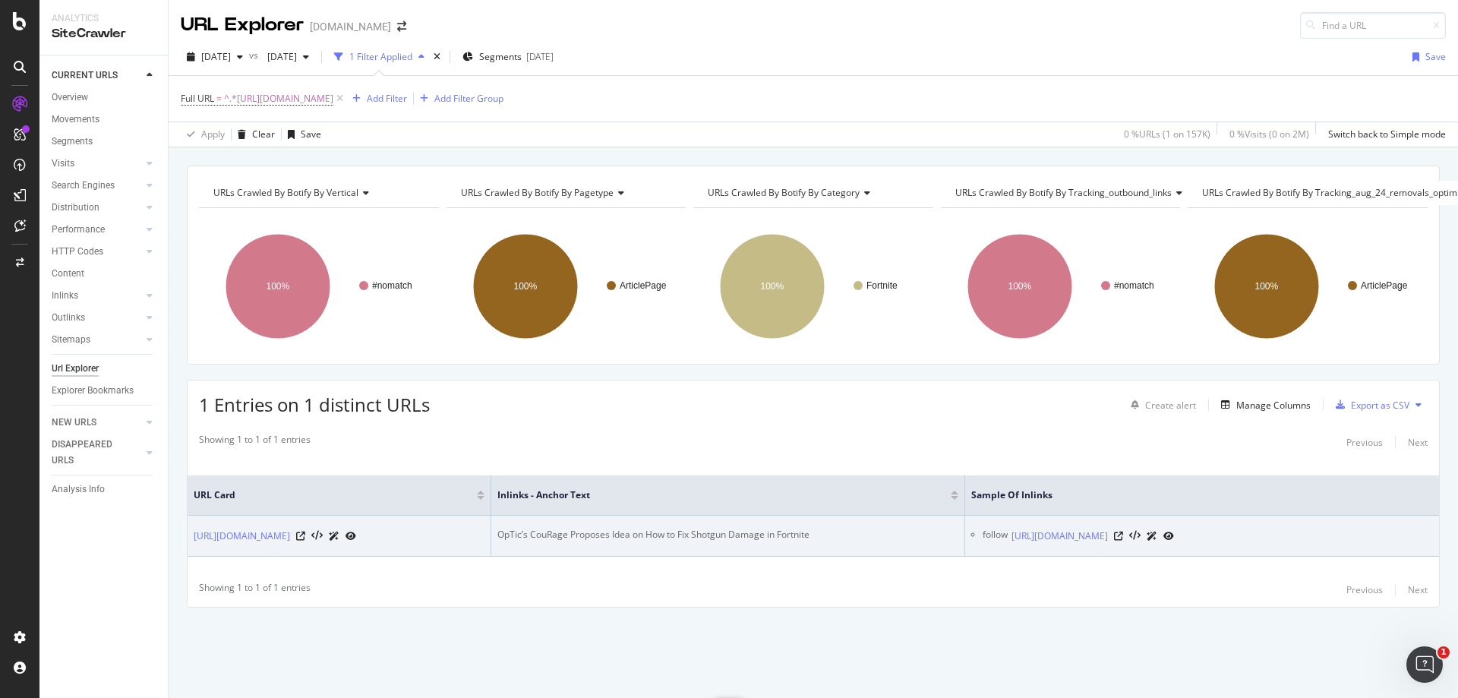
click at [629, 528] on div "OpTic’s CouRage Proposes Idea on How to Fix Shotgun Damage in Fortnite" at bounding box center [727, 535] width 461 height 14
drag, startPoint x: 543, startPoint y: 520, endPoint x: 857, endPoint y: 507, distance: 313.9
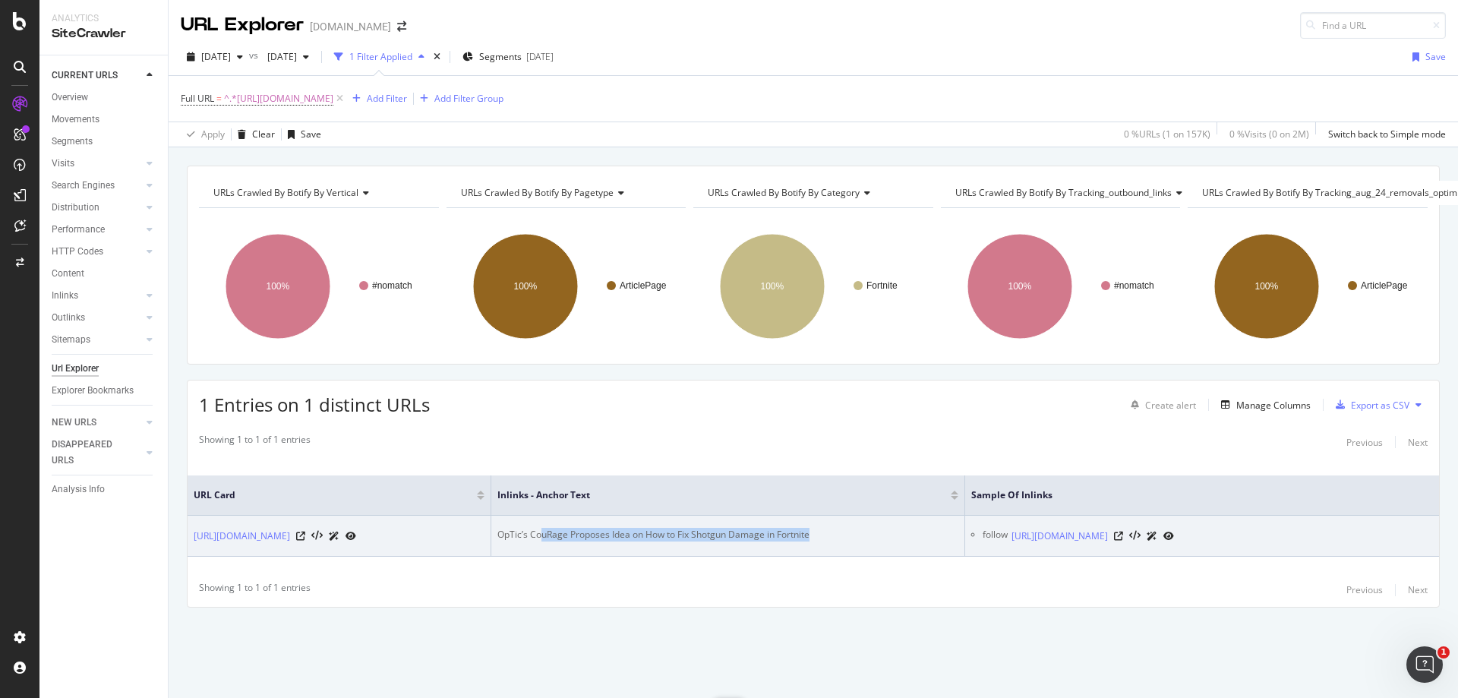
click at [857, 516] on td "OpTic’s CouRage Proposes Idea on How to Fix Shotgun Damage in Fortnite" at bounding box center [728, 536] width 474 height 41
click at [1123, 532] on icon at bounding box center [1118, 536] width 9 height 9
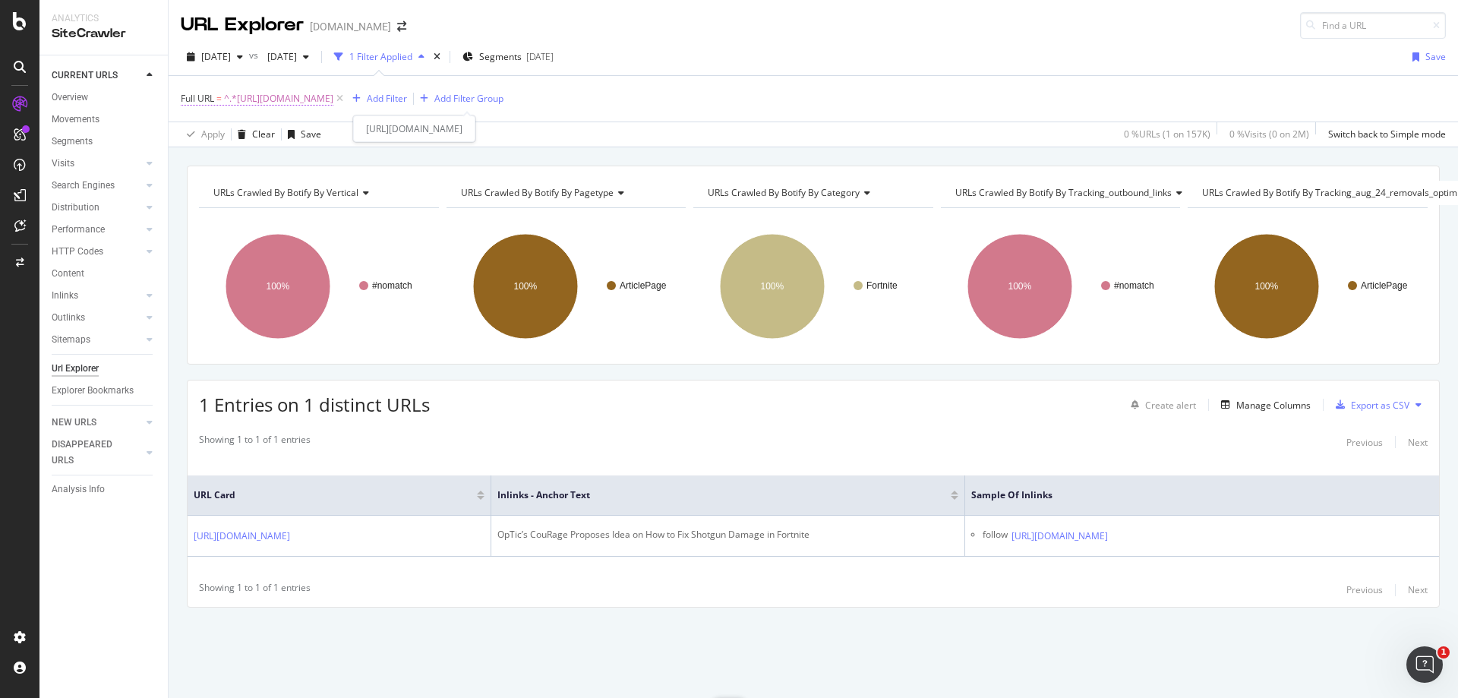
click at [333, 105] on span "^.*[URL][DOMAIN_NAME]" at bounding box center [278, 98] width 109 height 21
click at [273, 163] on input "[URL][DOMAIN_NAME]" at bounding box center [266, 162] width 144 height 24
paste input "entertainment/amouranth-sarcastically-responds-to-the-drama-involving-keeping-h…"
type input "[URL][DOMAIN_NAME]"
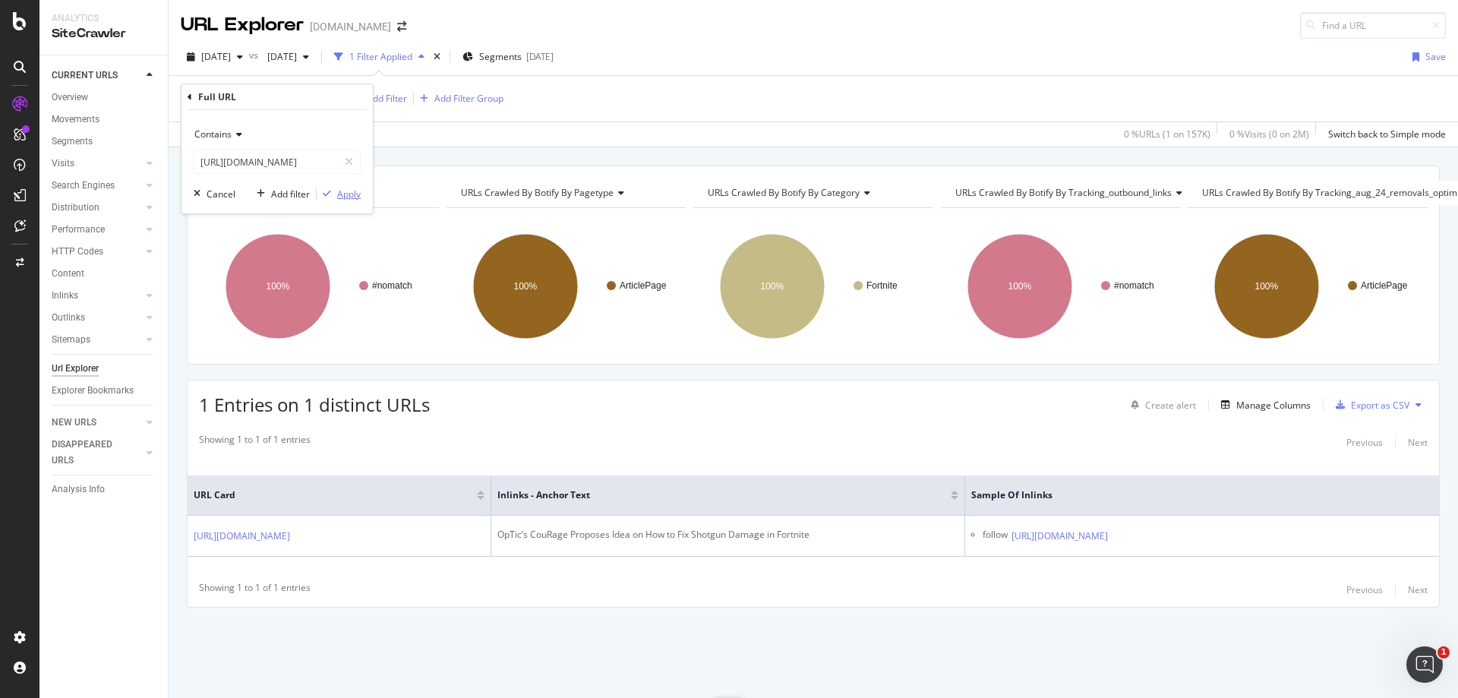
click at [352, 194] on div "Apply" at bounding box center [349, 194] width 24 height 13
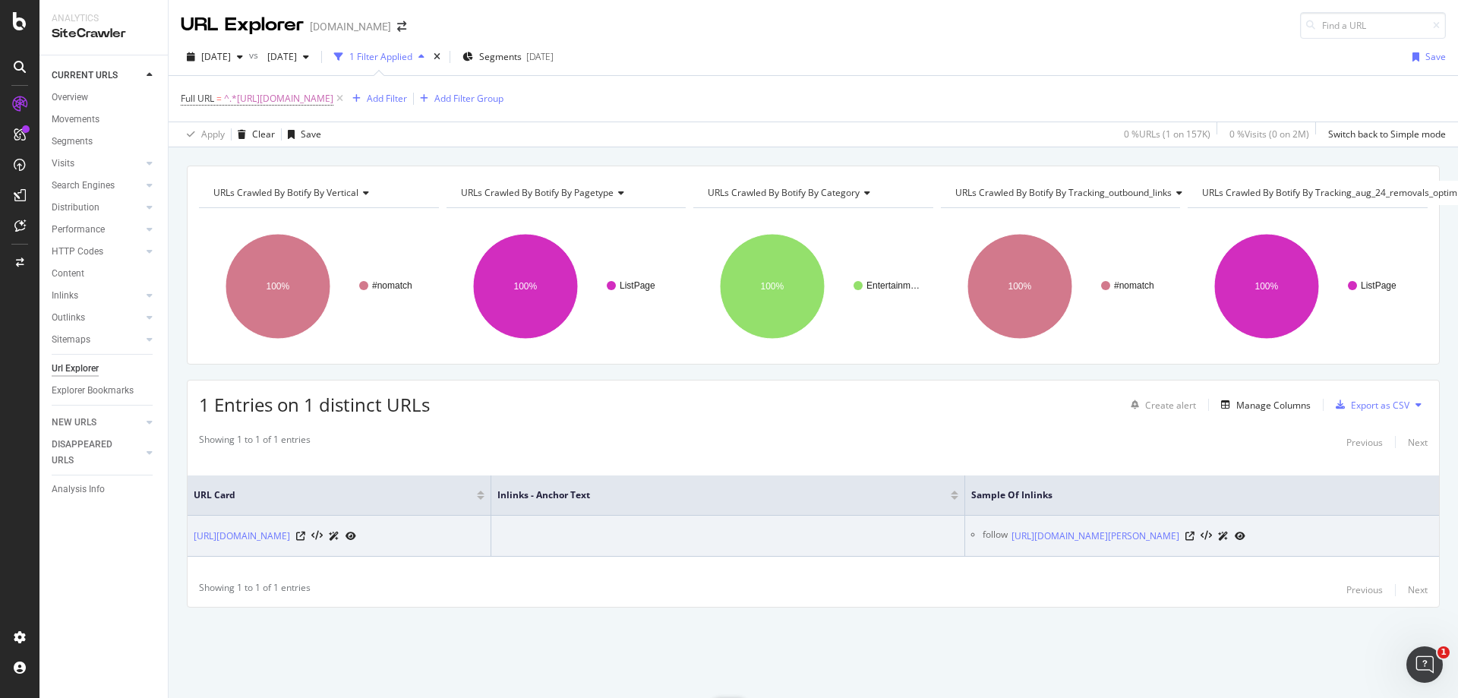
drag, startPoint x: 526, startPoint y: 511, endPoint x: 670, endPoint y: 547, distance: 148.6
click at [663, 544] on td at bounding box center [728, 536] width 474 height 41
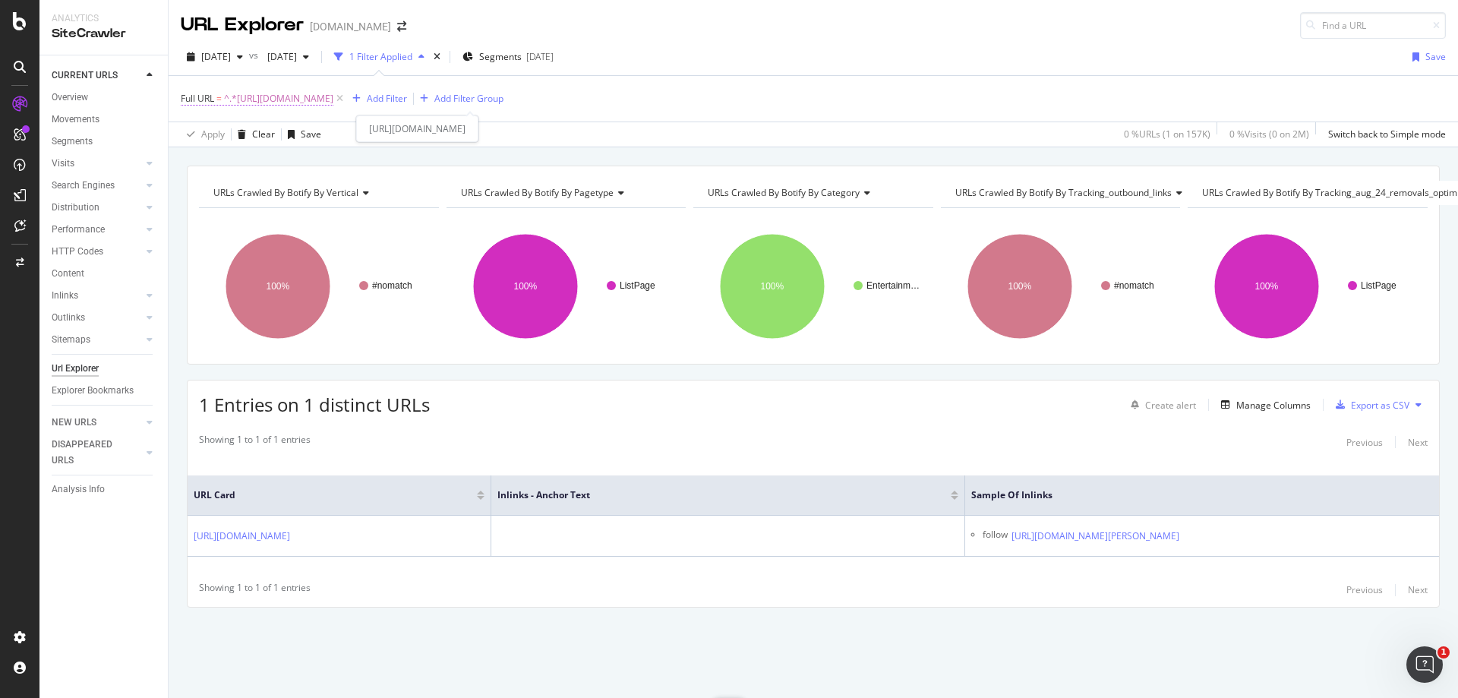
click at [333, 96] on span "^.*[URL][DOMAIN_NAME]" at bounding box center [278, 98] width 109 height 21
click at [278, 160] on input "[URL][DOMAIN_NAME]" at bounding box center [266, 162] width 144 height 24
paste input "[PERSON_NAME]-slams-[PERSON_NAME]-for-wasting-time-and-dodging-fight-1318318"
type input "[URL][DOMAIN_NAME][PERSON_NAME][PERSON_NAME]"
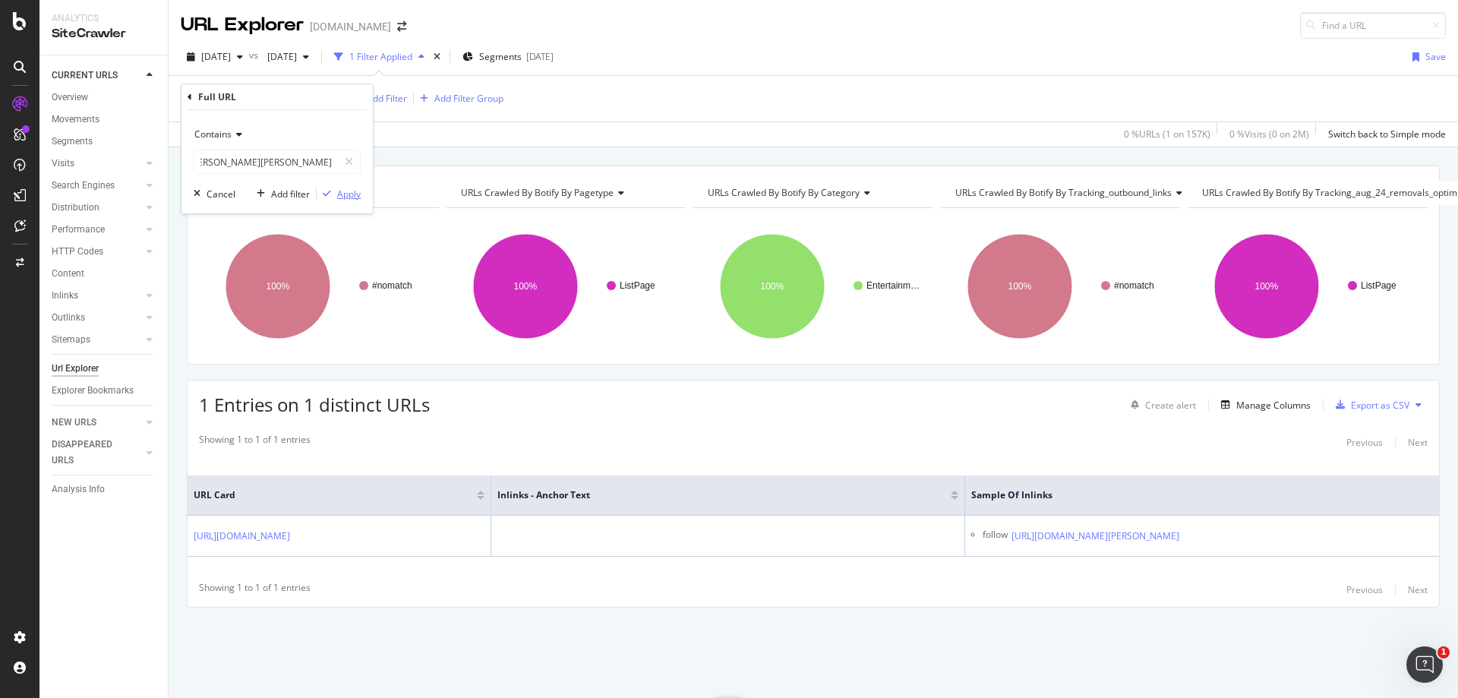
click at [339, 188] on div "Apply" at bounding box center [349, 194] width 24 height 13
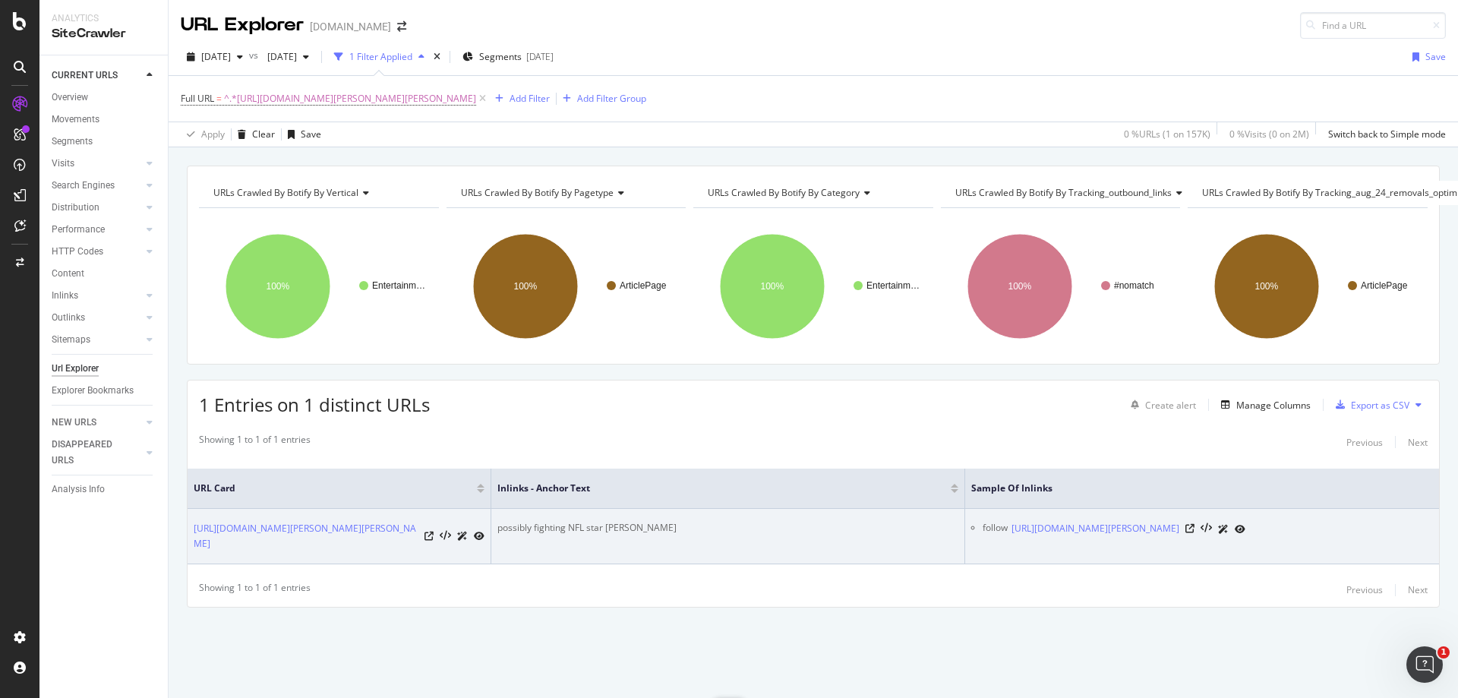
click at [581, 523] on div "possibly fighting NFL star [PERSON_NAME]" at bounding box center [727, 528] width 461 height 14
click at [1195, 529] on icon at bounding box center [1190, 528] width 9 height 9
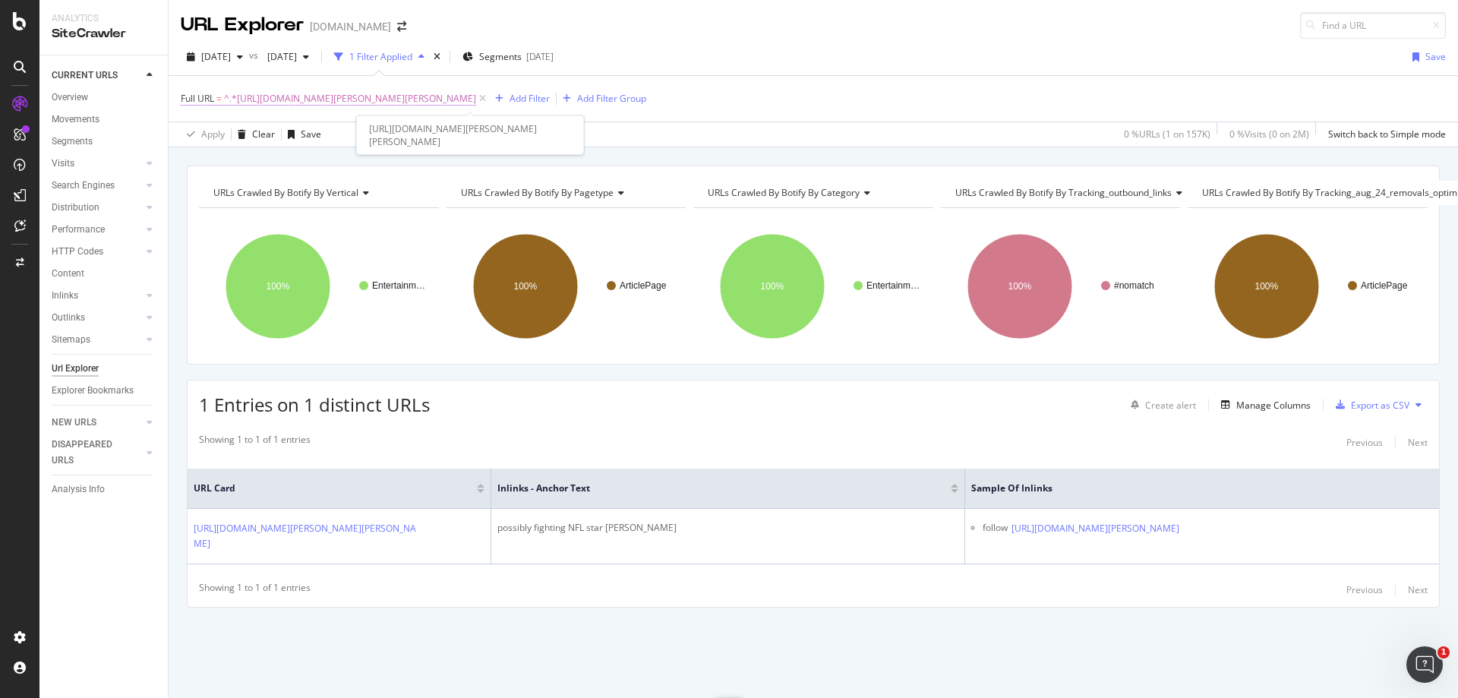
click at [358, 103] on span "^.*[URL][DOMAIN_NAME][PERSON_NAME][PERSON_NAME]" at bounding box center [350, 98] width 252 height 21
click at [277, 161] on input "[URL][DOMAIN_NAME][PERSON_NAME][PERSON_NAME]" at bounding box center [266, 162] width 144 height 24
paste input "caged-twitch-streamer-ends-challenge-early-after-gets-too-much-1168274"
type input "[URL][DOMAIN_NAME]"
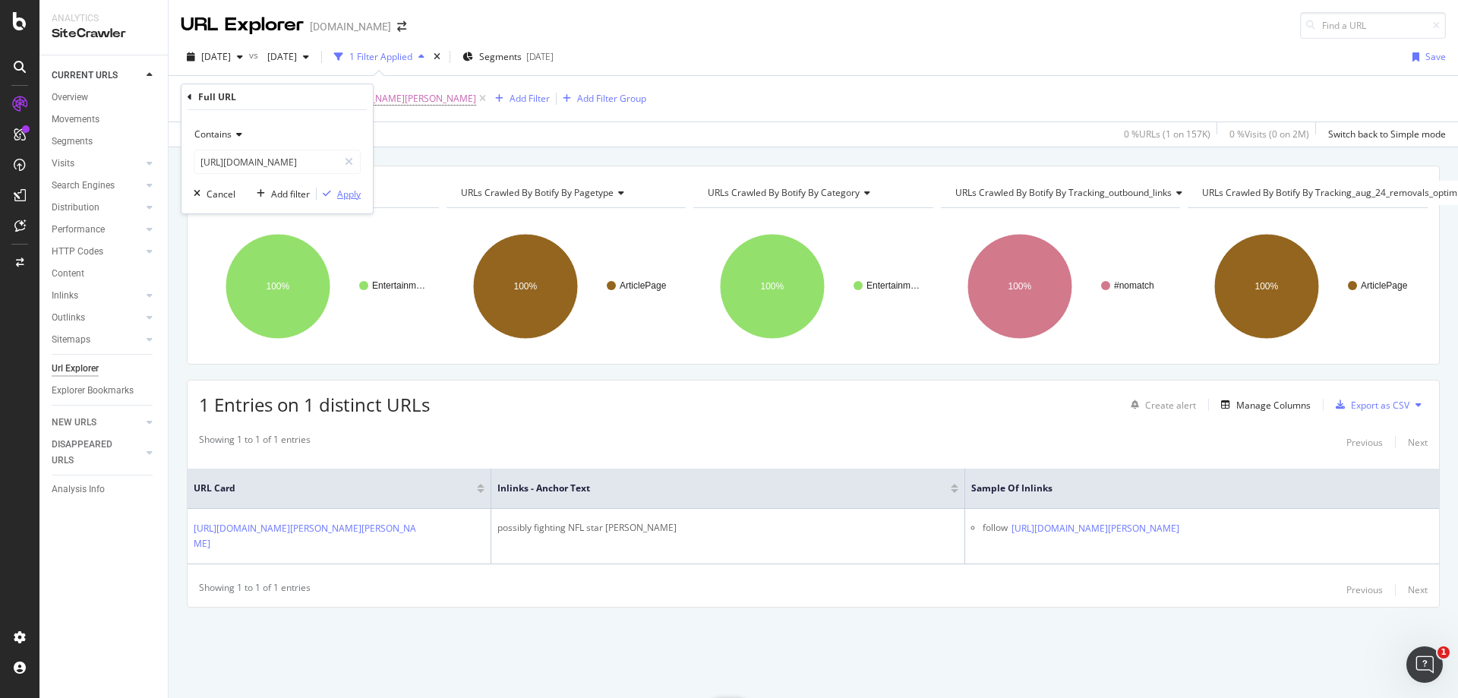
scroll to position [0, 0]
click at [352, 191] on div "Apply" at bounding box center [349, 194] width 24 height 13
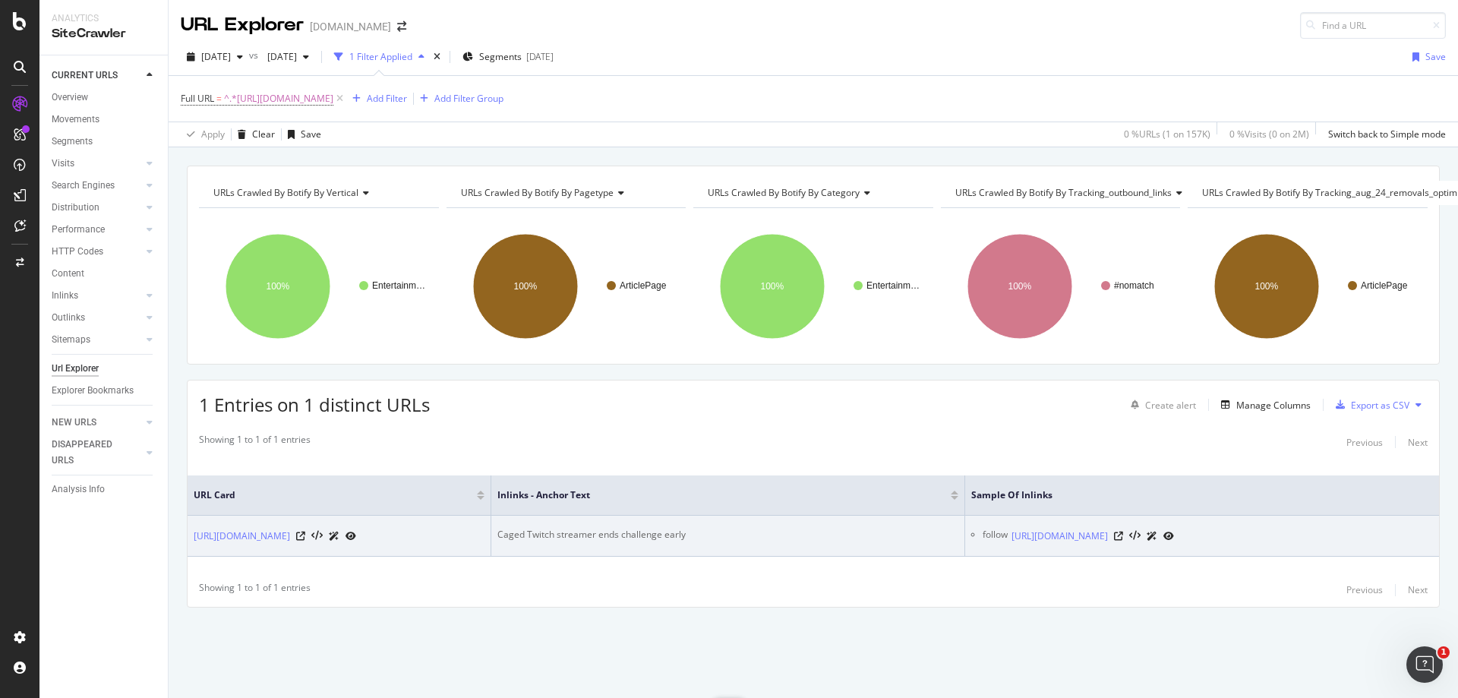
click at [624, 528] on div "Caged Twitch streamer ends challenge early" at bounding box center [727, 535] width 461 height 14
click at [1123, 532] on icon at bounding box center [1118, 536] width 9 height 9
